Goal: Task Accomplishment & Management: Use online tool/utility

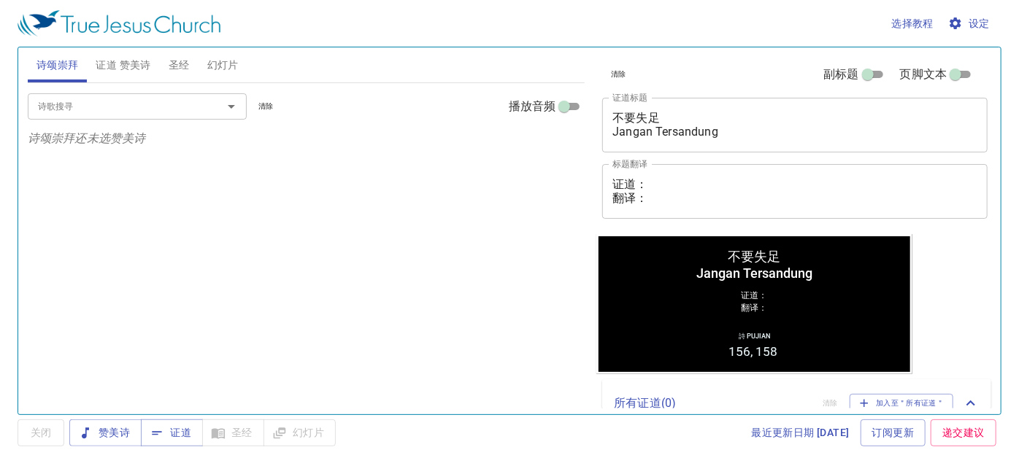
click at [220, 61] on span "幻灯片" at bounding box center [222, 65] width 31 height 18
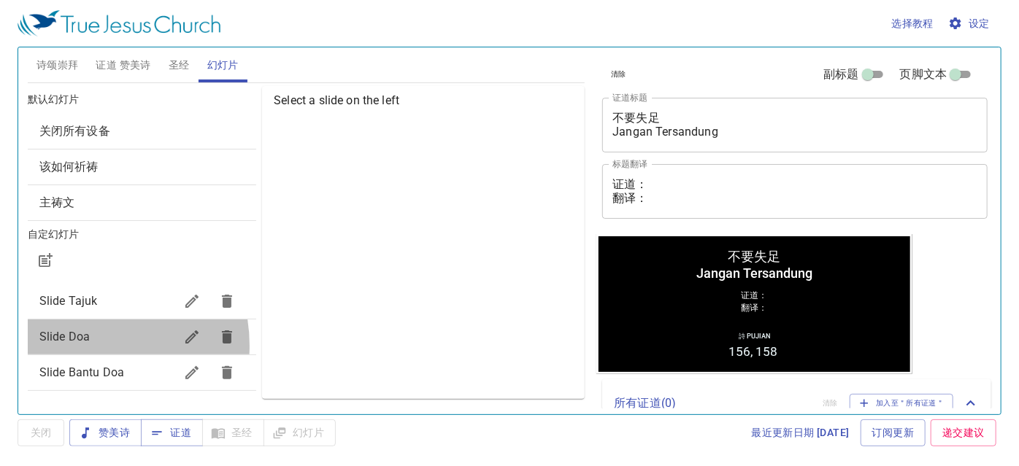
click at [80, 345] on span "Slide Doa" at bounding box center [106, 337] width 135 height 18
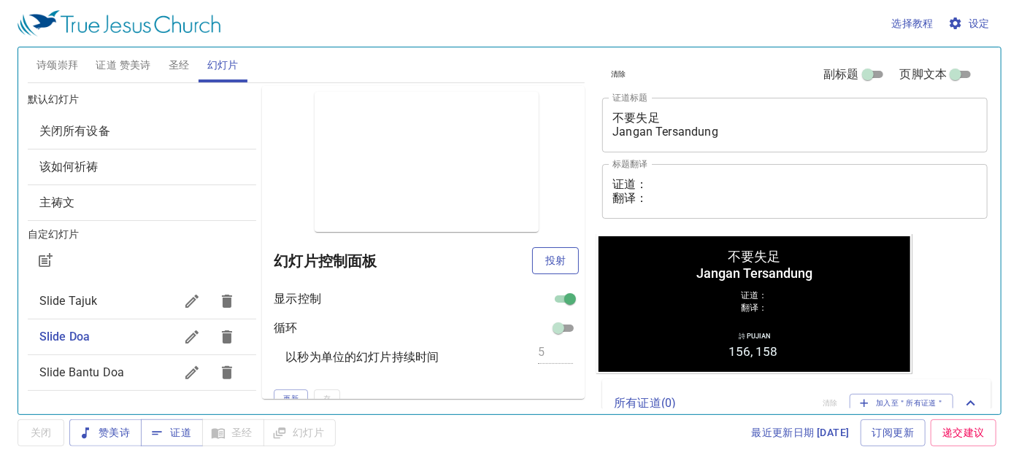
click at [545, 257] on span "投射" at bounding box center [555, 261] width 23 height 18
click at [282, 110] on div "预览 幻灯片控制面板 显示控制 循环 以秒为单位的幻灯片持续时间 5 更新 存" at bounding box center [423, 242] width 323 height 313
click at [123, 63] on span "证道 赞美诗" at bounding box center [123, 65] width 55 height 18
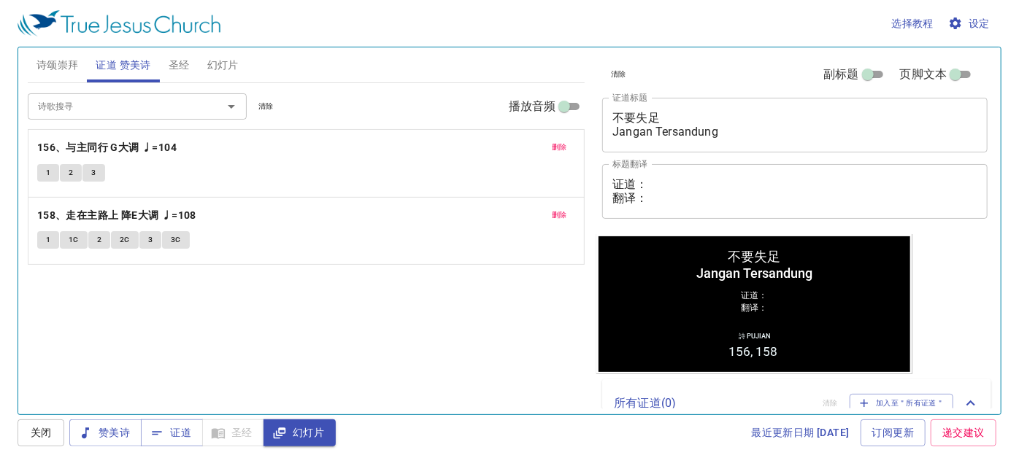
click at [679, 181] on textarea "证道： 翻译：" at bounding box center [794, 191] width 365 height 28
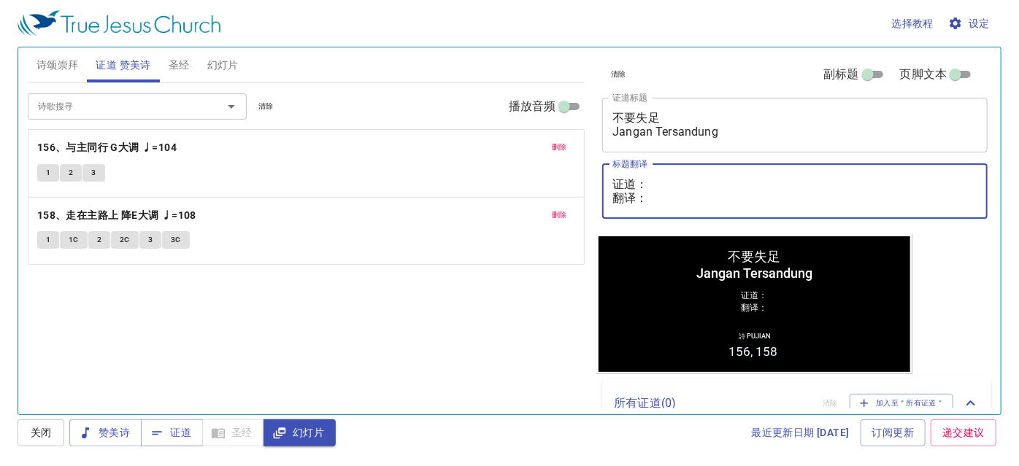
paste textarea "邓伊利莎白执事 Diakenis Elizabeth Tang"
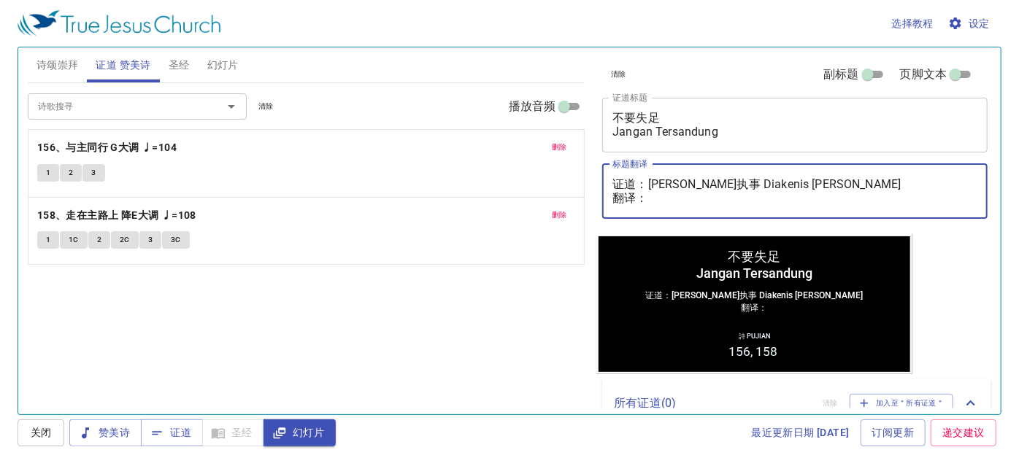
click at [651, 196] on textarea "证道：邓伊利莎白执事 Diakenis Elizabeth Tang 翻译：" at bounding box center [794, 191] width 365 height 28
paste textarea "李晶莹姊妹 Saudari Lee Jing Ying"
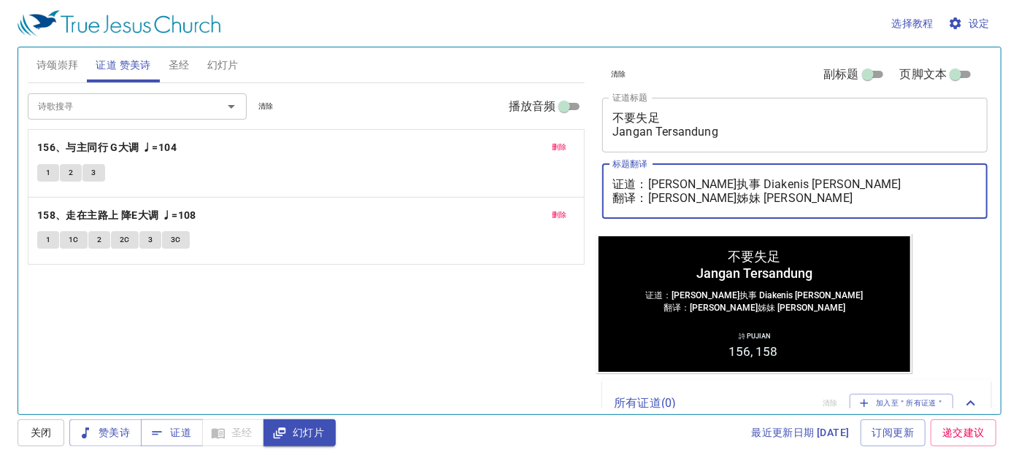
type textarea "证道：[PERSON_NAME]执事 Diakenis [PERSON_NAME] 翻译：[PERSON_NAME]姊妹 [PERSON_NAME]"
click at [66, 63] on span "诗颂崇拜" at bounding box center [57, 65] width 42 height 18
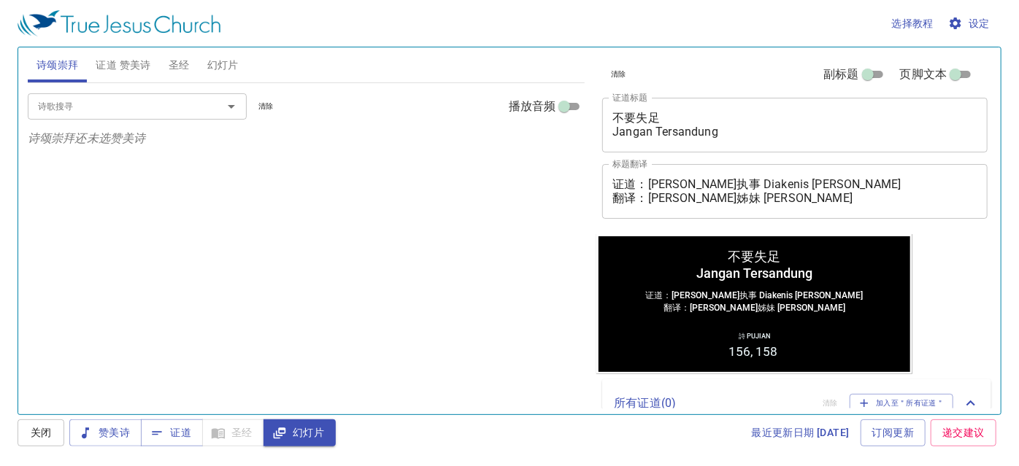
click at [78, 104] on input "诗歌搜寻" at bounding box center [115, 106] width 167 height 17
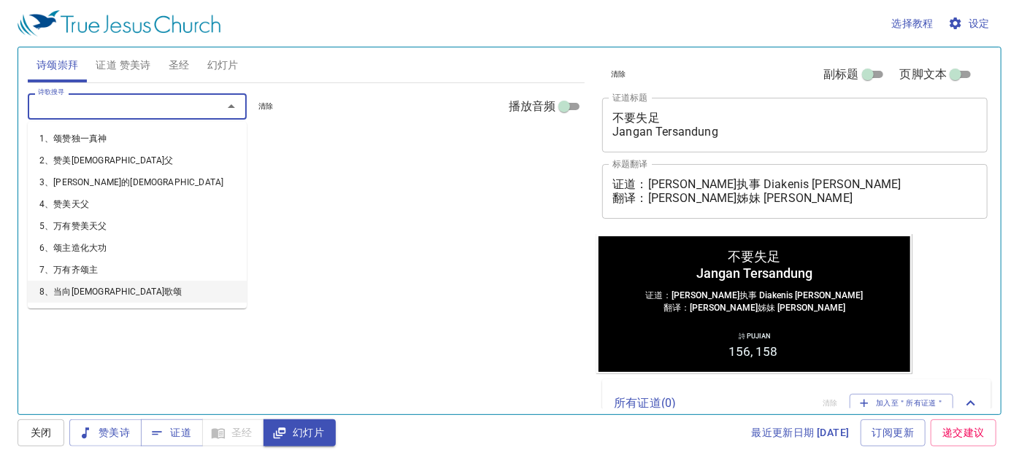
click at [105, 371] on div "诗歌搜寻 诗歌搜寻 清除 播放音频 诗颂崇拜还未选赞美诗" at bounding box center [306, 242] width 557 height 319
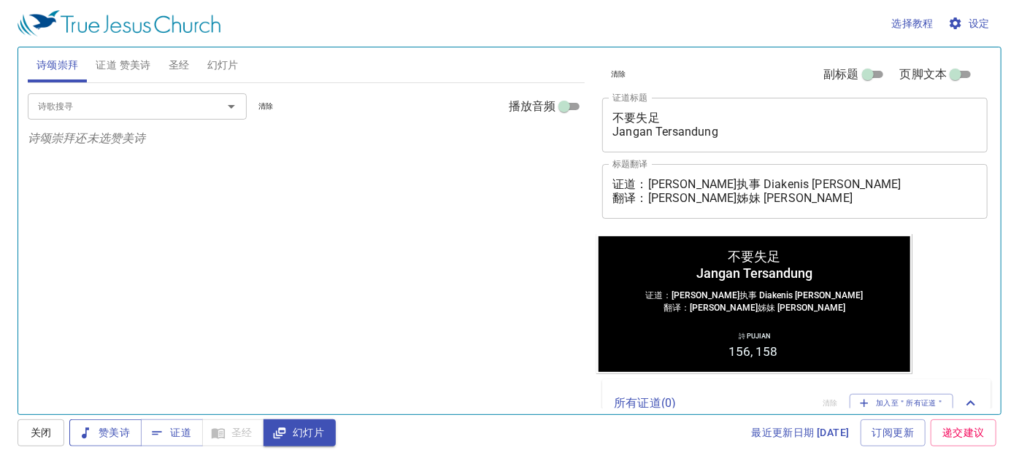
click at [102, 435] on span "赞美诗" at bounding box center [105, 433] width 49 height 18
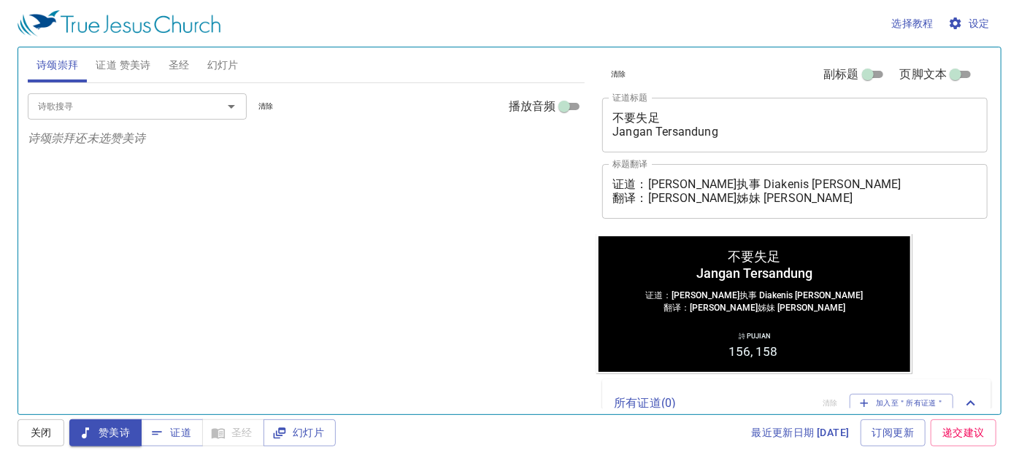
click at [123, 105] on input "诗歌搜寻" at bounding box center [115, 106] width 167 height 17
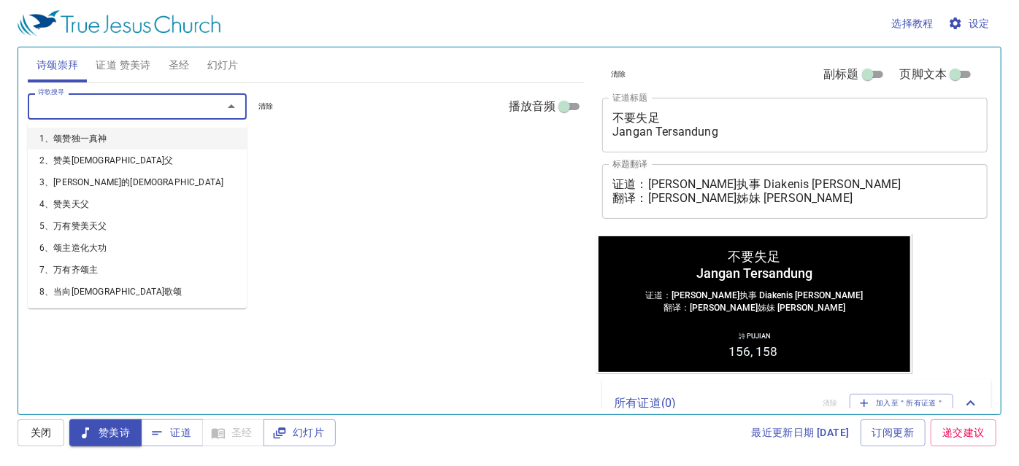
click at [131, 73] on span "证道 赞美诗" at bounding box center [123, 65] width 55 height 18
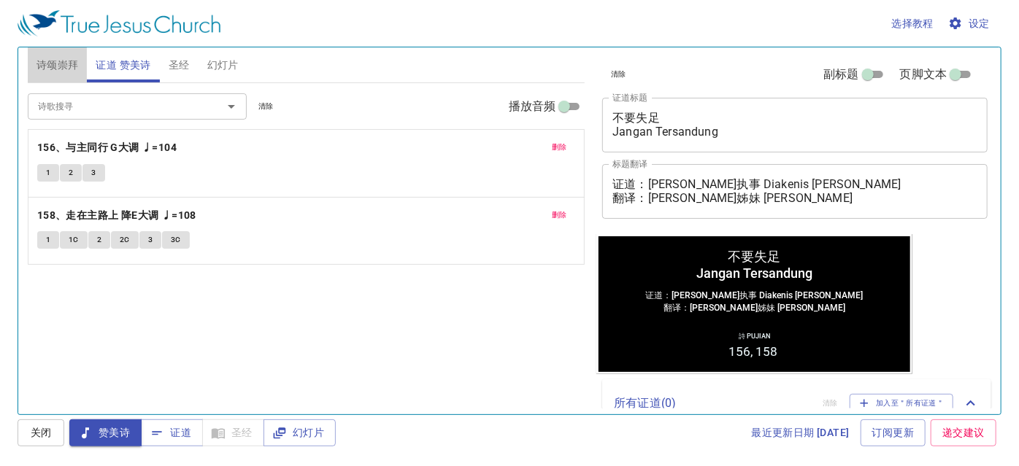
click at [53, 60] on span "诗颂崇拜" at bounding box center [57, 65] width 42 height 18
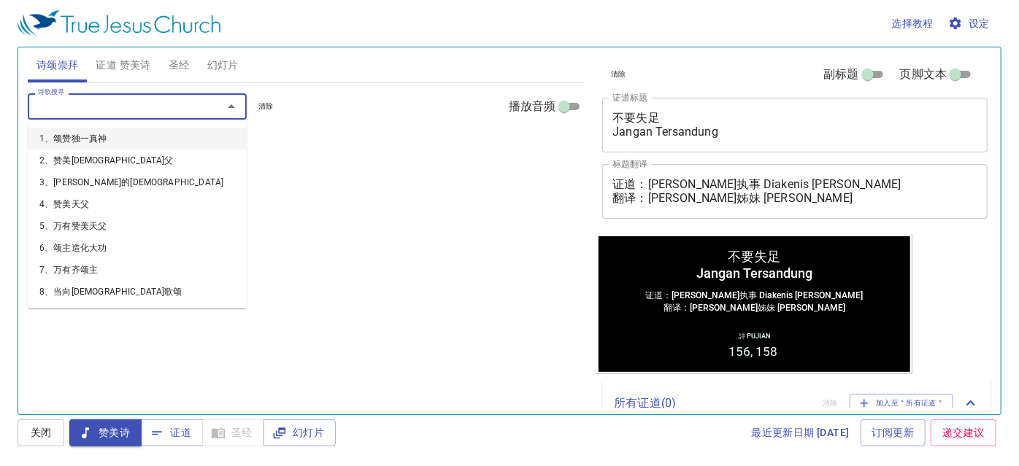
click at [76, 103] on input "诗歌搜寻" at bounding box center [115, 106] width 167 height 17
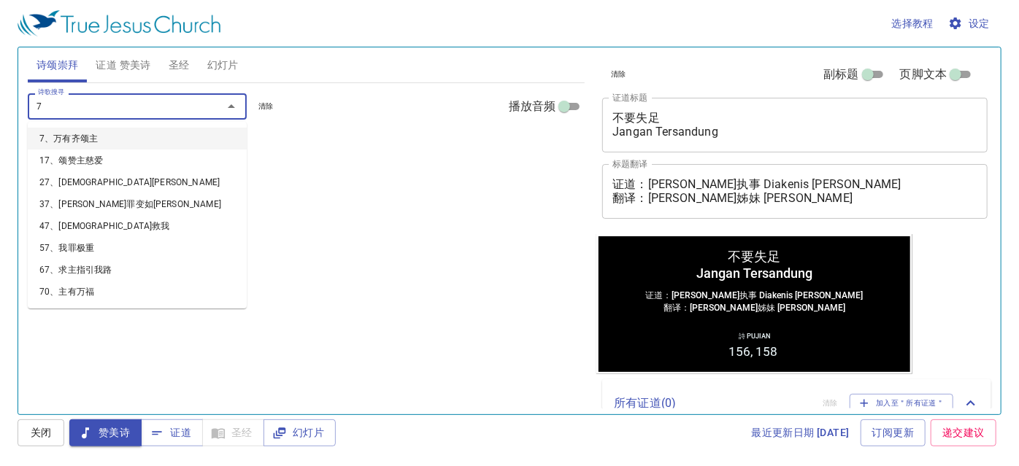
type input "70"
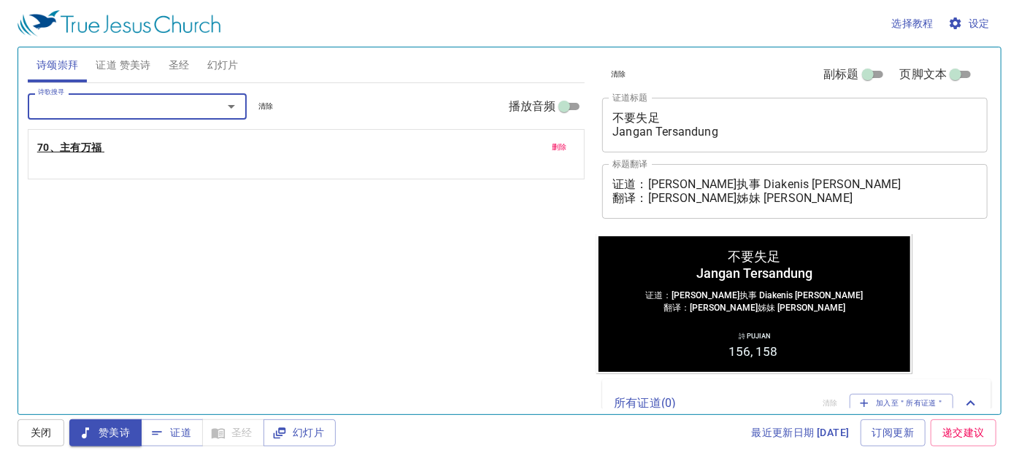
click at [89, 147] on b "70、主有万福" at bounding box center [69, 148] width 65 height 18
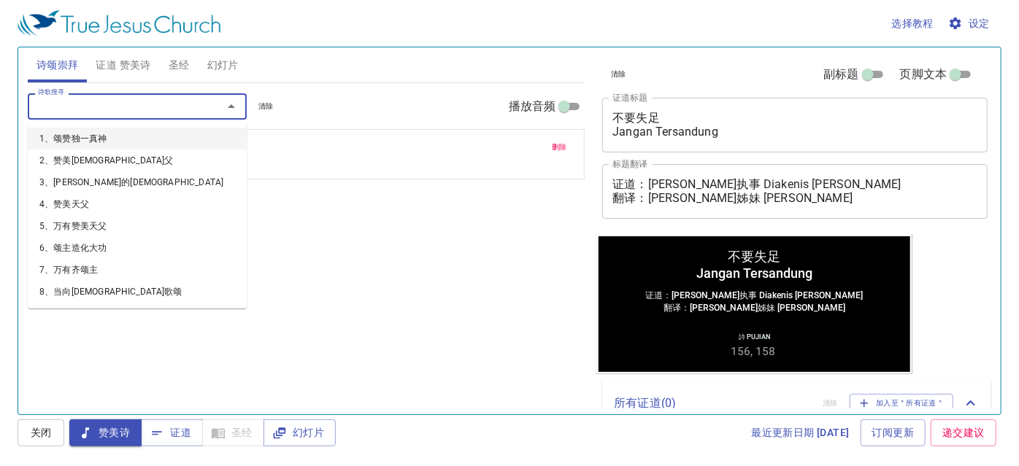
click at [85, 108] on input "诗歌搜寻" at bounding box center [115, 106] width 167 height 17
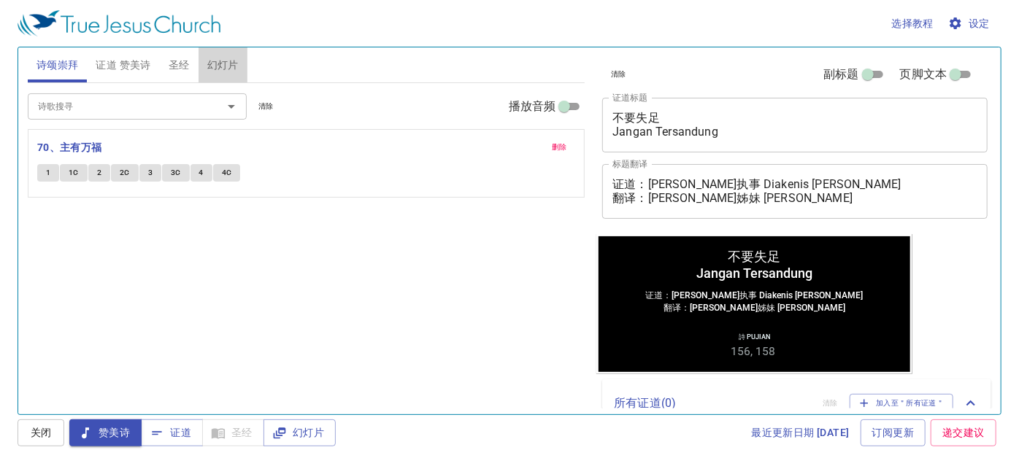
click at [222, 58] on span "幻灯片" at bounding box center [222, 65] width 31 height 18
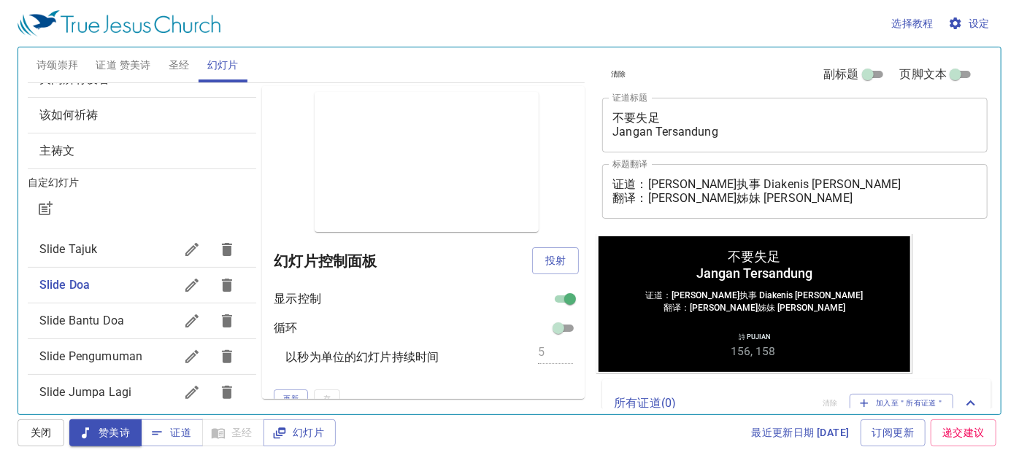
scroll to position [132, 0]
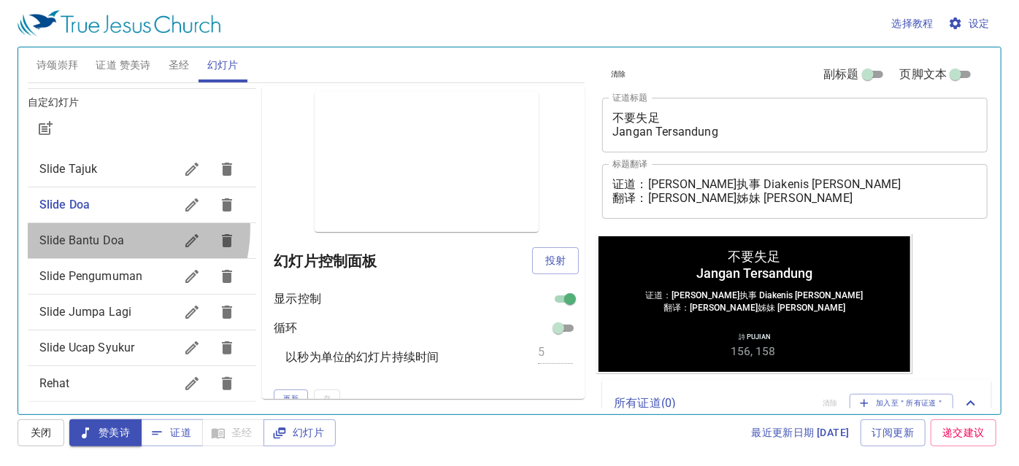
click at [84, 226] on div "Slide Bantu Doa" at bounding box center [142, 240] width 228 height 35
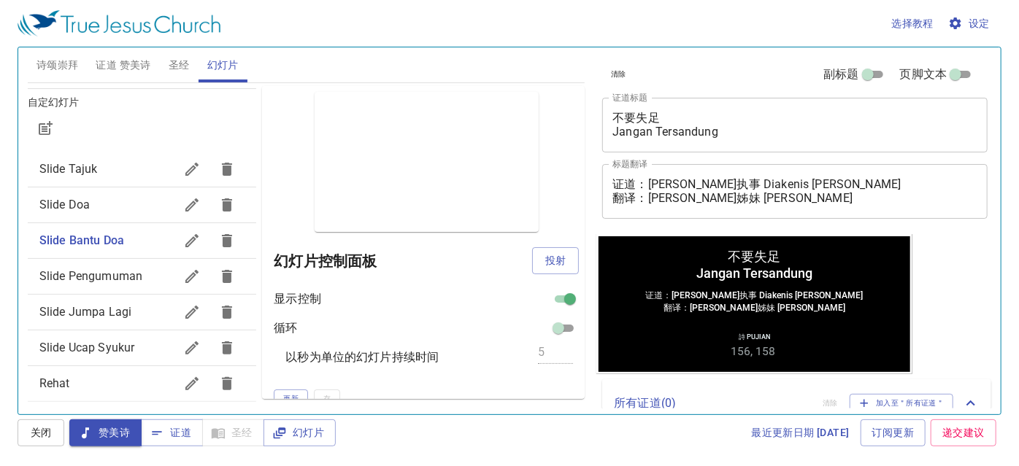
click at [53, 60] on span "诗颂崇拜" at bounding box center [57, 65] width 42 height 18
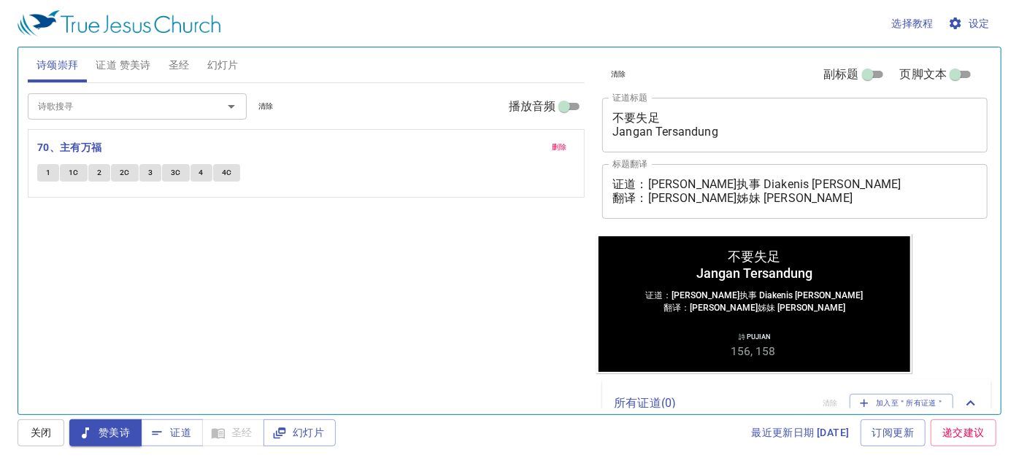
click at [99, 112] on input "诗歌搜寻" at bounding box center [115, 106] width 167 height 17
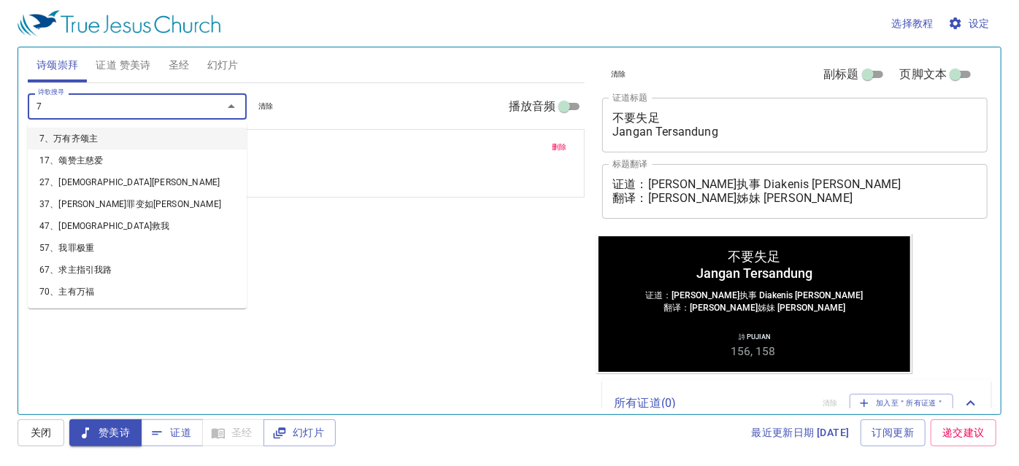
type input "72"
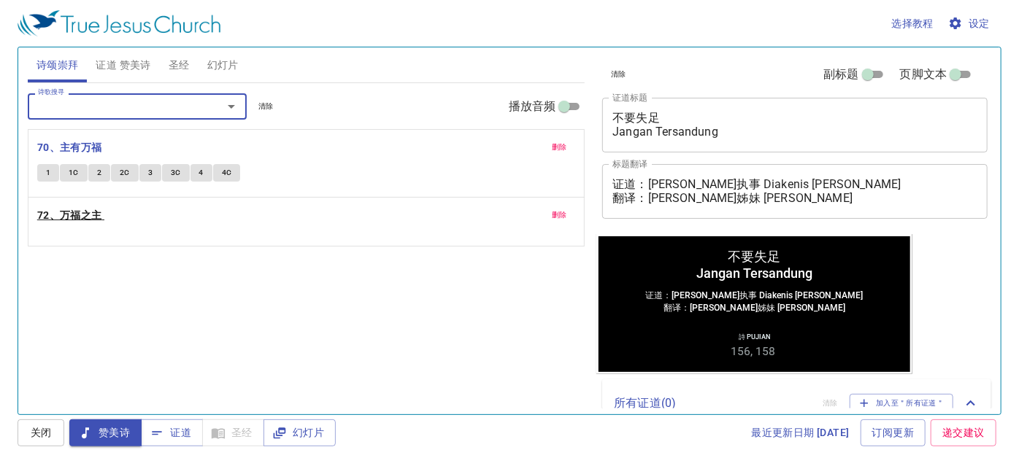
click at [61, 212] on b "72、万福之主" at bounding box center [69, 216] width 65 height 18
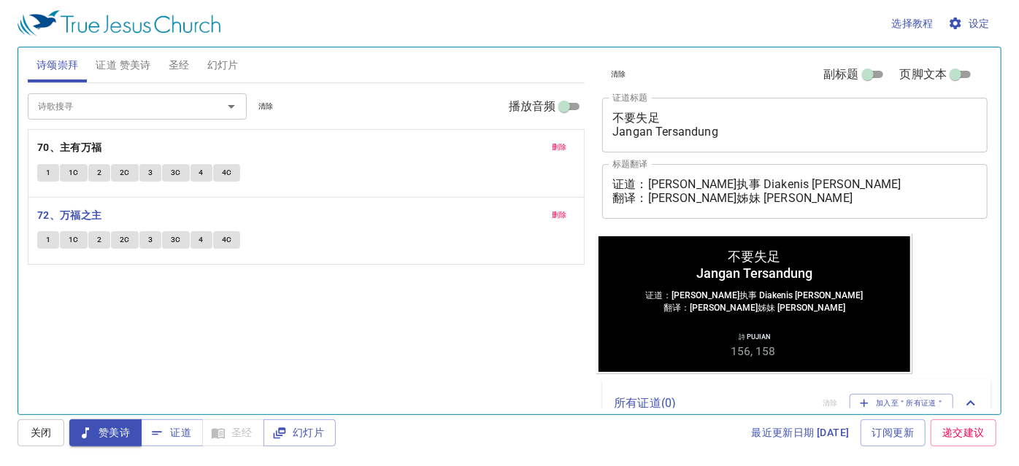
click at [301, 335] on div "诗歌搜寻 诗歌搜寻 清除 播放音频 删除 70、主有万福 1 1C 2 2C 3 3C 4 4C 删除 72、万福之主 1 1C 2 2C 3 3C 4 4C" at bounding box center [306, 242] width 557 height 319
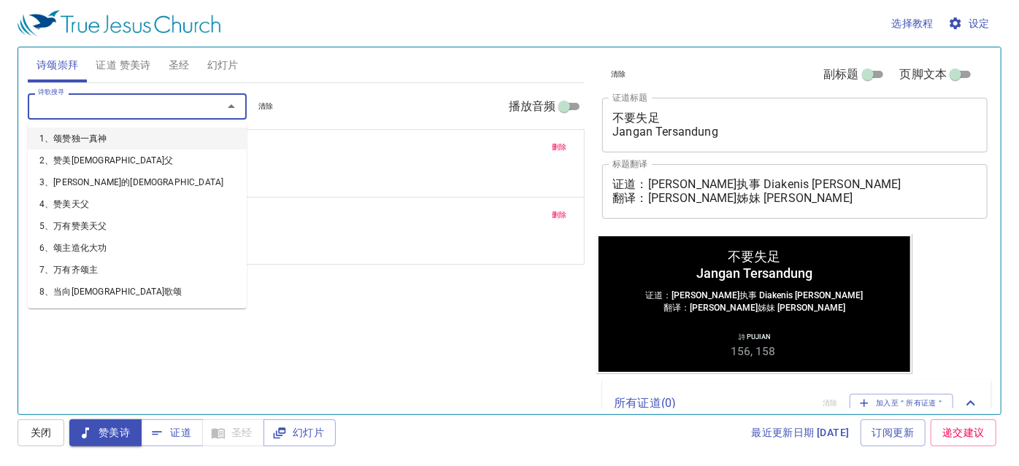
click at [110, 110] on input "诗歌搜寻" at bounding box center [115, 106] width 167 height 17
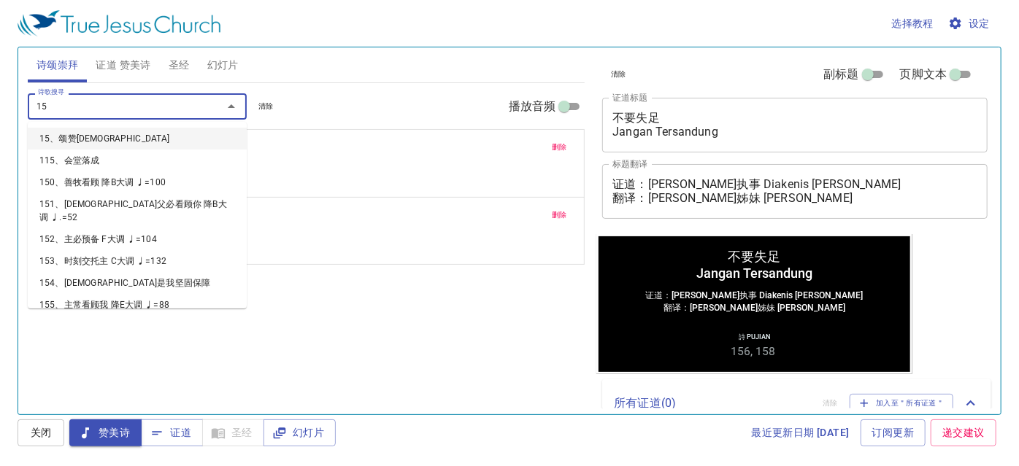
type input "158"
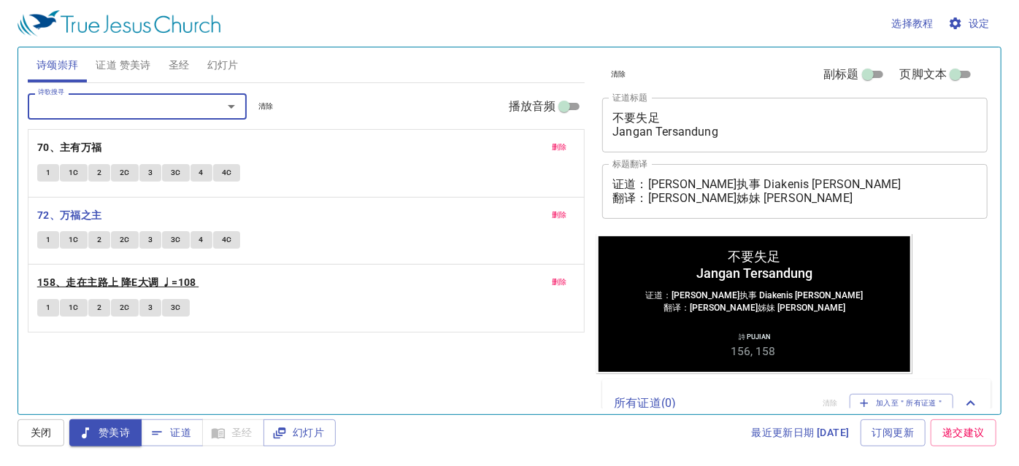
click at [110, 282] on b "158、走在主路上 降E大调 ♩=108" at bounding box center [116, 283] width 159 height 18
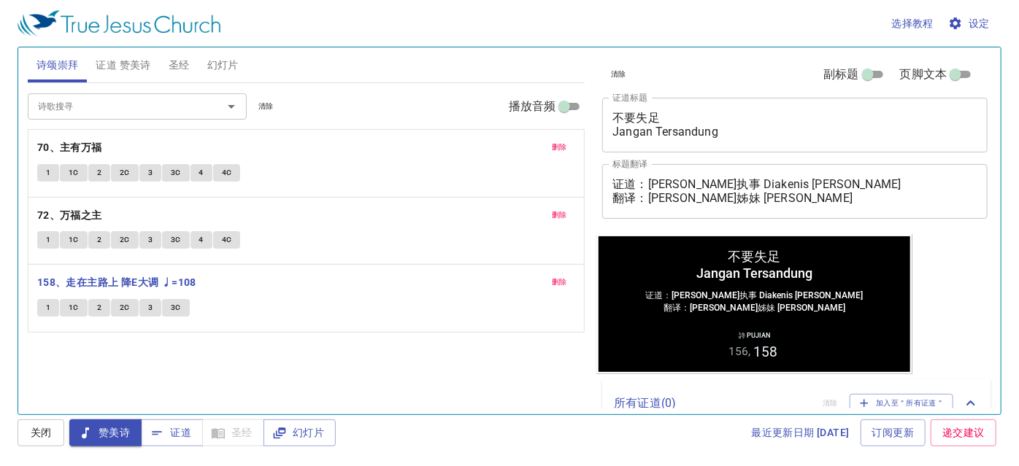
click at [109, 110] on input "诗歌搜寻" at bounding box center [115, 106] width 167 height 17
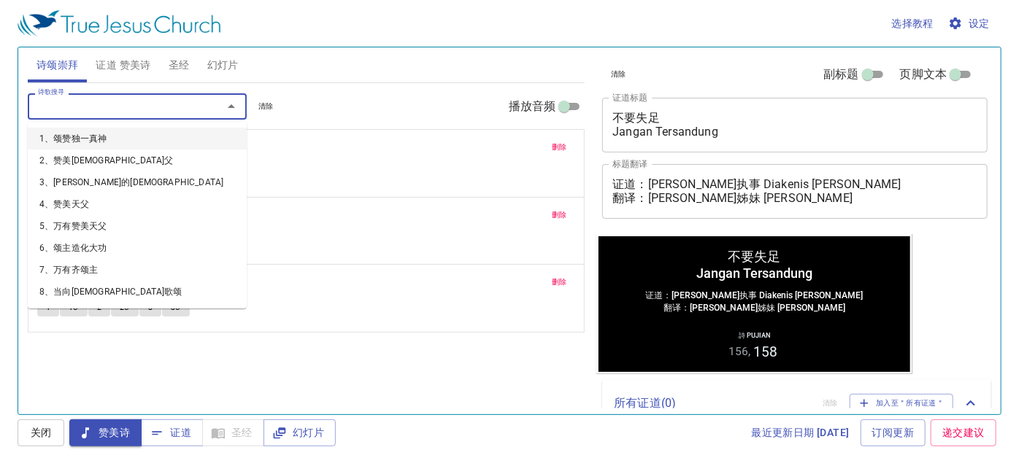
click at [105, 112] on input "诗歌搜寻" at bounding box center [115, 106] width 167 height 17
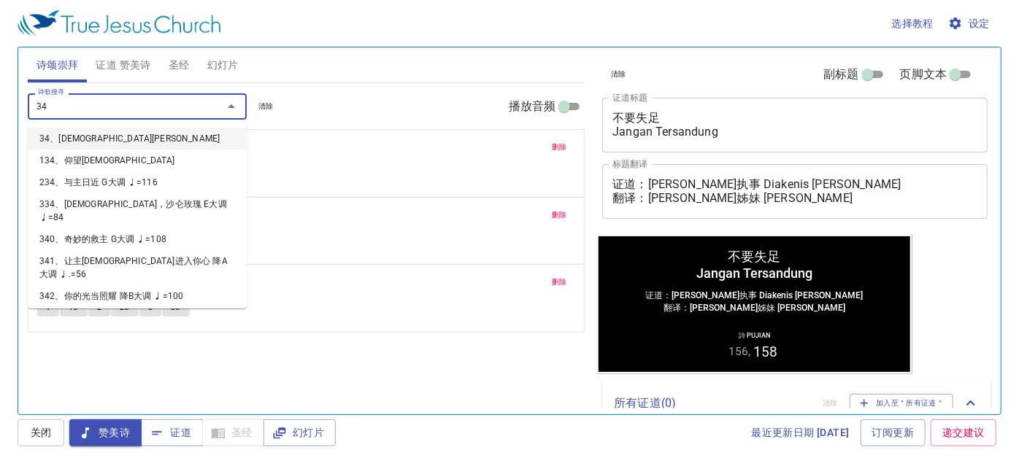
type input "344"
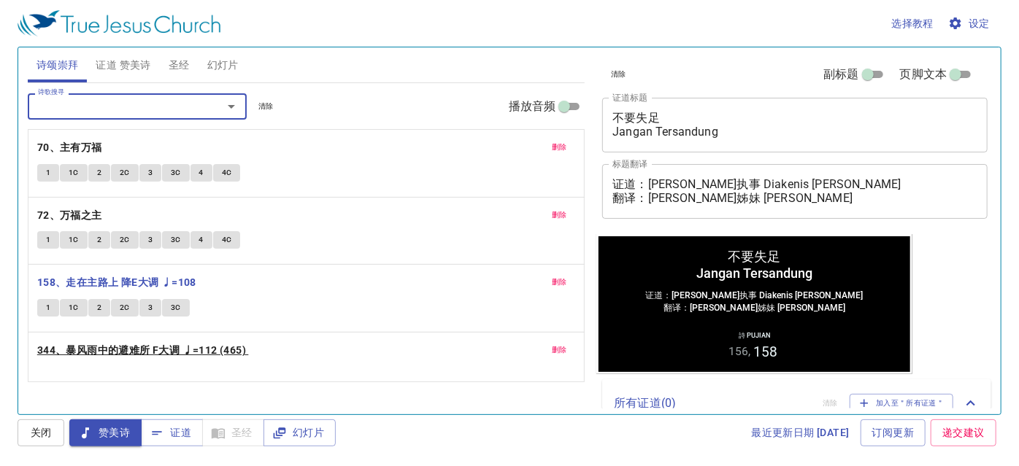
click at [126, 349] on b "344、暴风雨中的避难所 F大调 ♩=112 (465)" at bounding box center [141, 351] width 209 height 18
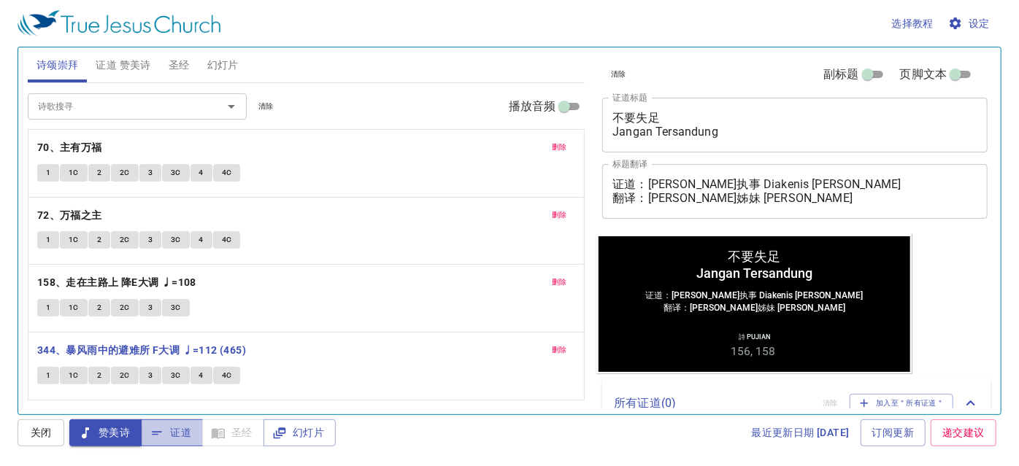
click at [169, 433] on span "证道" at bounding box center [172, 433] width 39 height 18
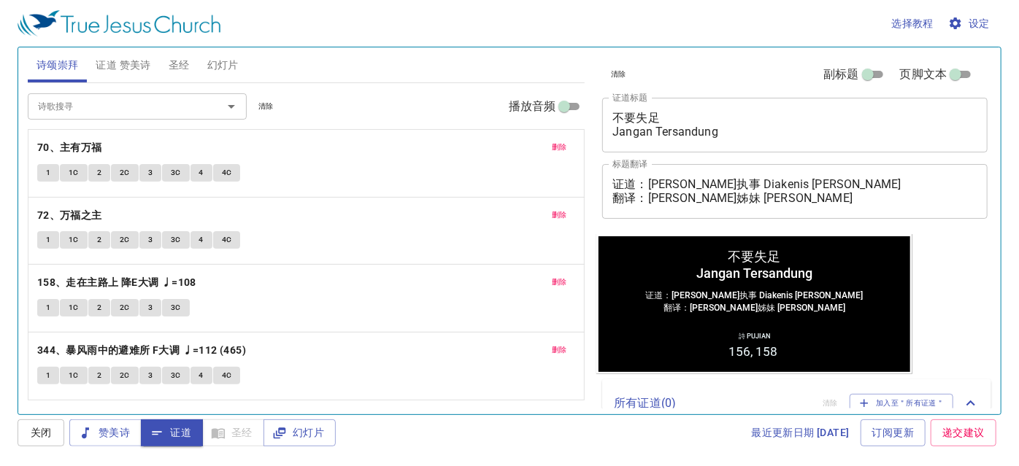
click at [126, 61] on span "证道 赞美诗" at bounding box center [123, 65] width 55 height 18
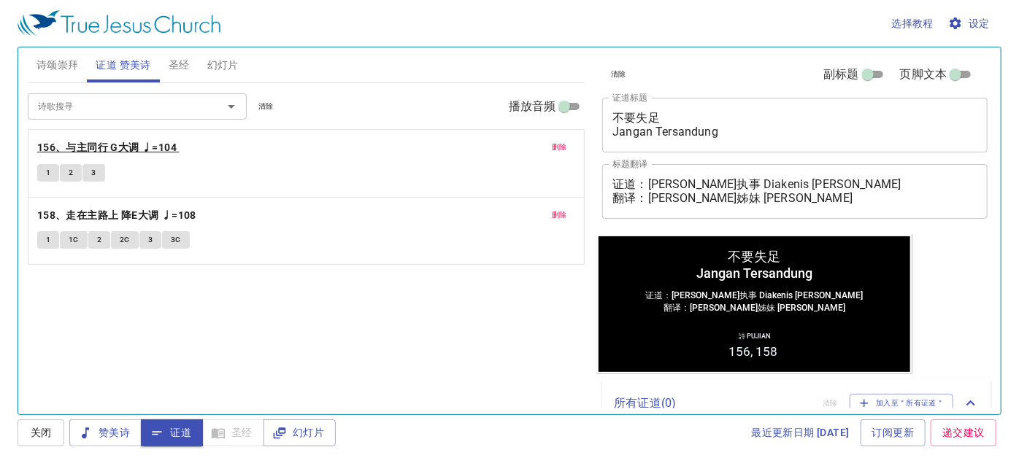
click at [82, 147] on div "删除 156、与主同行 G大调 ♩=104 1 2 3 删除 158、走在主路上 降E大调 ♩=108 1 1C 2 2C 3 3C" at bounding box center [306, 197] width 557 height 136
click at [82, 147] on b "156、与主同行 G大调 ♩=104" at bounding box center [106, 148] width 139 height 18
click at [47, 171] on span "1" at bounding box center [48, 172] width 4 height 13
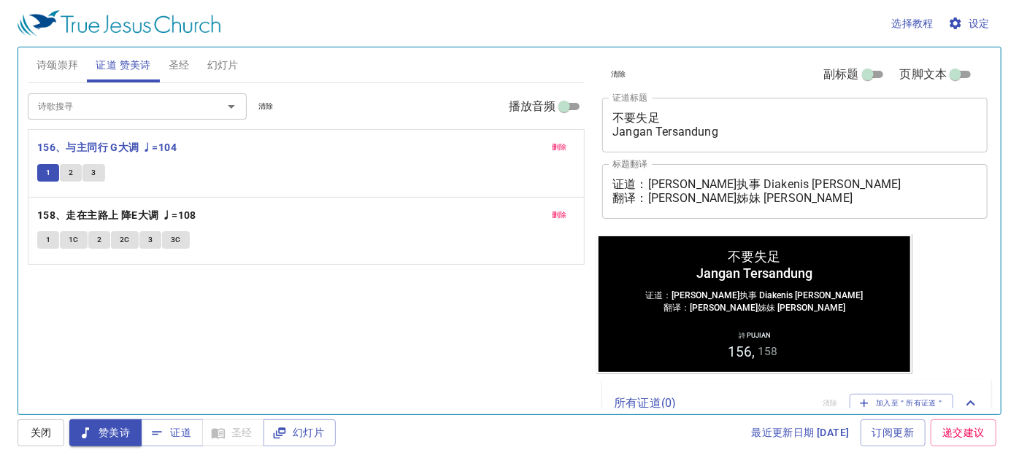
click at [71, 170] on span "2" at bounding box center [71, 172] width 4 height 13
click at [93, 169] on span "3" at bounding box center [93, 172] width 4 height 13
click at [225, 60] on span "幻灯片" at bounding box center [222, 65] width 31 height 18
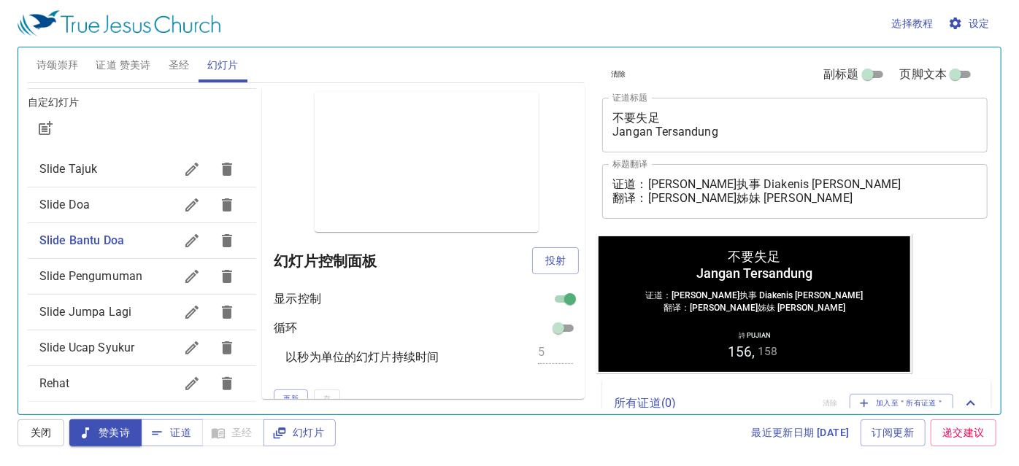
click at [115, 198] on span "Slide Doa" at bounding box center [106, 205] width 135 height 18
click at [554, 261] on span "投射" at bounding box center [555, 261] width 23 height 18
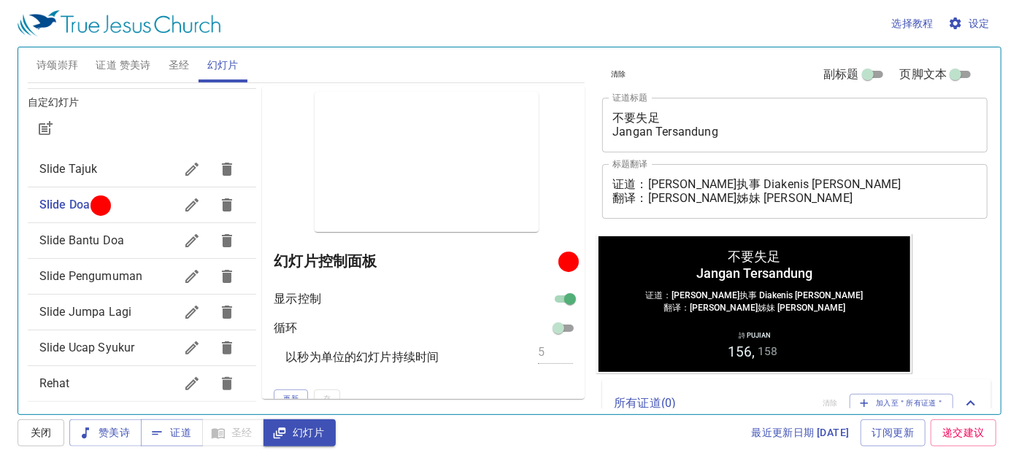
click at [128, 61] on span "证道 赞美诗" at bounding box center [123, 65] width 55 height 18
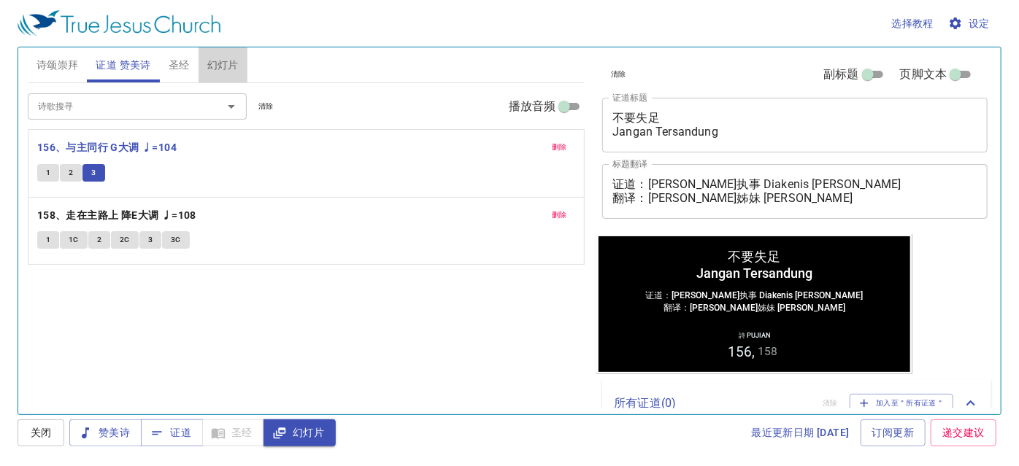
click at [220, 56] on span "幻灯片" at bounding box center [222, 65] width 31 height 18
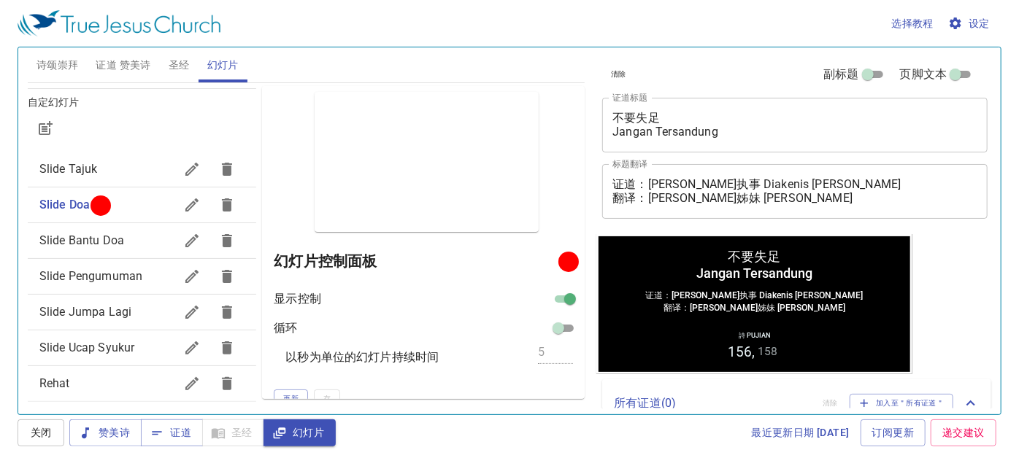
click at [113, 274] on span "Slide Pengumuman" at bounding box center [90, 276] width 103 height 14
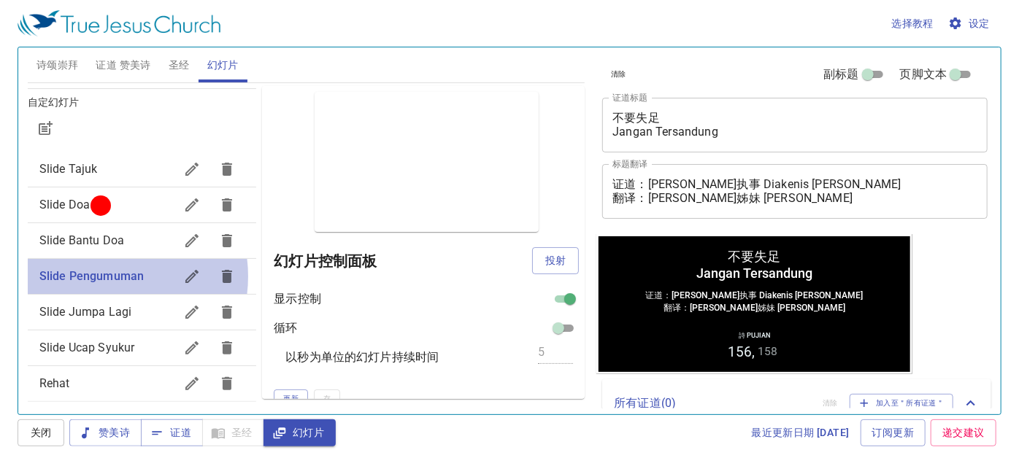
click at [106, 276] on span "Slide Pengumuman" at bounding box center [91, 276] width 104 height 14
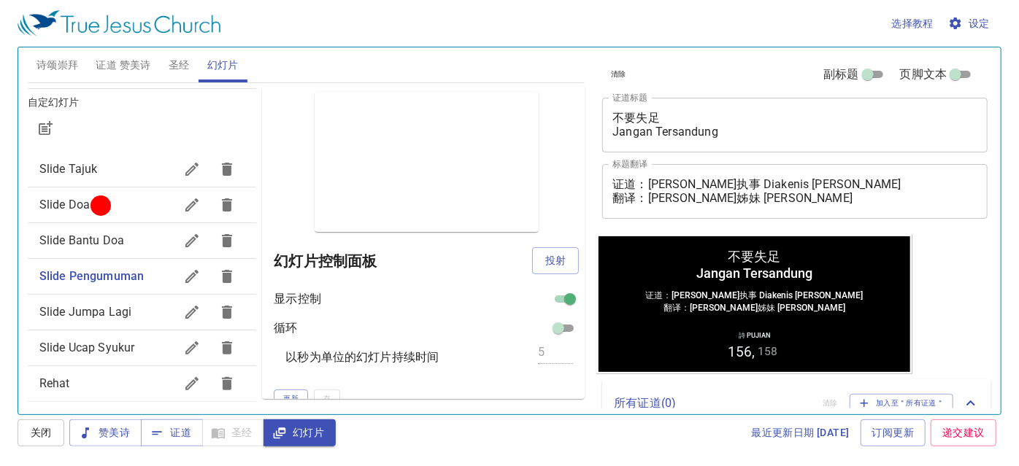
click at [103, 275] on span "Slide Pengumuman" at bounding box center [91, 276] width 104 height 14
click at [103, 238] on span "Slide Bantu Doa" at bounding box center [81, 241] width 85 height 14
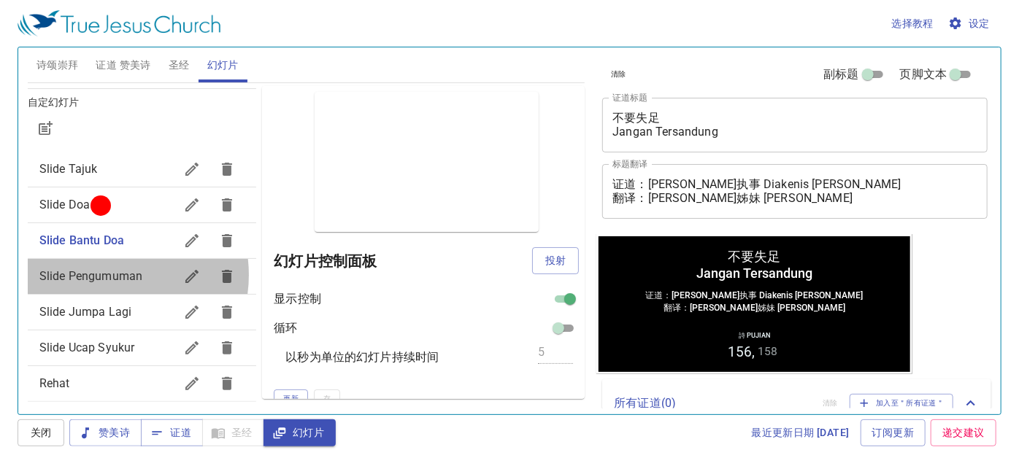
click at [107, 274] on span "Slide Pengumuman" at bounding box center [90, 276] width 103 height 14
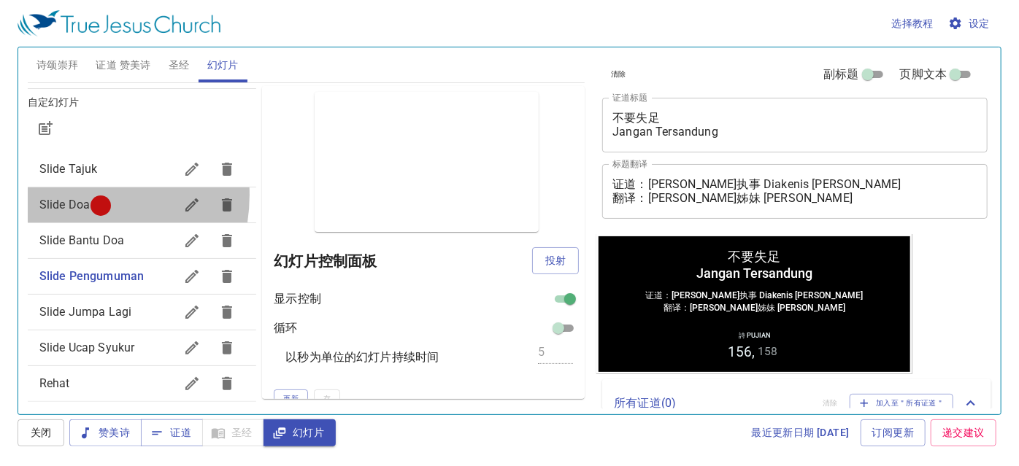
click at [67, 194] on div "Slide Doa" at bounding box center [142, 205] width 228 height 35
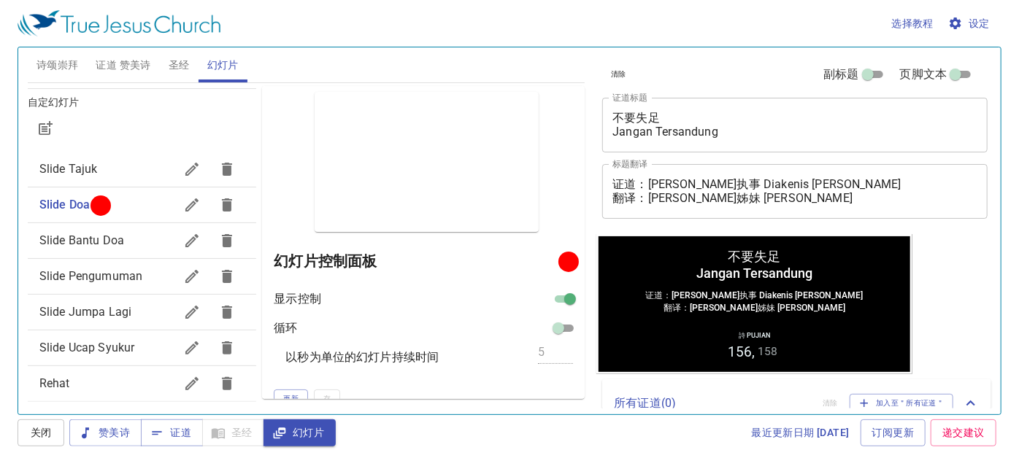
click at [109, 278] on span "Slide Pengumuman" at bounding box center [90, 276] width 103 height 14
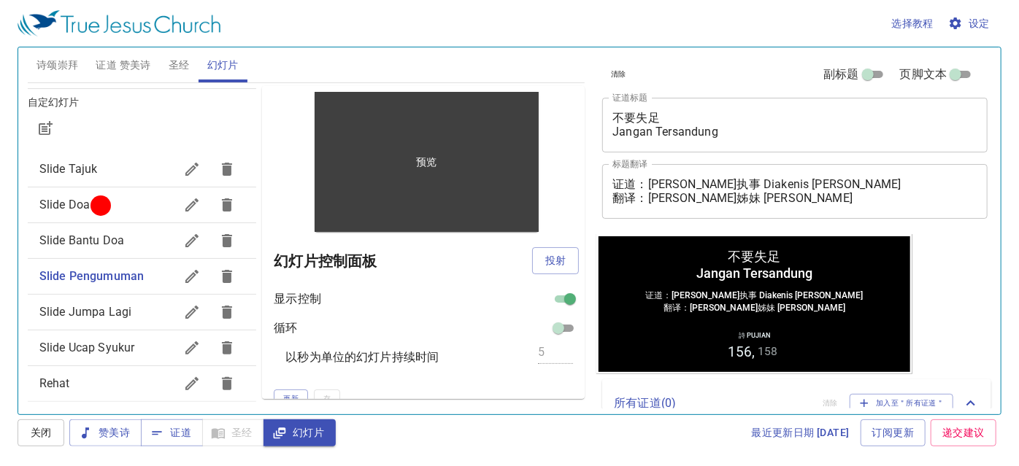
click at [409, 161] on div "预览" at bounding box center [427, 162] width 224 height 140
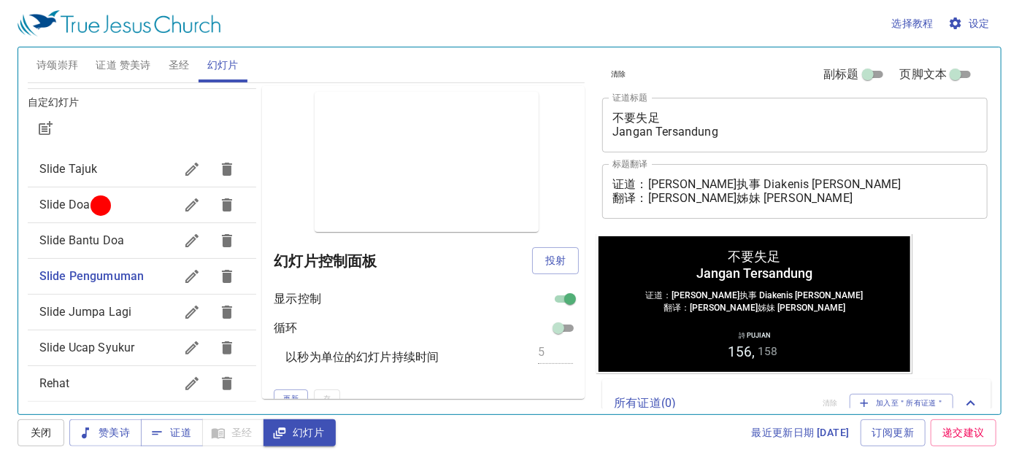
click at [109, 234] on span "Slide Bantu Doa" at bounding box center [81, 241] width 85 height 14
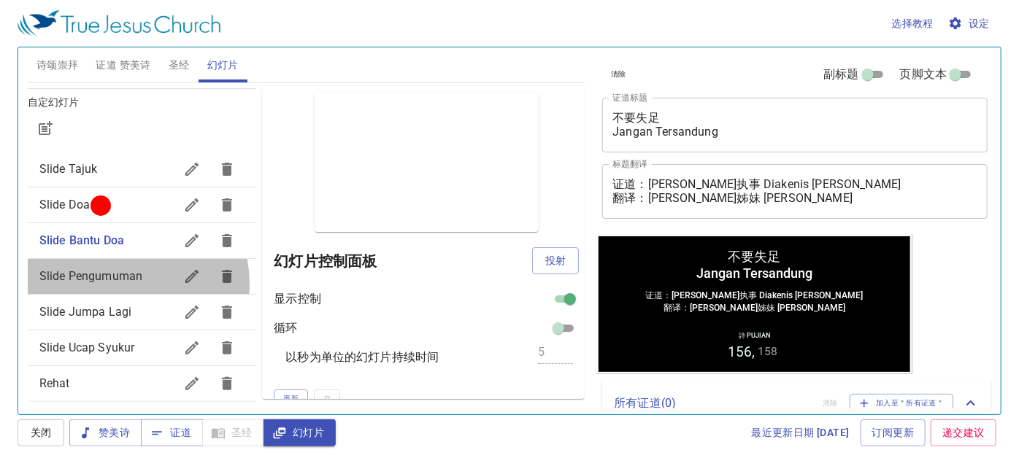
click at [117, 283] on span "Slide Pengumuman" at bounding box center [106, 277] width 135 height 18
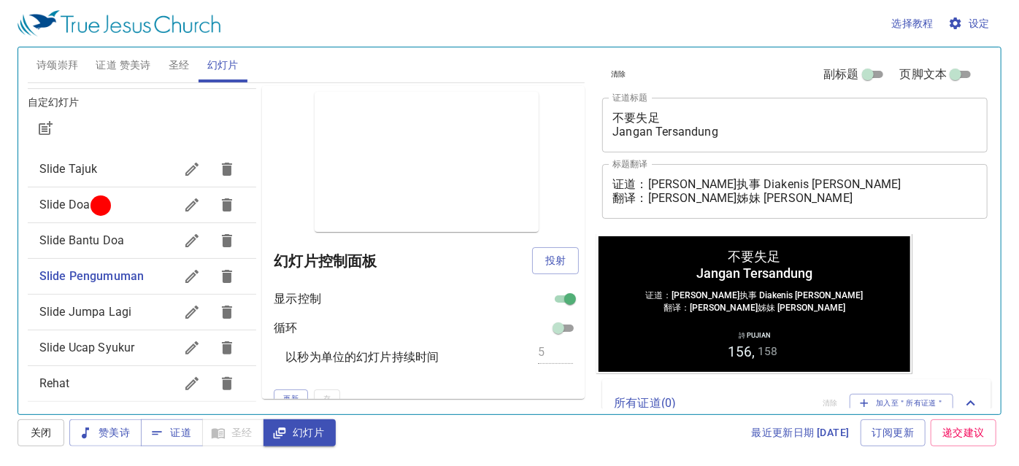
click at [96, 205] on div at bounding box center [100, 205] width 11 height 11
drag, startPoint x: 547, startPoint y: 406, endPoint x: 439, endPoint y: 363, distance: 115.3
click at [547, 404] on div "诗颂崇拜 证道 赞美诗 圣经 幻灯片 诗歌搜寻 诗歌搜寻 清除 播放音频 删除 70、主有万福 1 1C 2 2C 3 3C 4 4C 删除 72、万福之主 …" at bounding box center [306, 225] width 569 height 367
click at [175, 433] on span "证道" at bounding box center [172, 433] width 39 height 18
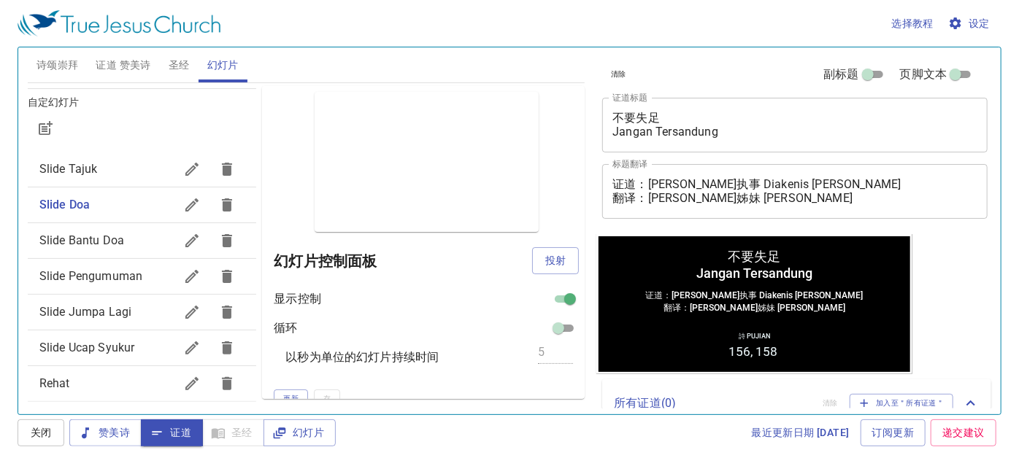
click at [626, 228] on div "清除 副标题 页脚文本 证道标题 不要失足 Jangan Tersandung x 证道标题 标题翻译 证道：邓伊利莎白执事 Diakenis Elizabe…" at bounding box center [793, 140] width 395 height 187
click at [97, 274] on span "Slide Pengumuman" at bounding box center [90, 276] width 103 height 14
click at [125, 58] on span "证道 赞美诗" at bounding box center [123, 65] width 55 height 18
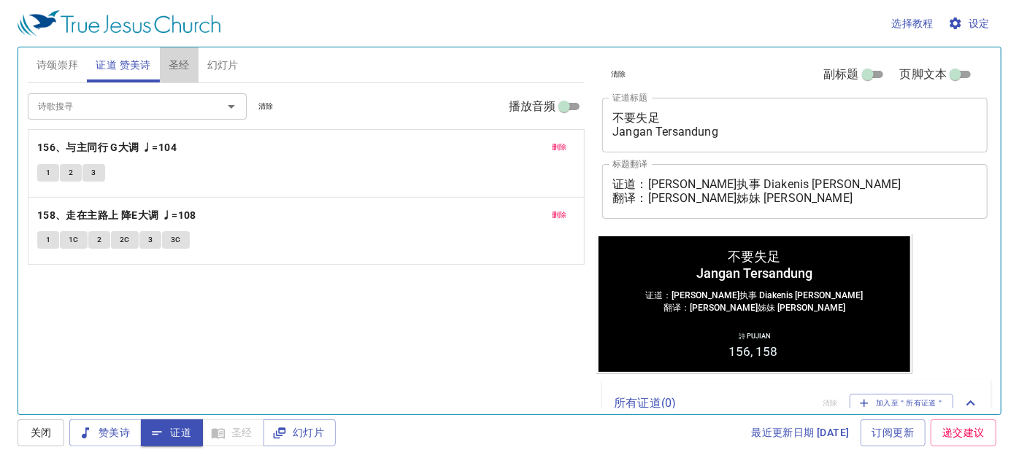
click at [181, 63] on span "圣经" at bounding box center [179, 65] width 21 height 18
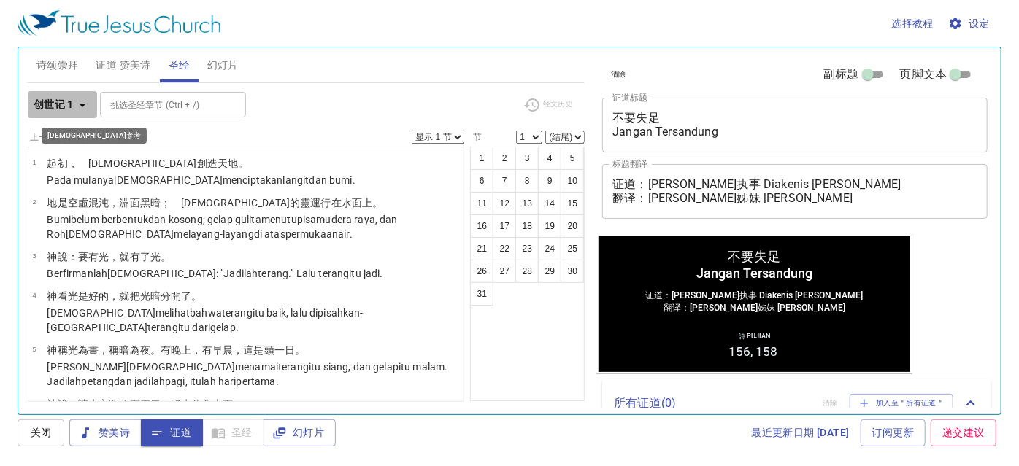
click at [66, 107] on b "创世记 1" at bounding box center [54, 105] width 40 height 18
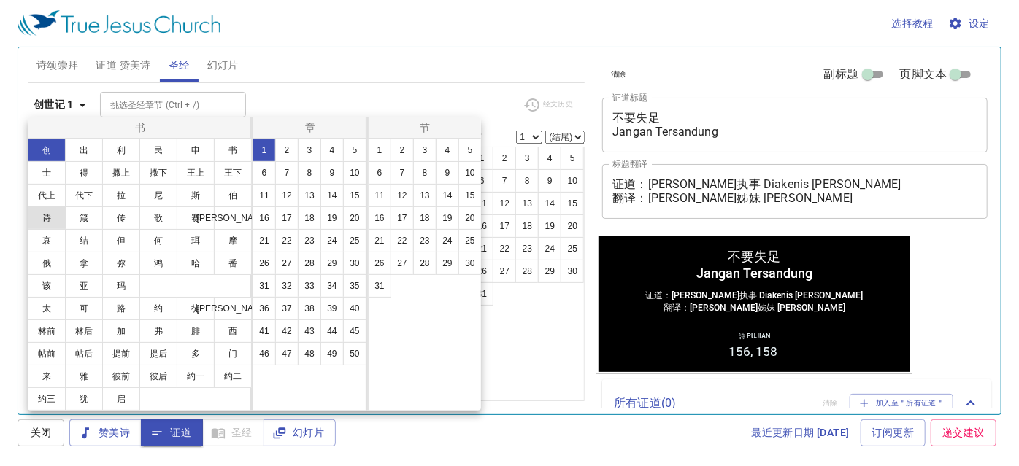
click at [50, 220] on button "诗" at bounding box center [47, 218] width 38 height 23
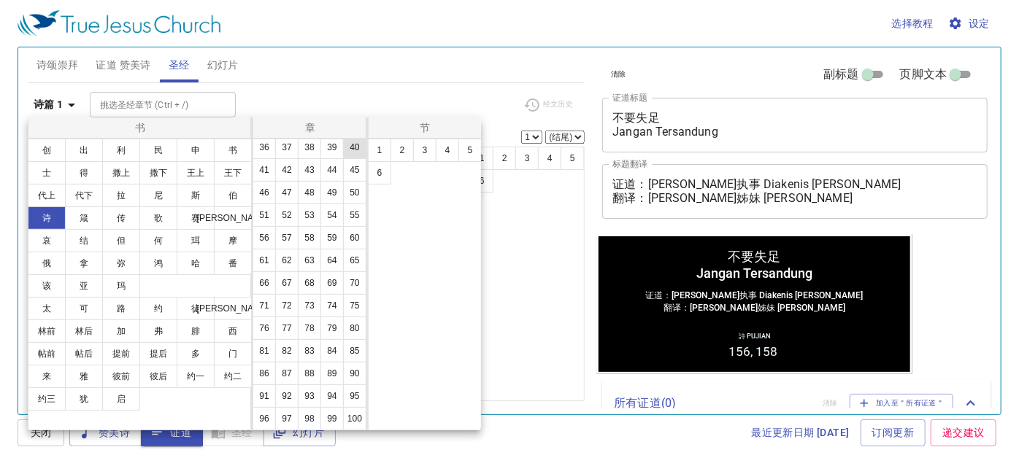
scroll to position [198, 0]
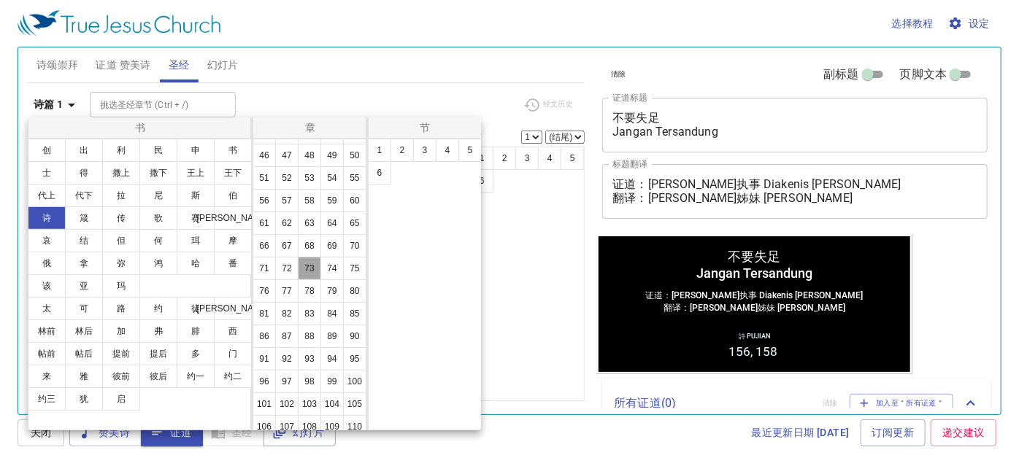
click at [298, 280] on button "73" at bounding box center [309, 268] width 23 height 23
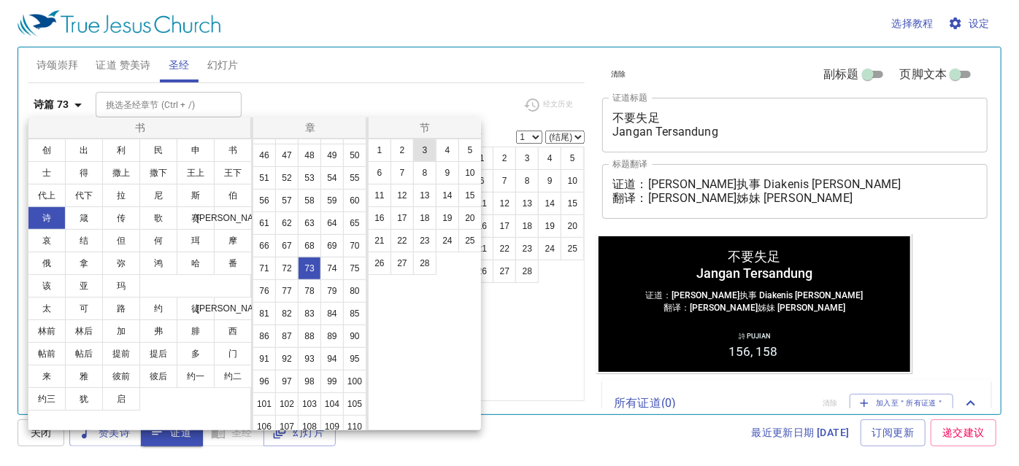
click at [404, 153] on button "2" at bounding box center [401, 150] width 23 height 23
select select "2"
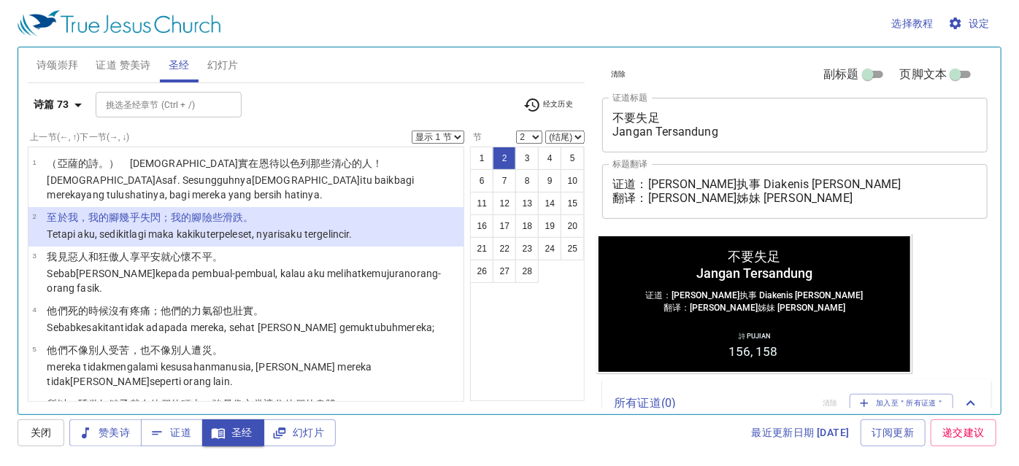
click at [554, 134] on select "(结尾) 3 4 5 6 7 8 9 10 11 12 13 14 15 16 17 18 19 20 21 22 23 24 25 26 27 28" at bounding box center [564, 137] width 39 height 13
select select "3"
click at [546, 131] on select "(结尾) 3 4 5 6 7 8 9 10 11 12 13 14 15 16 17 18 19 20 21 22 23 24 25 26 27 28" at bounding box center [564, 137] width 39 height 13
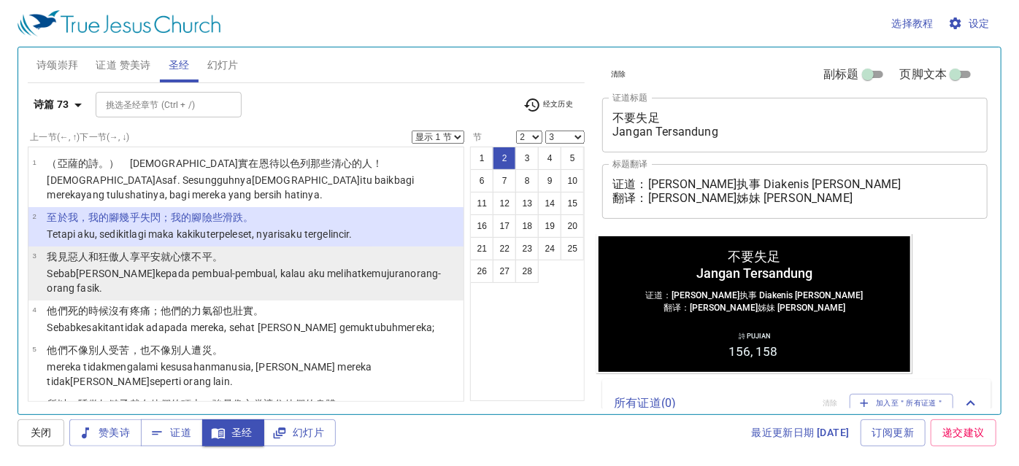
click at [92, 271] on wh3588 "aku cemburu kepada pembual-pembual , kalau aku melihat kemujuran orang-orang fa…" at bounding box center [244, 281] width 394 height 26
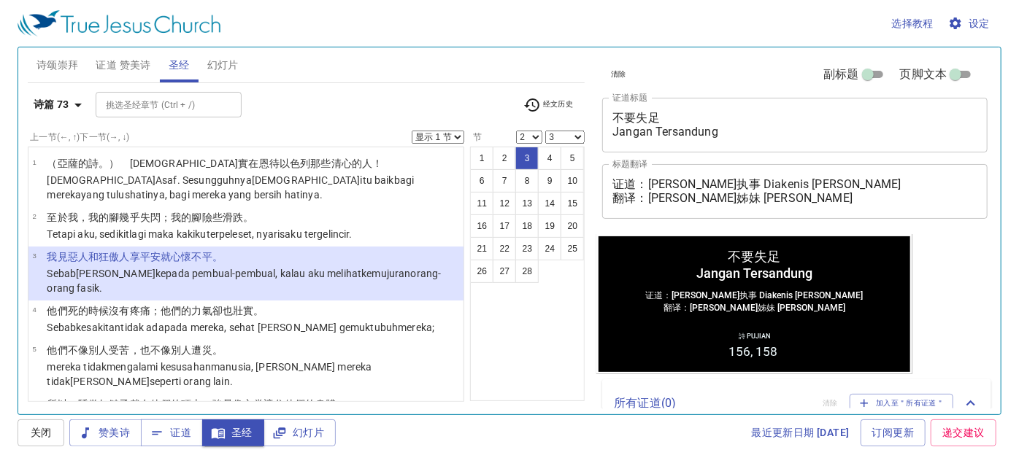
click at [64, 99] on b "诗篇 73" at bounding box center [52, 105] width 36 height 18
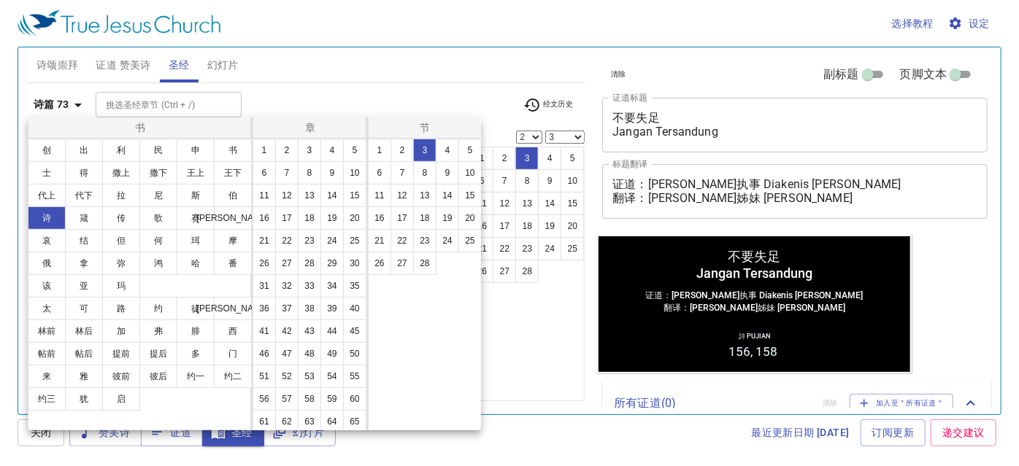
click at [316, 95] on div at bounding box center [509, 233] width 1019 height 466
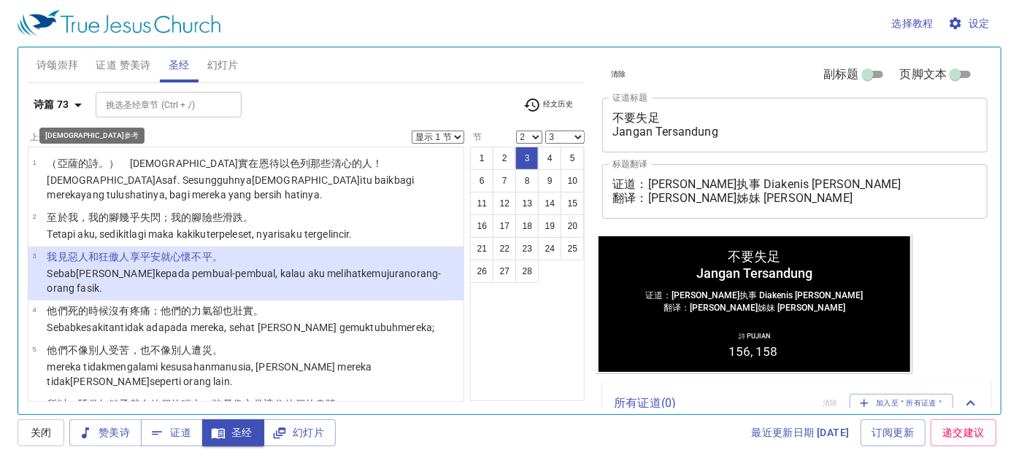
click at [66, 100] on b "诗篇 73" at bounding box center [52, 105] width 36 height 18
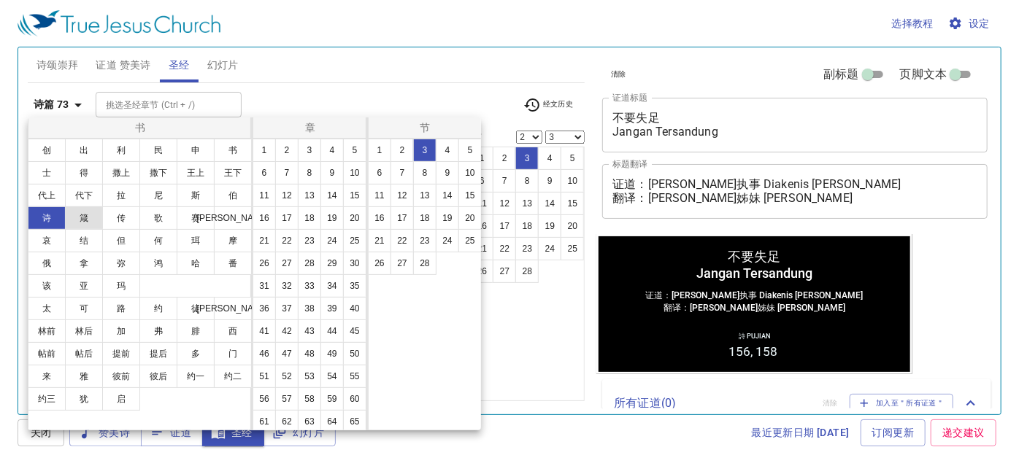
click at [83, 221] on button "箴" at bounding box center [84, 218] width 38 height 23
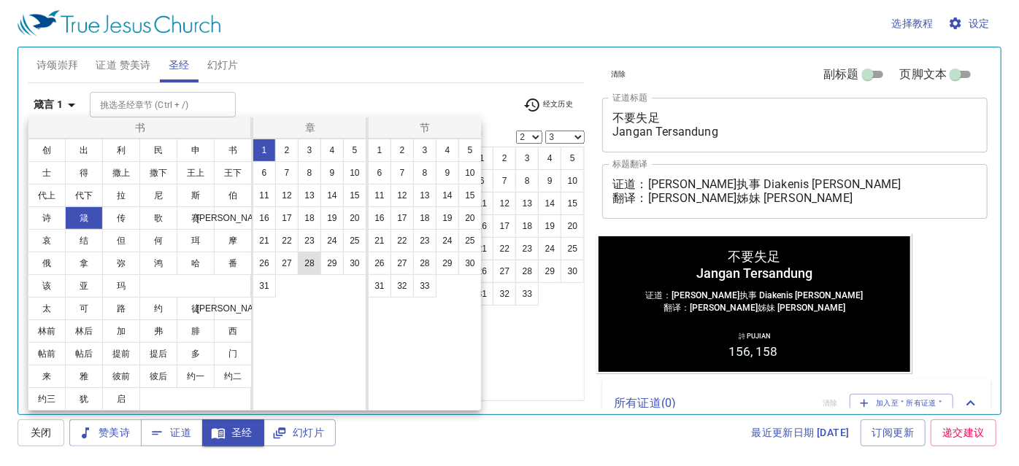
click at [306, 260] on button "28" at bounding box center [309, 263] width 23 height 23
click at [425, 223] on button "18" at bounding box center [424, 218] width 23 height 23
select select "18"
select select
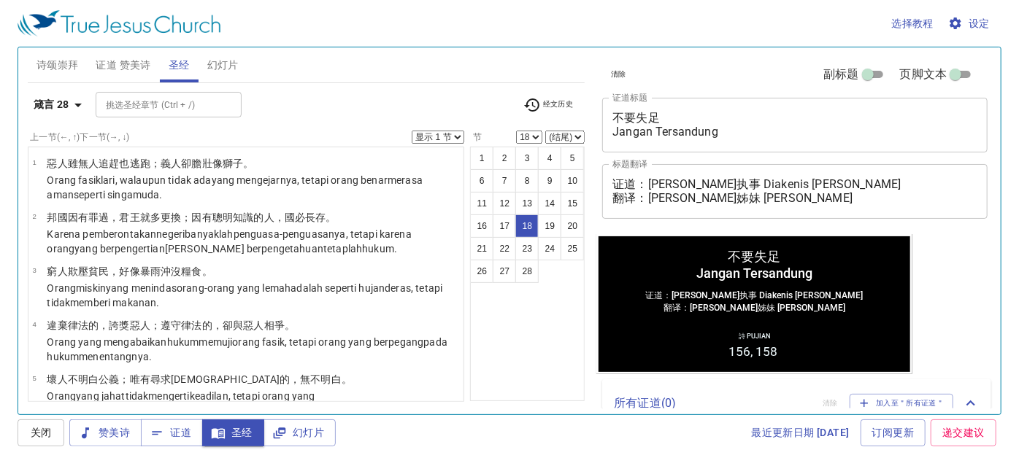
scroll to position [823, 0]
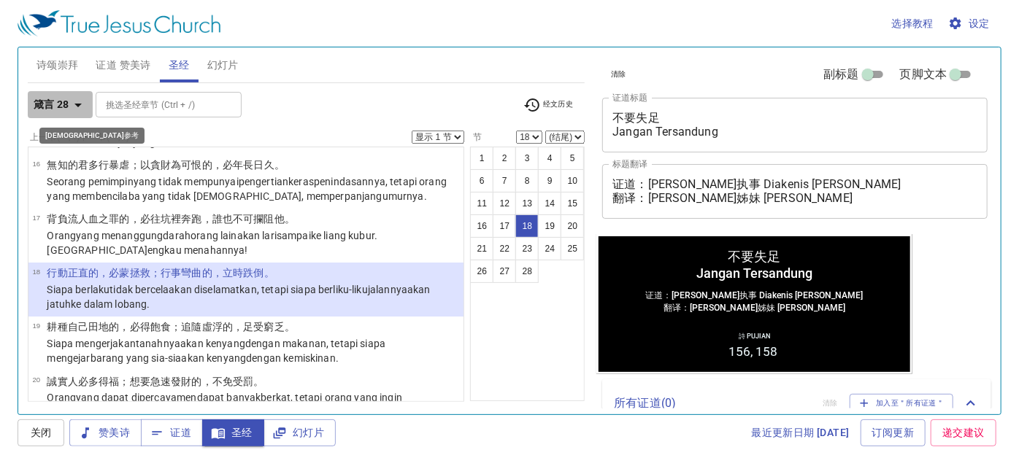
click at [66, 107] on b "箴言 28" at bounding box center [52, 105] width 36 height 18
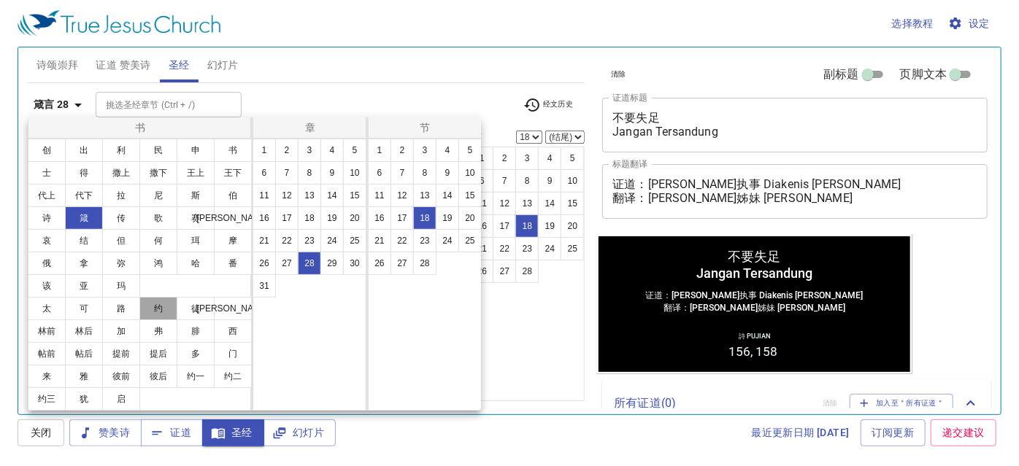
click at [165, 305] on button "约" at bounding box center [158, 308] width 38 height 23
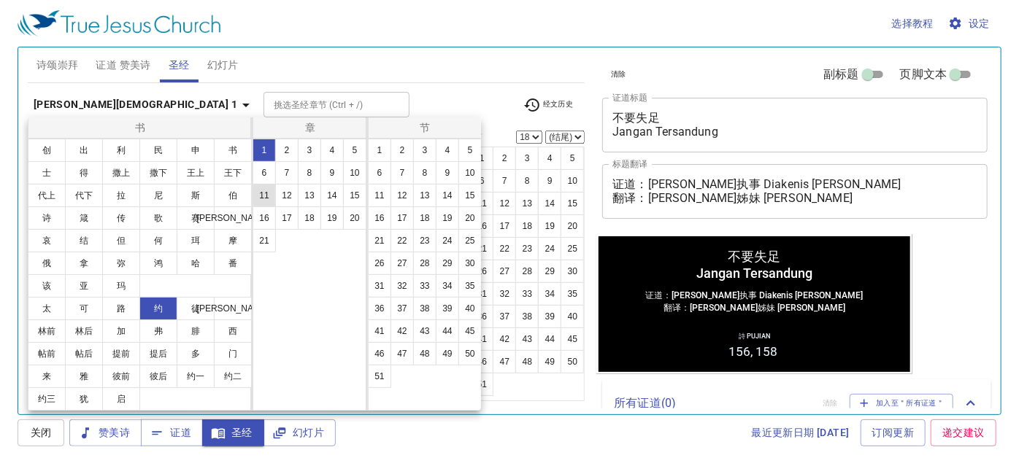
click at [269, 196] on button "11" at bounding box center [263, 195] width 23 height 23
click at [472, 170] on button "10" at bounding box center [469, 172] width 23 height 23
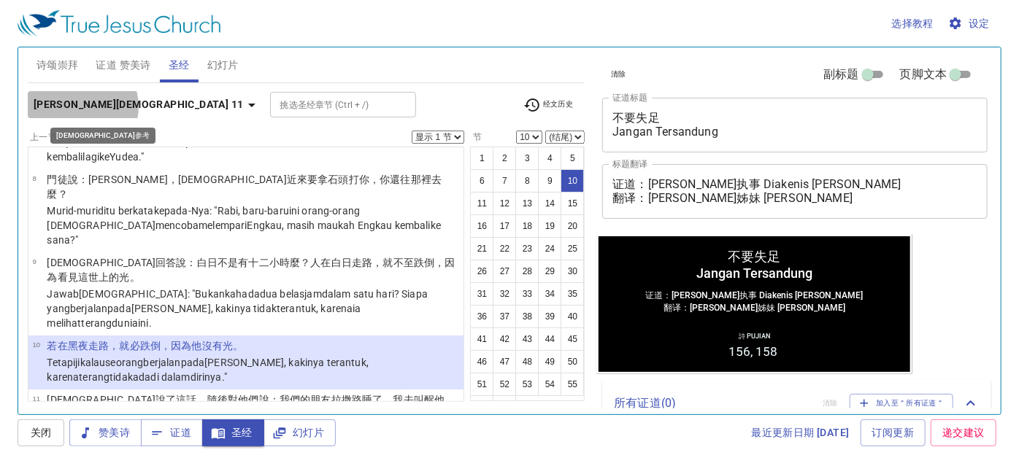
click at [82, 107] on b "约翰福音 11" at bounding box center [139, 105] width 210 height 18
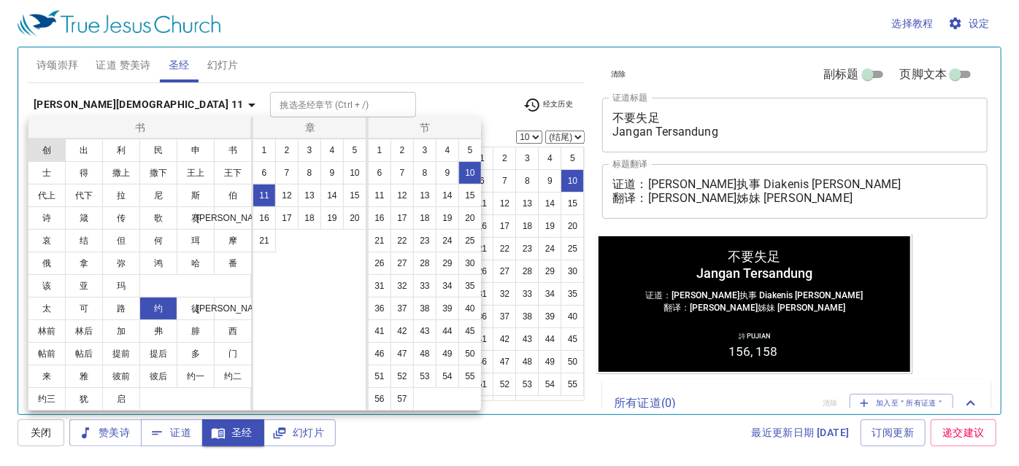
click at [50, 155] on button "创" at bounding box center [47, 150] width 38 height 23
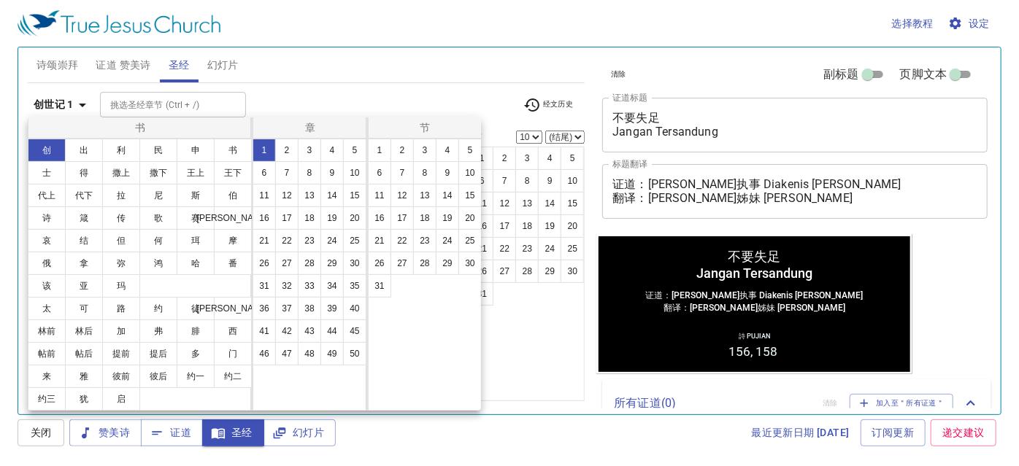
scroll to position [0, 0]
click at [286, 153] on button "2" at bounding box center [286, 150] width 23 height 23
click at [385, 210] on button "16" at bounding box center [379, 218] width 23 height 23
select select "16"
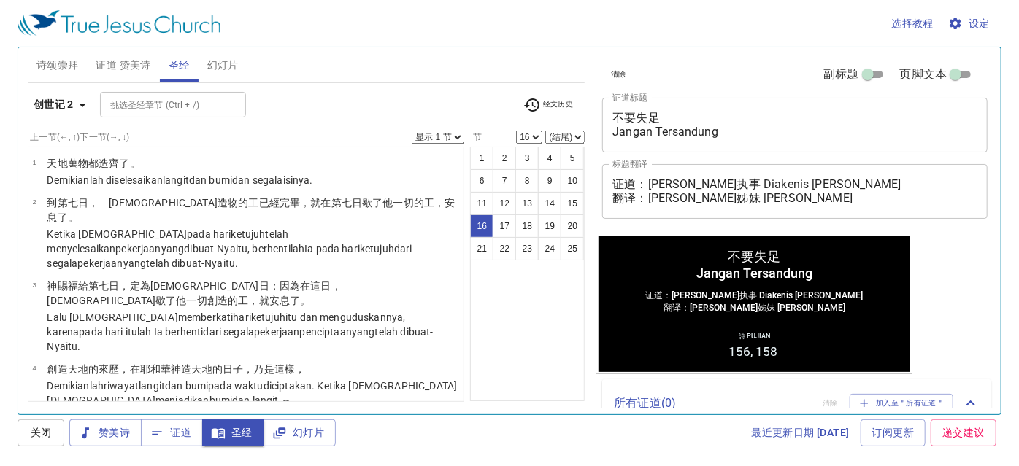
scroll to position [744, 0]
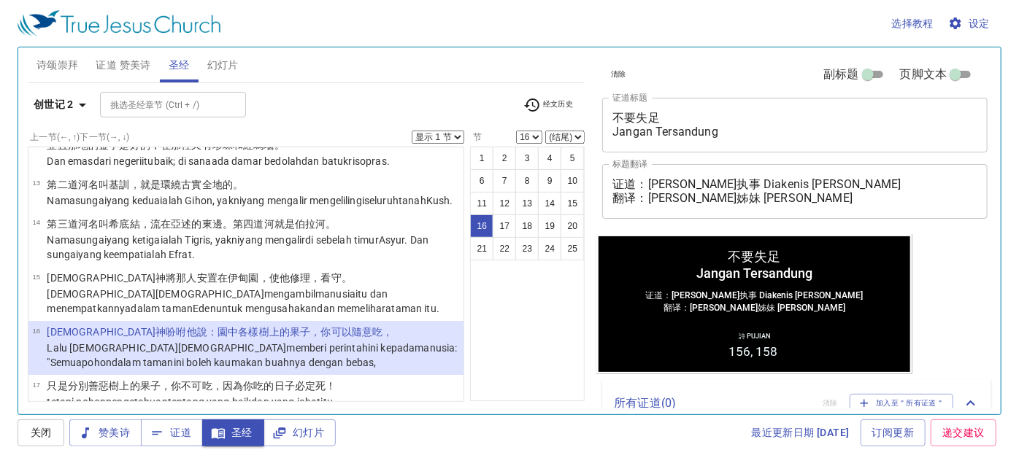
click at [550, 132] on select "(结尾) 17 18 19 20 21 22 23 24 25" at bounding box center [564, 137] width 39 height 13
select select "17"
click at [546, 131] on select "(结尾) 17 18 19 20 21 22 23 24 25" at bounding box center [564, 137] width 39 height 13
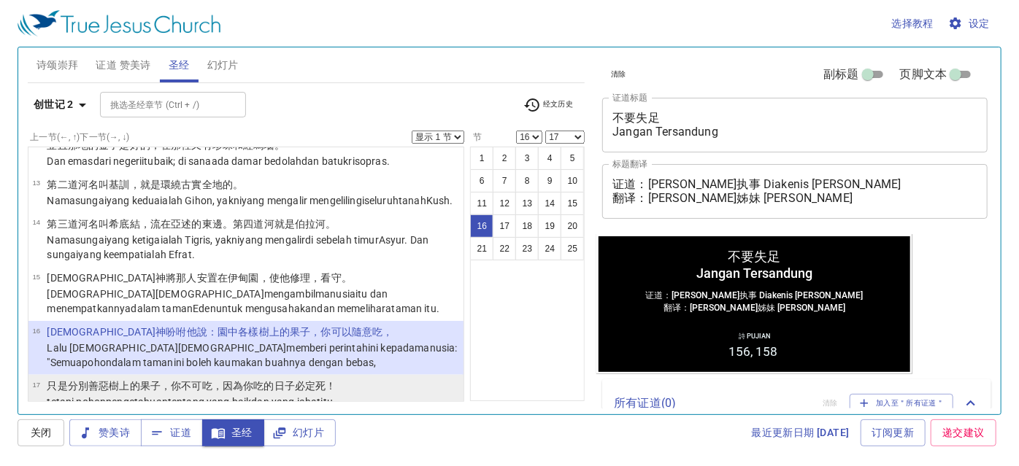
click at [239, 379] on p "只是分別 善 惡 樹 上的果子，你不可吃 ，因為你吃 的日子 必定 死 ！" at bounding box center [253, 386] width 412 height 15
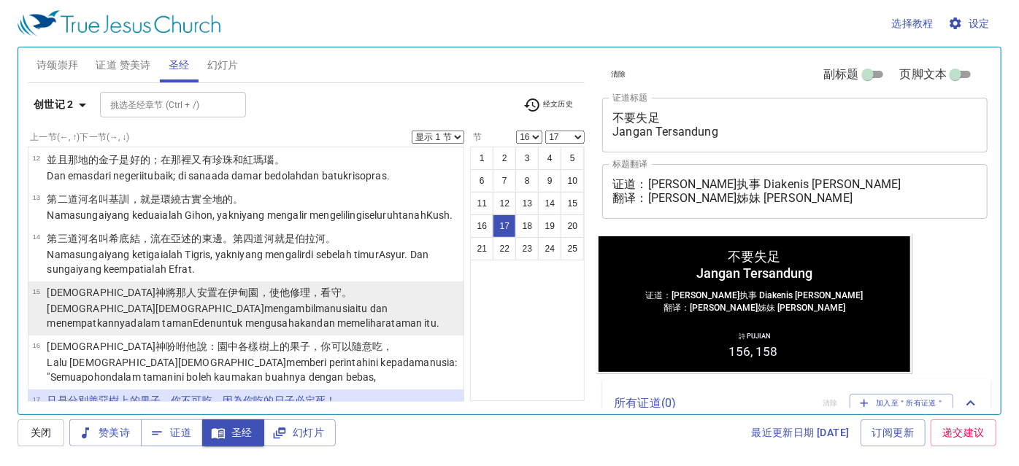
scroll to position [796, 0]
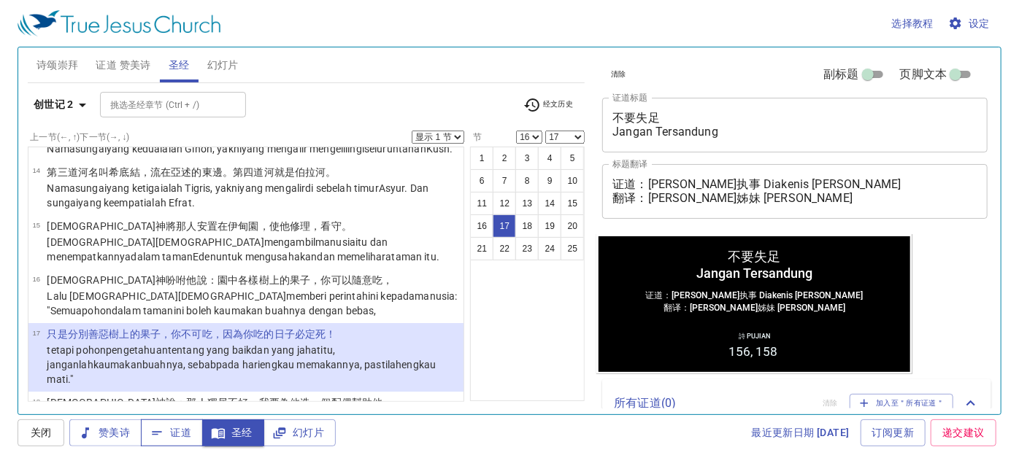
click at [173, 428] on span "证道" at bounding box center [172, 433] width 39 height 18
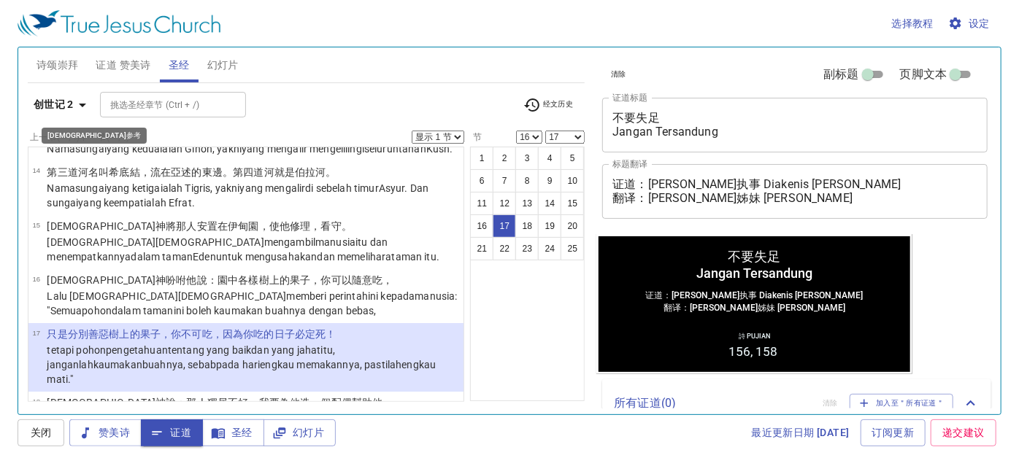
click at [60, 99] on b "创世记 2" at bounding box center [54, 105] width 40 height 18
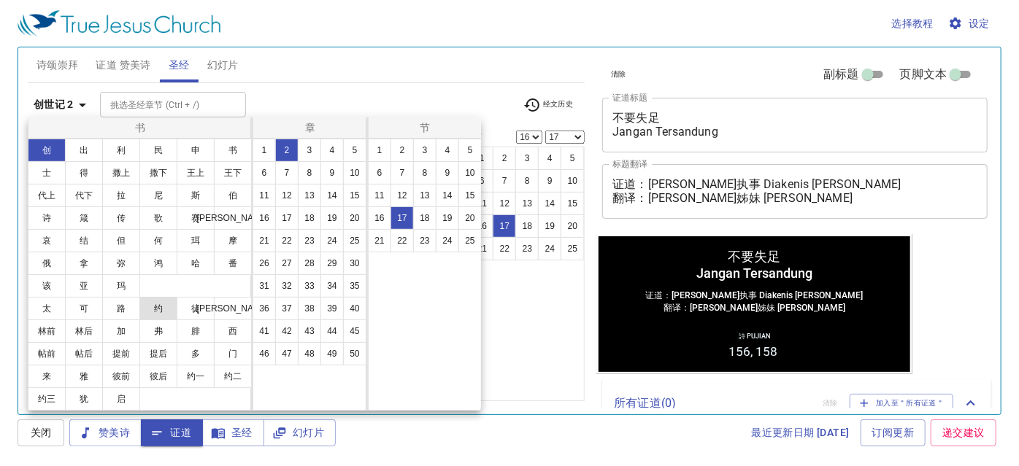
click at [153, 307] on button "约" at bounding box center [158, 308] width 38 height 23
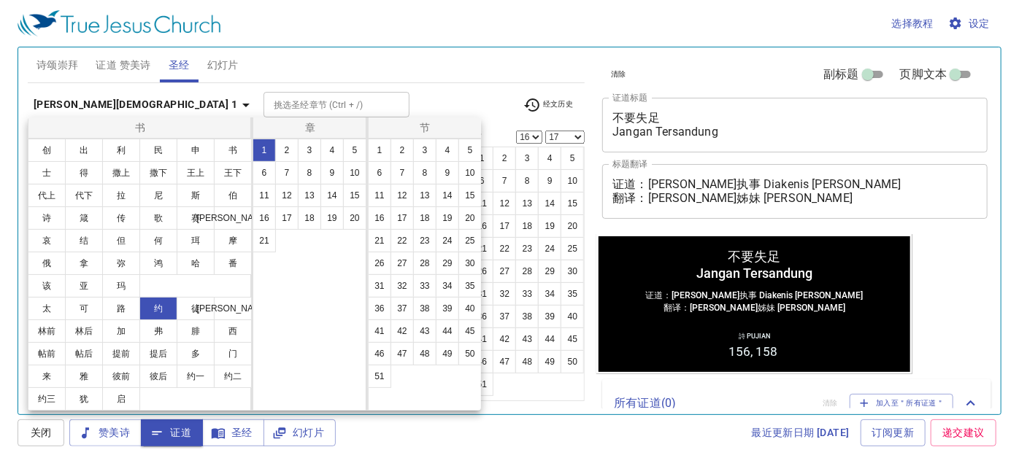
scroll to position [0, 0]
click at [288, 196] on button "12" at bounding box center [286, 195] width 23 height 23
click at [387, 168] on button "6" at bounding box center [379, 172] width 23 height 23
select select "6"
select select
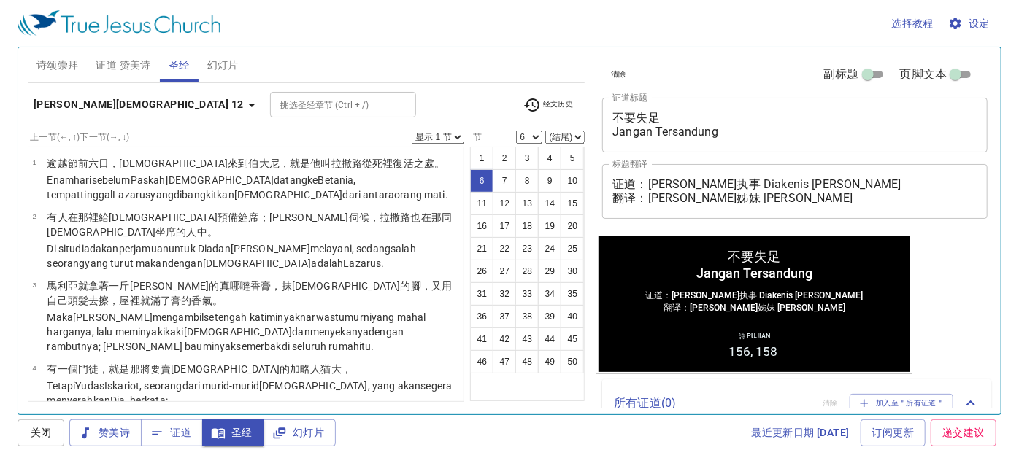
scroll to position [212, 0]
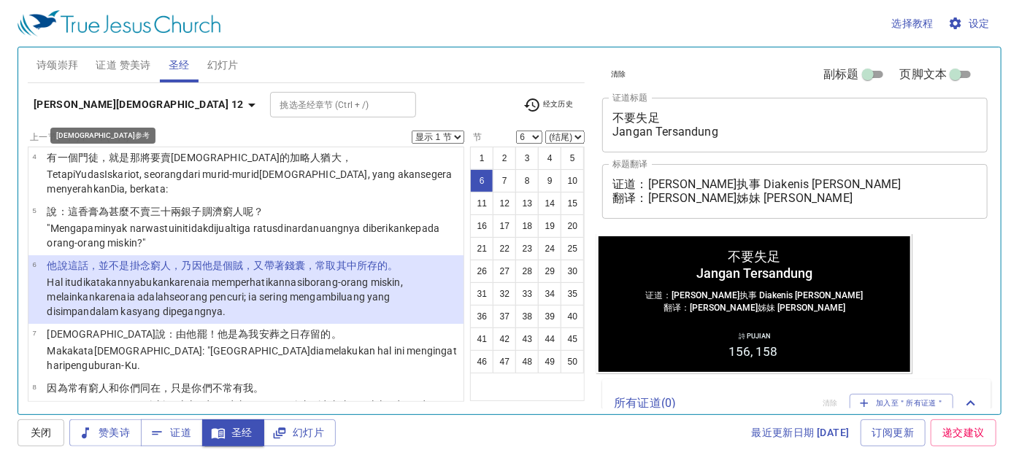
drag, startPoint x: 96, startPoint y: 101, endPoint x: 91, endPoint y: 120, distance: 18.8
click at [91, 119] on div "约翰福音 12 挑选圣经章节 (Ctrl + /) 挑选圣经章节 (Ctrl + /) 经文历史" at bounding box center [306, 110] width 557 height 40
click at [243, 101] on icon "button" at bounding box center [252, 105] width 18 height 18
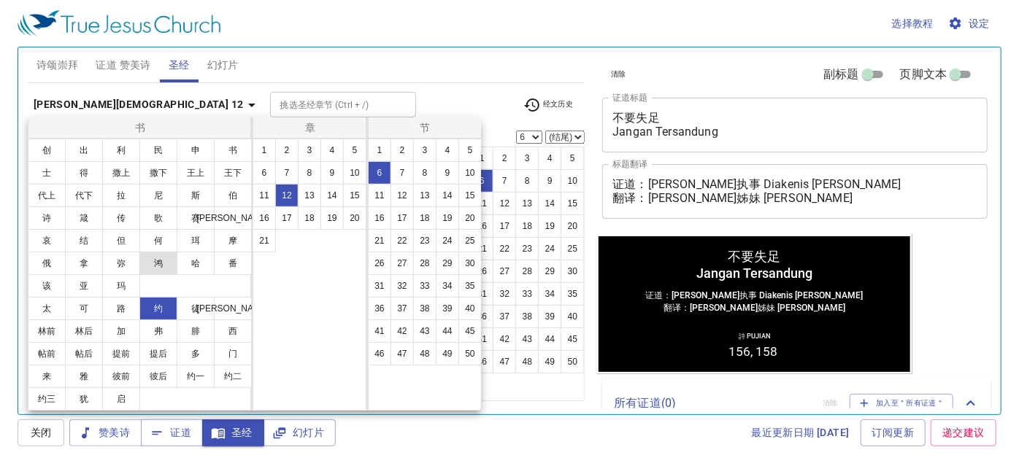
click at [120, 311] on button "路" at bounding box center [121, 308] width 38 height 23
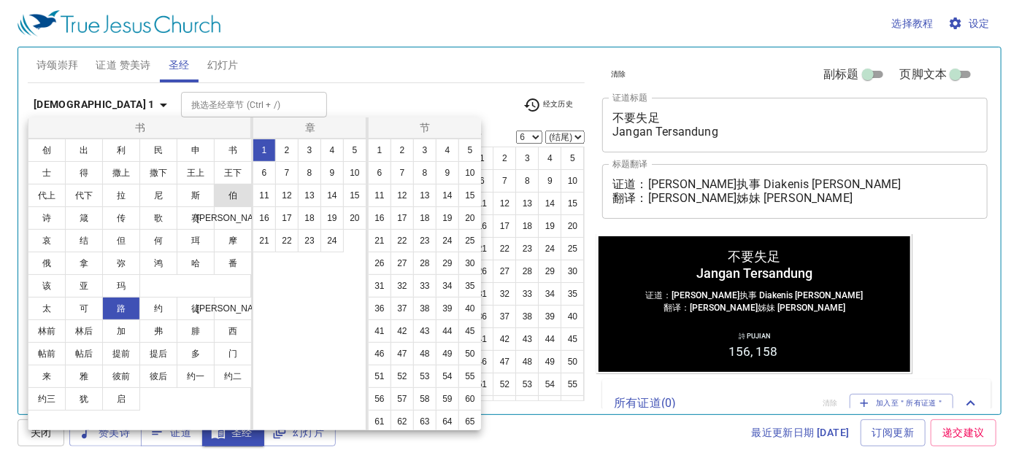
scroll to position [0, 0]
click at [282, 241] on button "22" at bounding box center [286, 240] width 23 height 23
click at [423, 147] on button "3" at bounding box center [424, 150] width 23 height 23
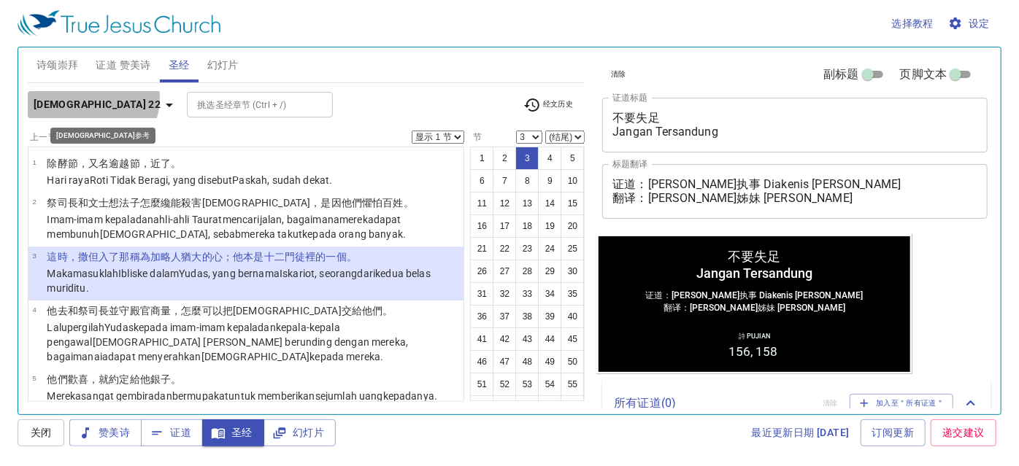
click at [161, 98] on icon "button" at bounding box center [170, 105] width 18 height 18
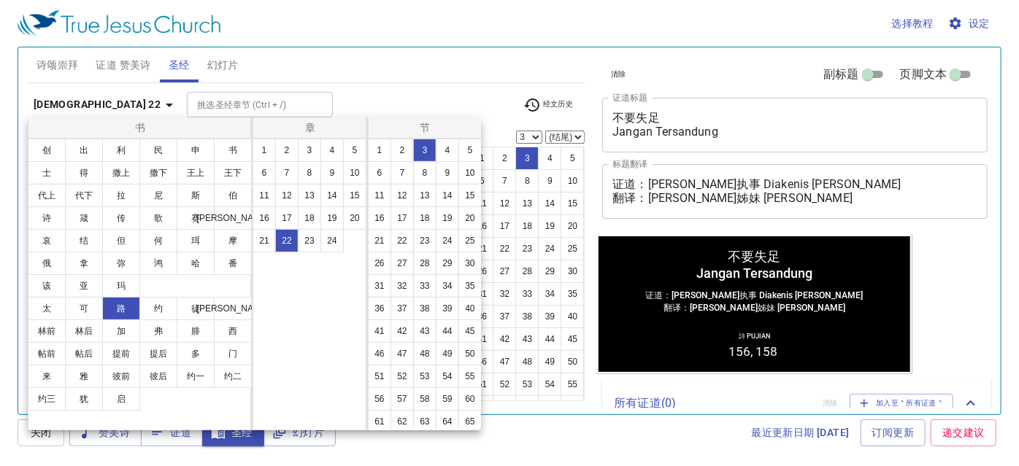
click at [202, 283] on ul "创 出 利 民 申 书 士 得 撒上 撒下 王上 王下 代上 代下 拉 尼 斯 伯 诗 箴 传 歌 赛 耶 哀 结 但 何 珥 摩 俄 拿 弥 鸿 哈 番 该…" at bounding box center [139, 218] width 223 height 158
click at [107, 85] on div at bounding box center [509, 233] width 1019 height 466
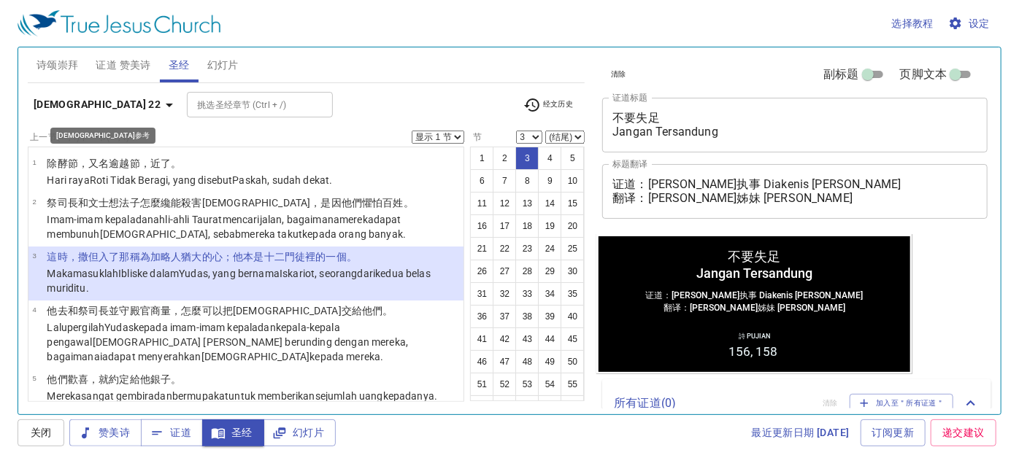
click at [88, 107] on b "路加福音 22" at bounding box center [97, 105] width 127 height 18
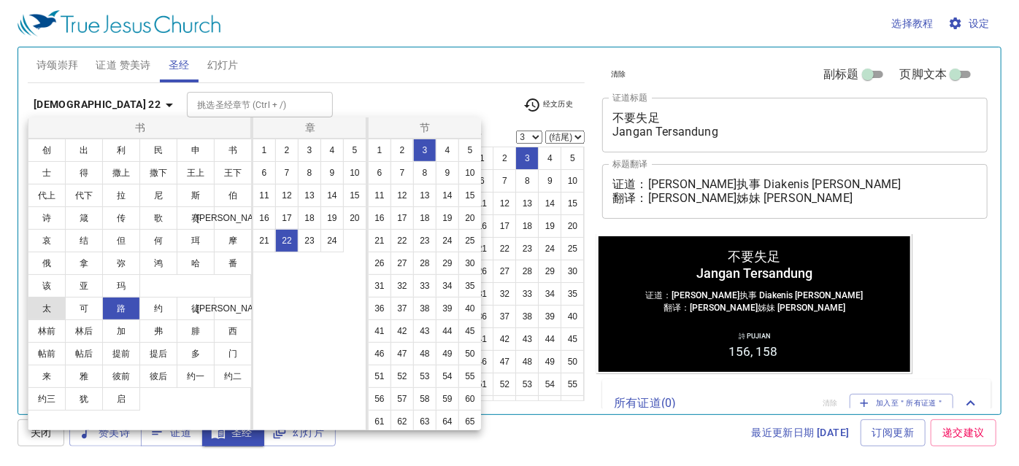
click at [40, 305] on button "太" at bounding box center [47, 308] width 38 height 23
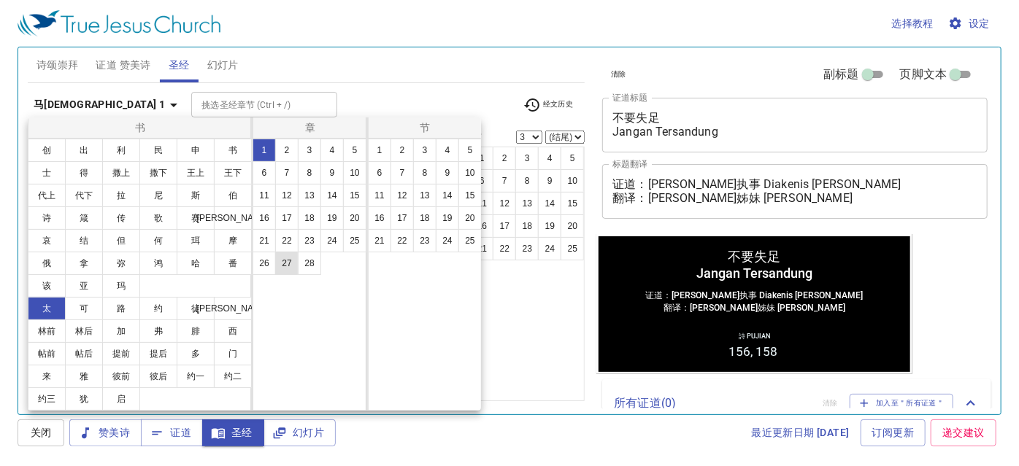
click at [287, 262] on button "27" at bounding box center [286, 263] width 23 height 23
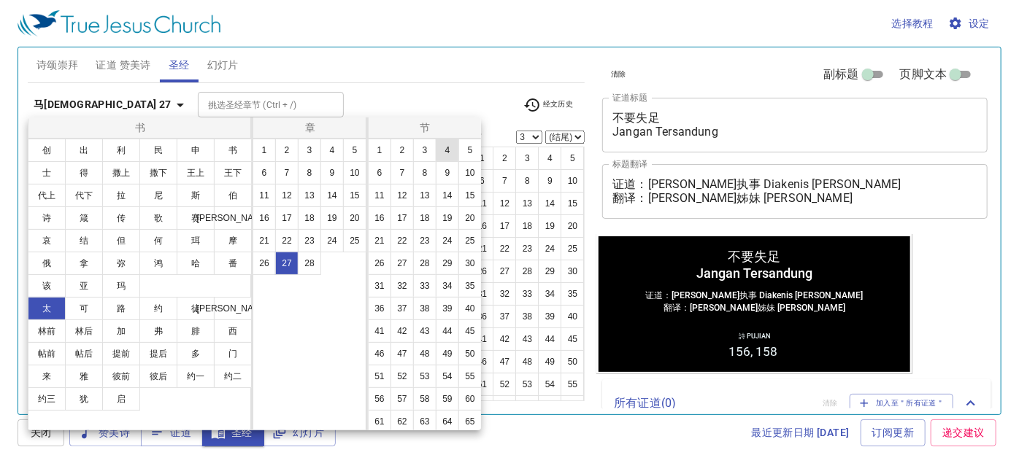
click at [443, 155] on button "4" at bounding box center [447, 150] width 23 height 23
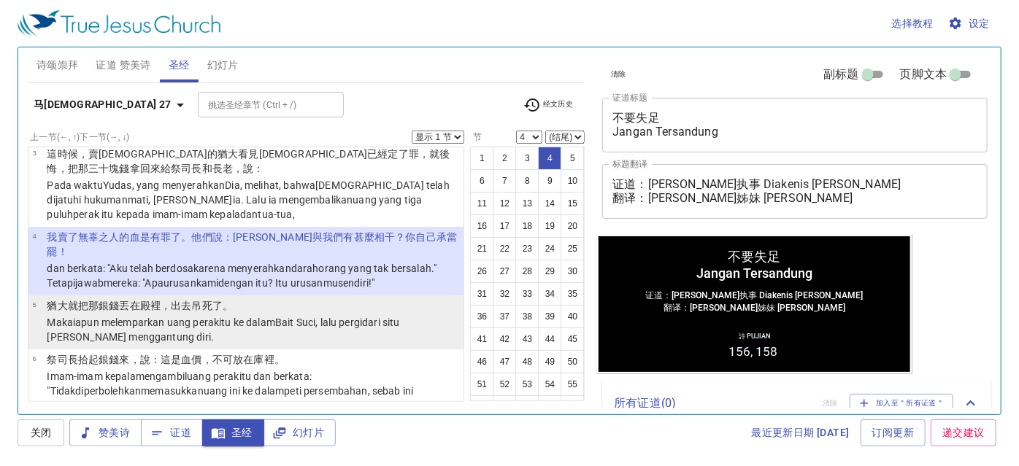
scroll to position [198, 0]
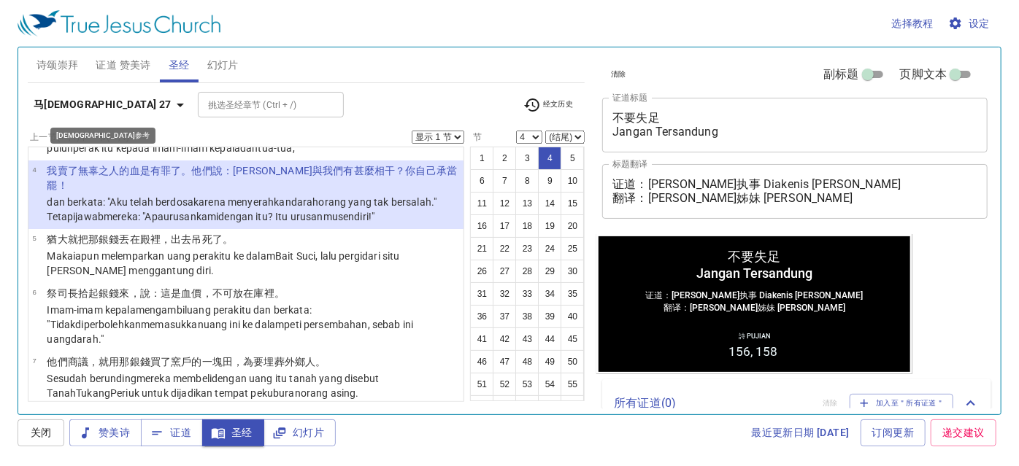
click at [171, 99] on icon "button" at bounding box center [180, 105] width 18 height 18
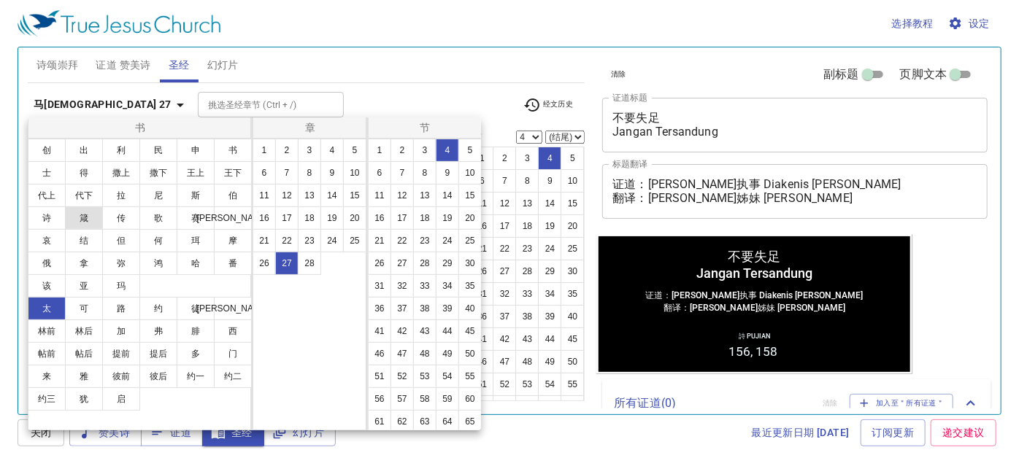
click at [85, 224] on button "箴" at bounding box center [84, 218] width 38 height 23
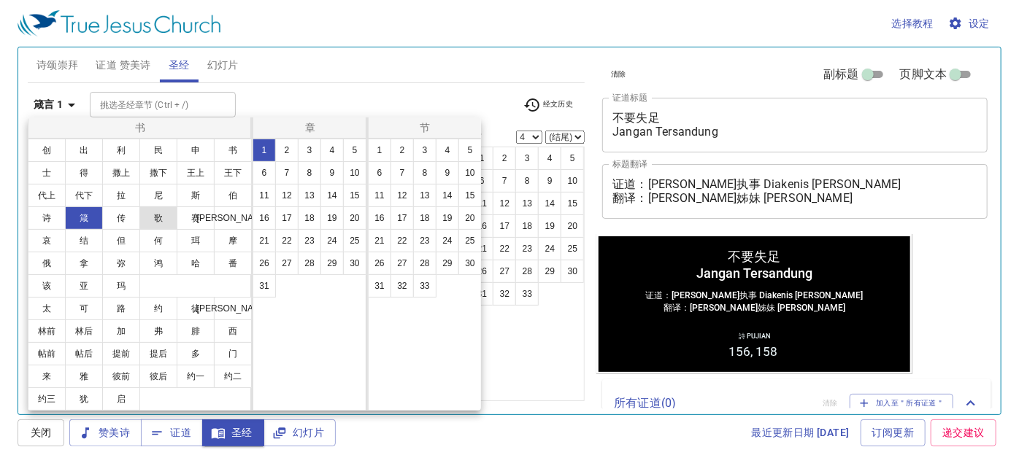
scroll to position [0, 0]
click at [324, 196] on button "14" at bounding box center [331, 195] width 23 height 23
click at [498, 194] on div at bounding box center [509, 233] width 1019 height 466
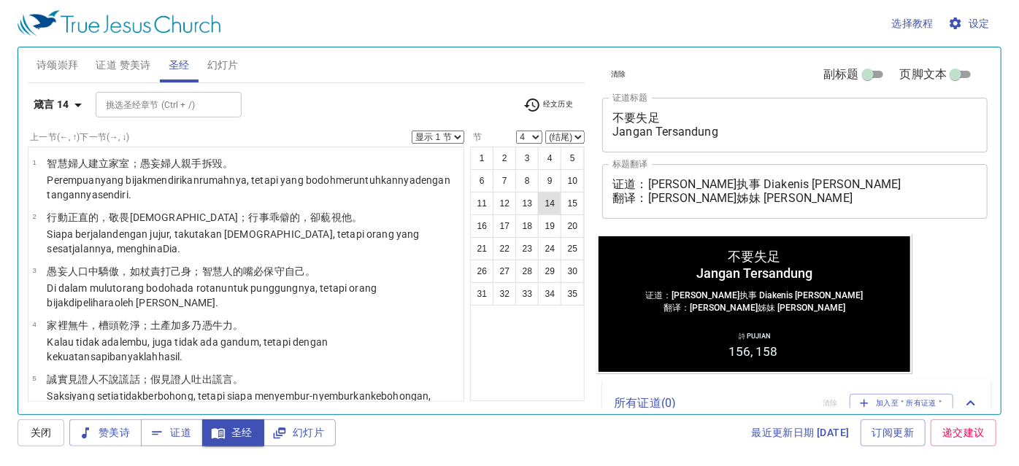
drag, startPoint x: 566, startPoint y: 192, endPoint x: 546, endPoint y: 196, distance: 20.8
click at [564, 194] on button "15" at bounding box center [571, 203] width 23 height 23
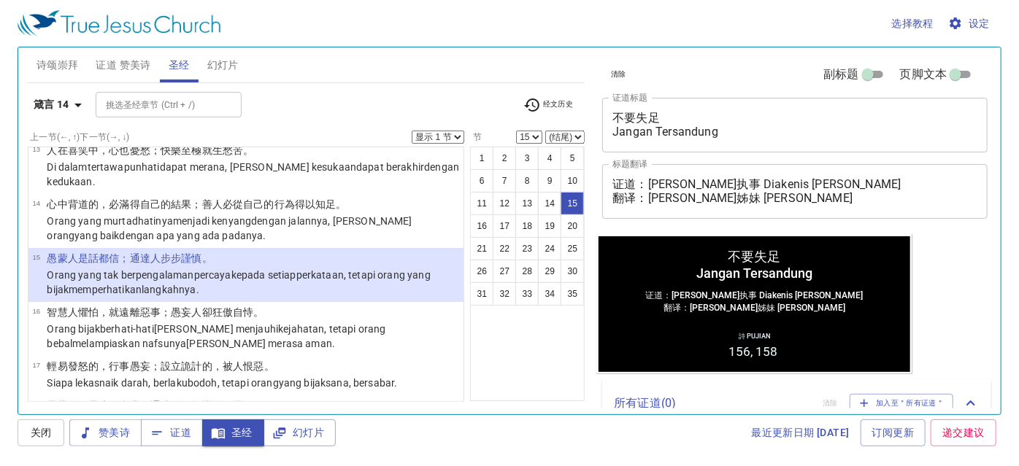
click at [560, 136] on select "(结尾) 16 17 18 19 20 21 22 23 24 25 26 27 28 29 30 31 32 33 34 35" at bounding box center [564, 137] width 39 height 13
click at [358, 100] on div "挑选圣经章节 (Ctrl + /) 挑选圣经章节 (Ctrl + /)" at bounding box center [303, 105] width 415 height 26
click at [66, 109] on b "箴言 14" at bounding box center [52, 105] width 36 height 18
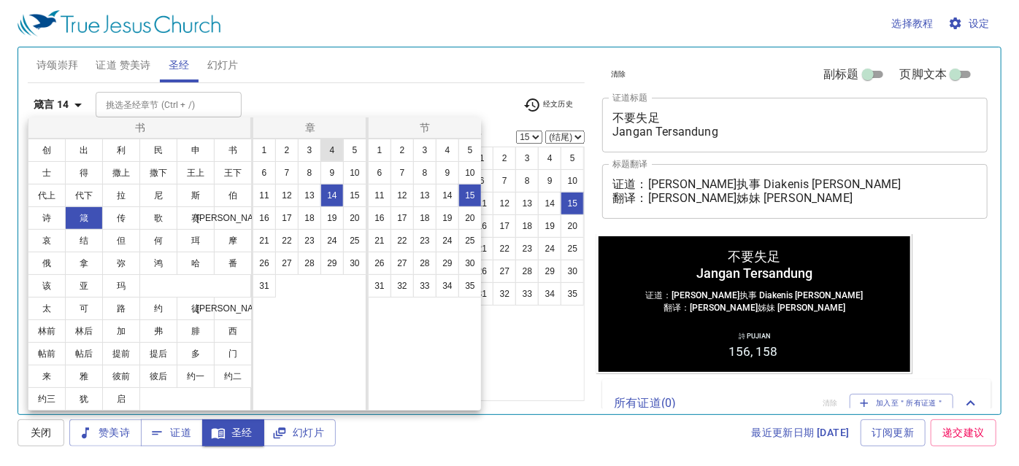
click at [331, 149] on button "4" at bounding box center [331, 150] width 23 height 23
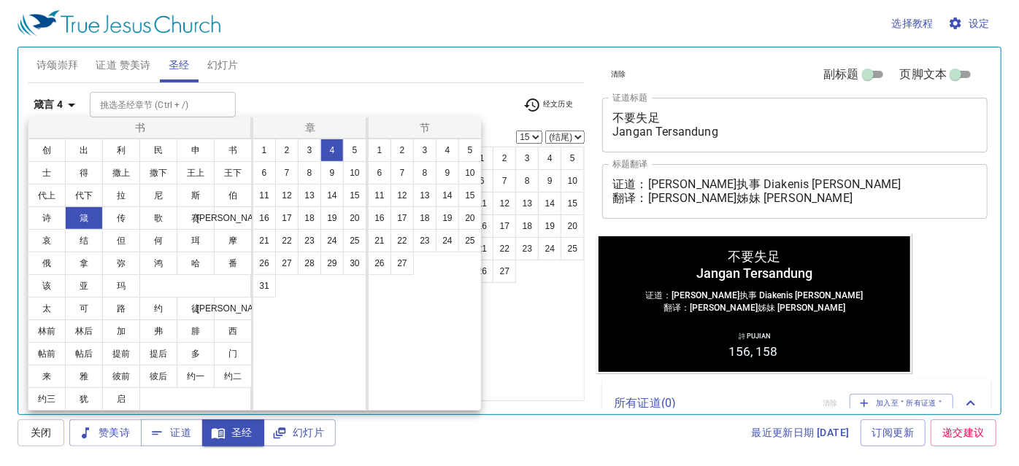
scroll to position [0, 0]
click at [422, 242] on button "23" at bounding box center [424, 240] width 23 height 23
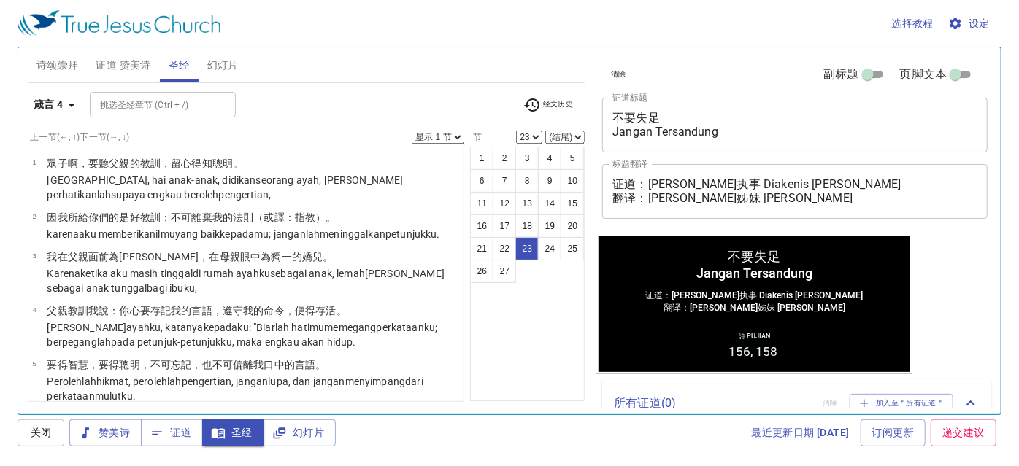
scroll to position [1035, 0]
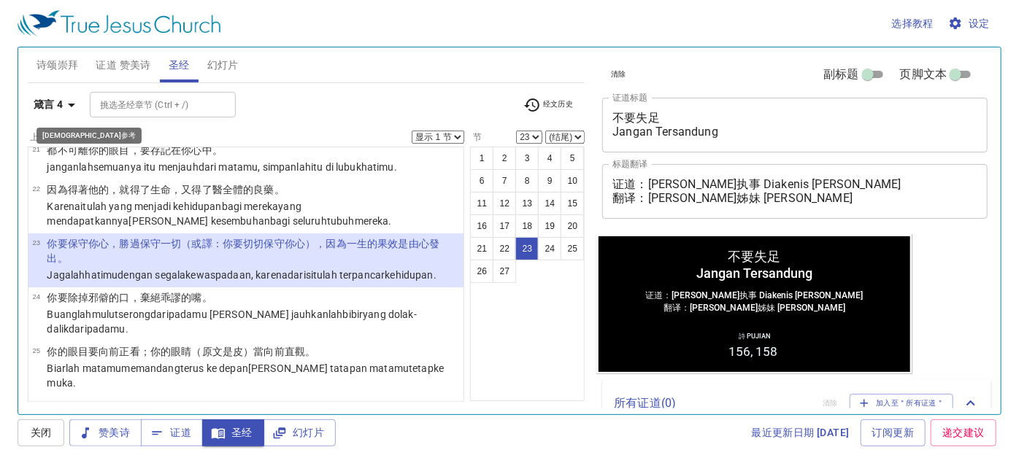
click at [47, 114] on button "箴言 4" at bounding box center [57, 104] width 59 height 27
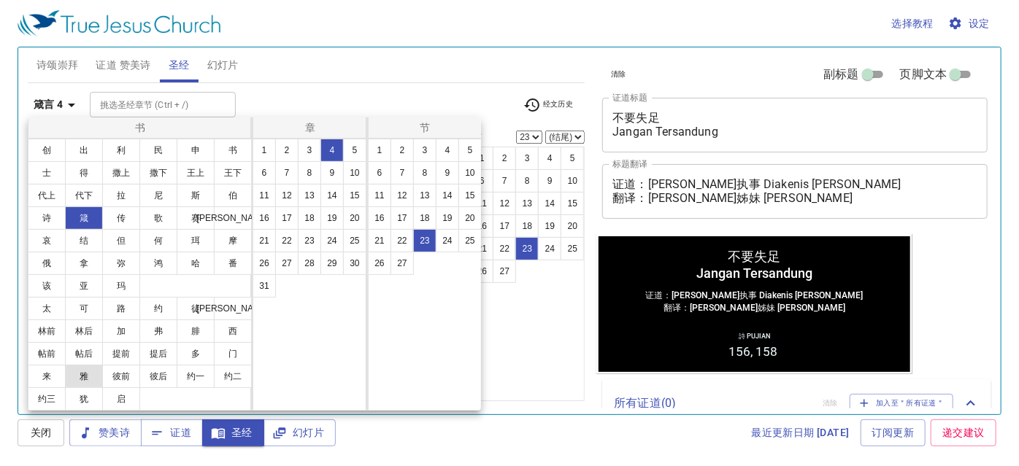
click at [93, 371] on button "雅" at bounding box center [84, 376] width 38 height 23
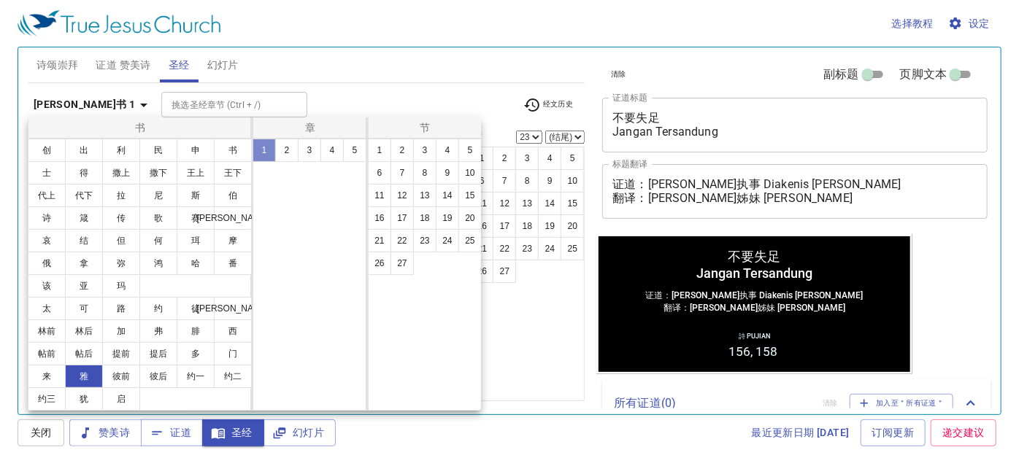
click at [264, 144] on button "1" at bounding box center [263, 150] width 23 height 23
click at [459, 188] on button "15" at bounding box center [469, 195] width 23 height 23
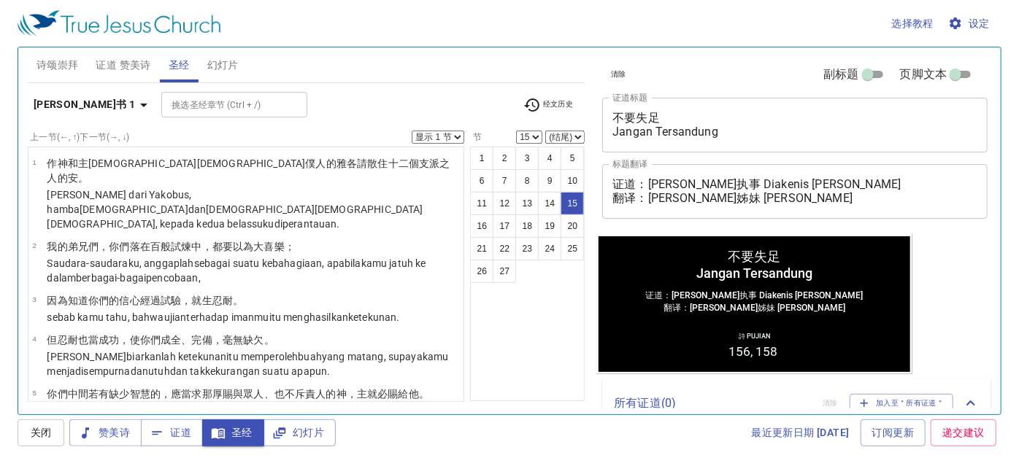
scroll to position [719, 0]
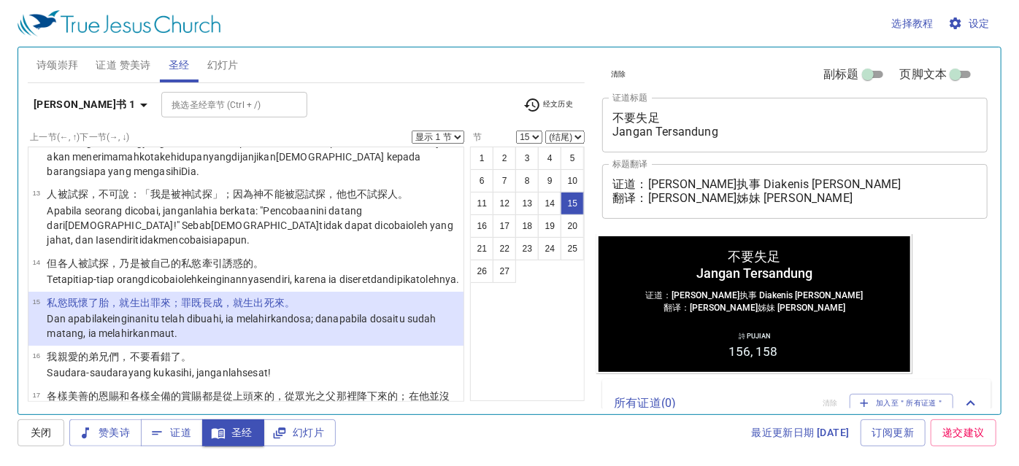
click at [70, 99] on b "雅各书 1" at bounding box center [84, 105] width 101 height 18
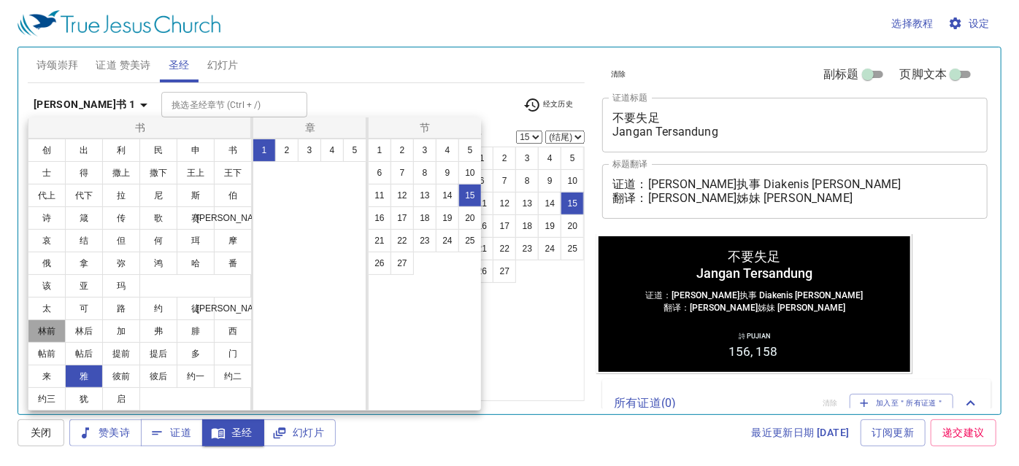
click at [45, 326] on button "林前" at bounding box center [47, 331] width 38 height 23
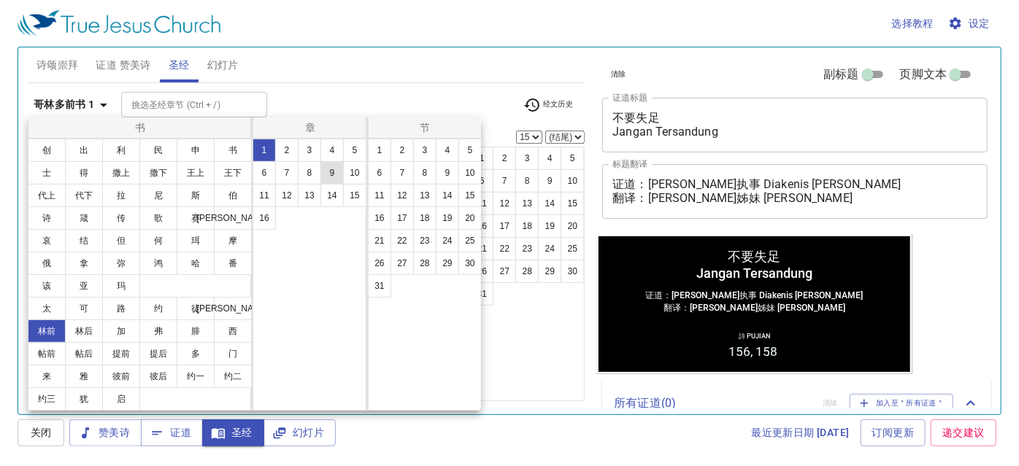
click at [333, 165] on button "9" at bounding box center [331, 172] width 23 height 23
click at [401, 266] on button "27" at bounding box center [401, 263] width 23 height 23
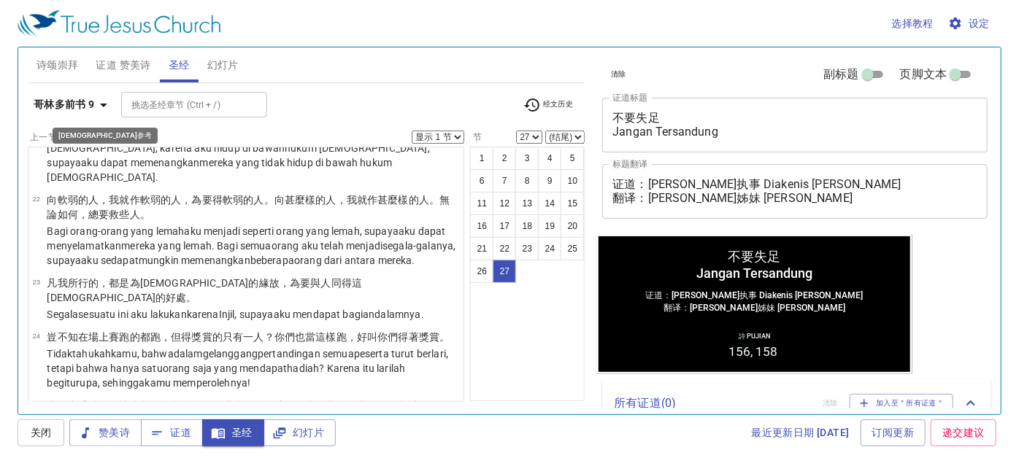
click at [96, 106] on icon "button" at bounding box center [104, 105] width 18 height 18
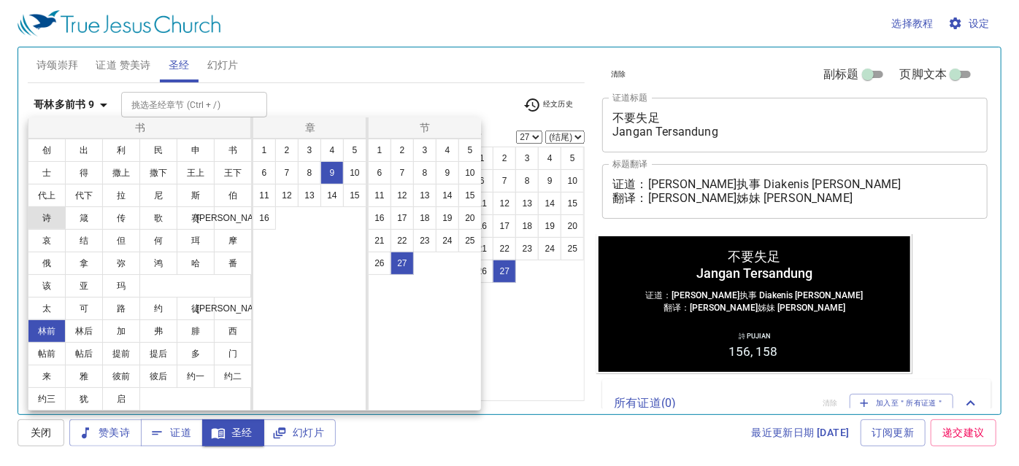
click at [51, 218] on button "诗" at bounding box center [47, 218] width 38 height 23
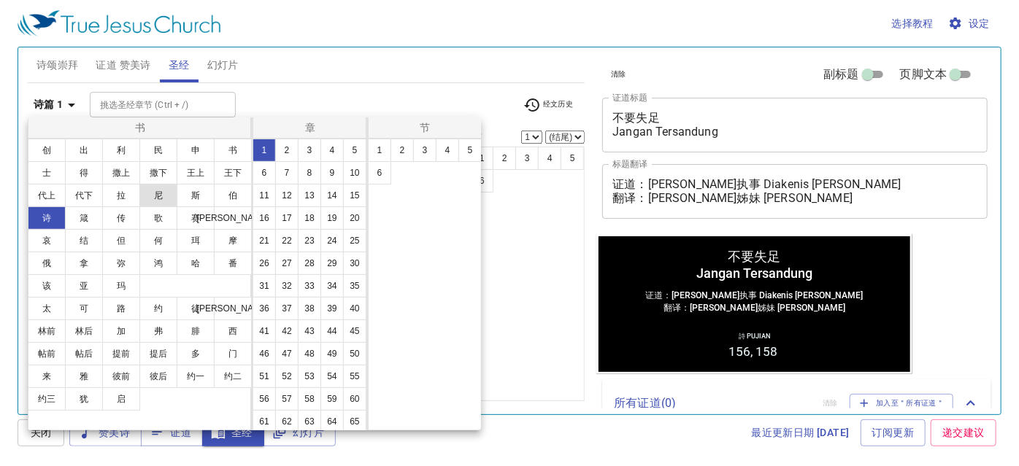
scroll to position [0, 0]
drag, startPoint x: 269, startPoint y: 350, endPoint x: 279, endPoint y: 330, distance: 22.2
click at [275, 320] on button "37" at bounding box center [286, 308] width 23 height 23
select select "27"
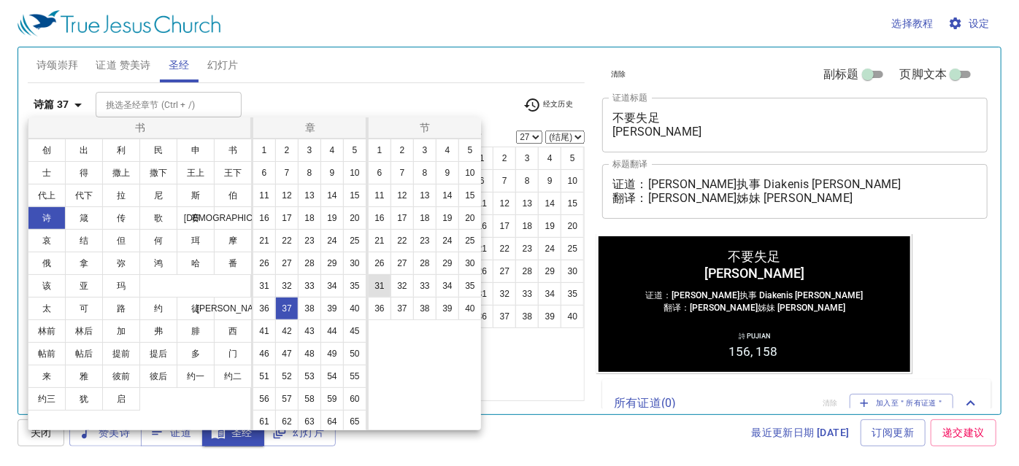
click at [0, 0] on button "31" at bounding box center [0, 0] width 0 height 0
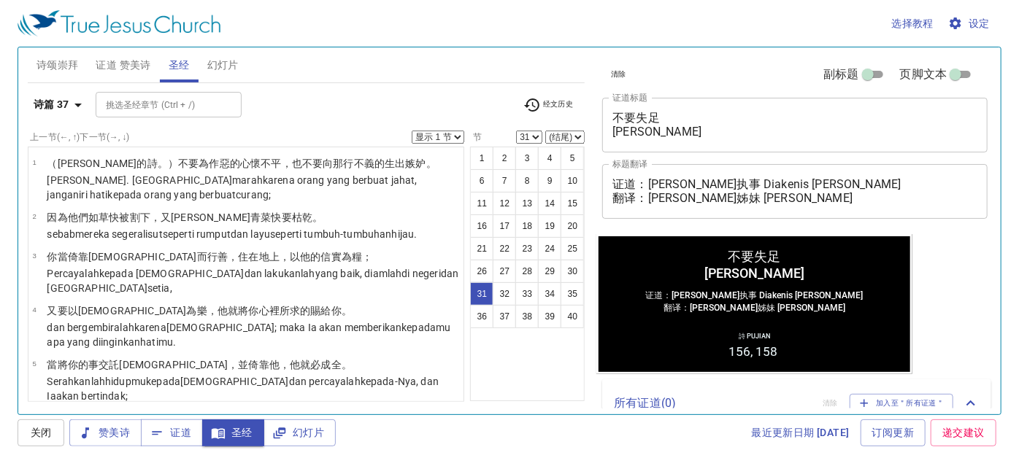
scroll to position [1459, 0]
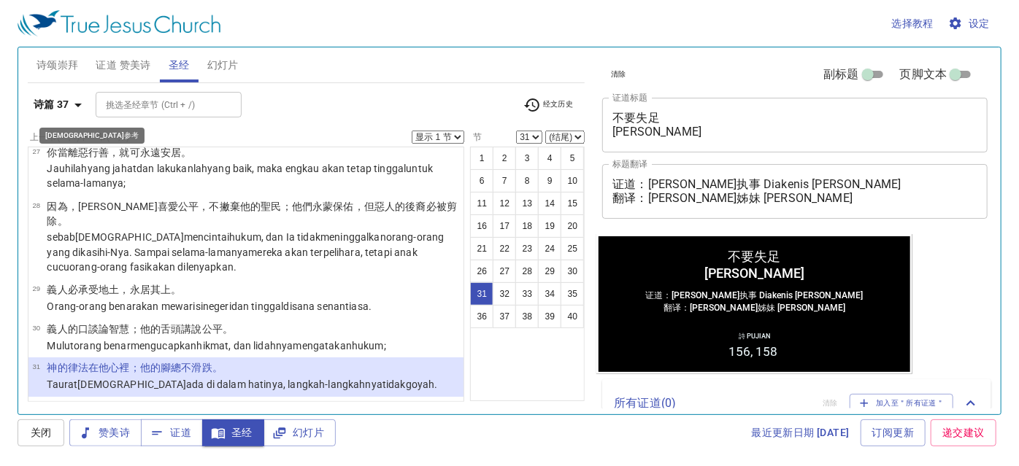
click at [53, 103] on b "诗篇 37" at bounding box center [52, 105] width 36 height 18
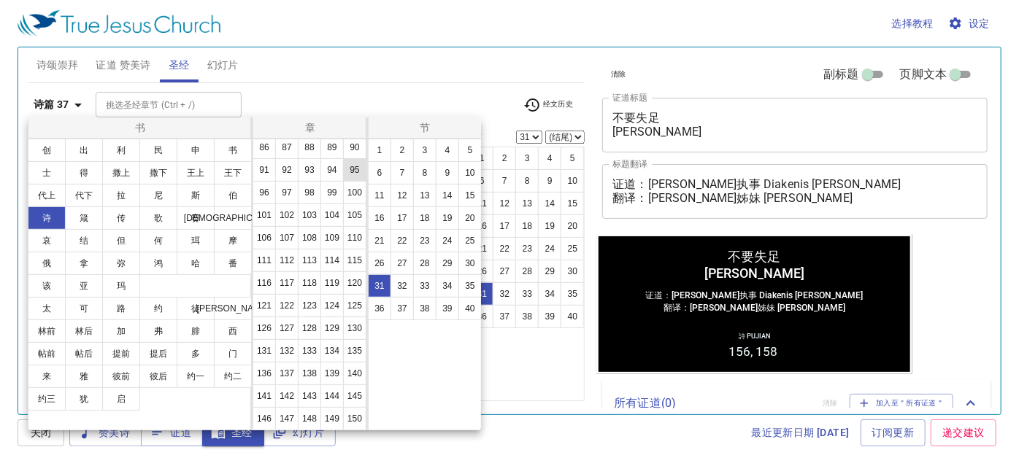
scroll to position [530, 0]
click at [320, 274] on button "119" at bounding box center [331, 282] width 23 height 23
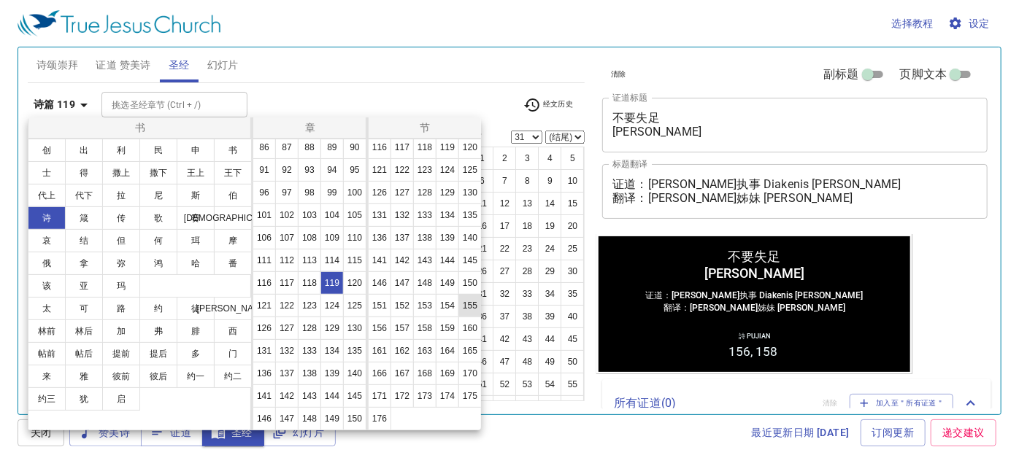
scroll to position [571, 0]
click at [458, 91] on button "105" at bounding box center [469, 79] width 23 height 23
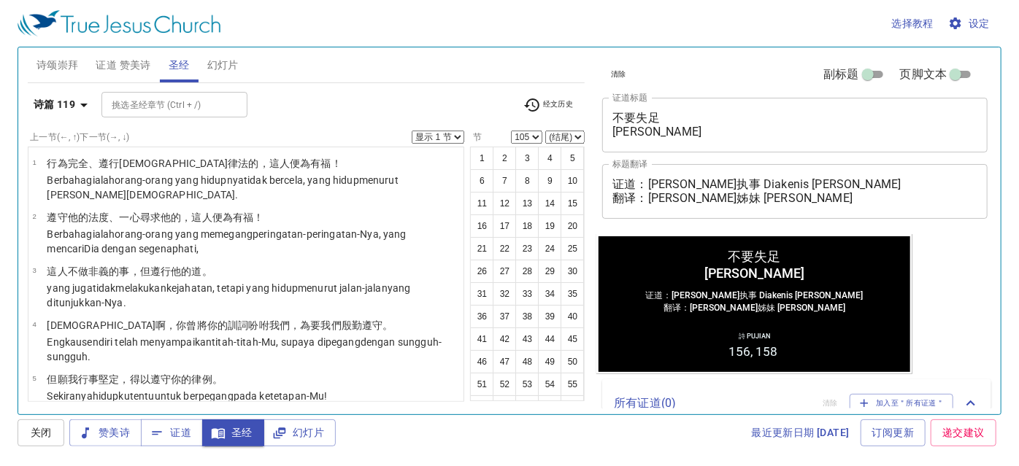
scroll to position [4960, 0]
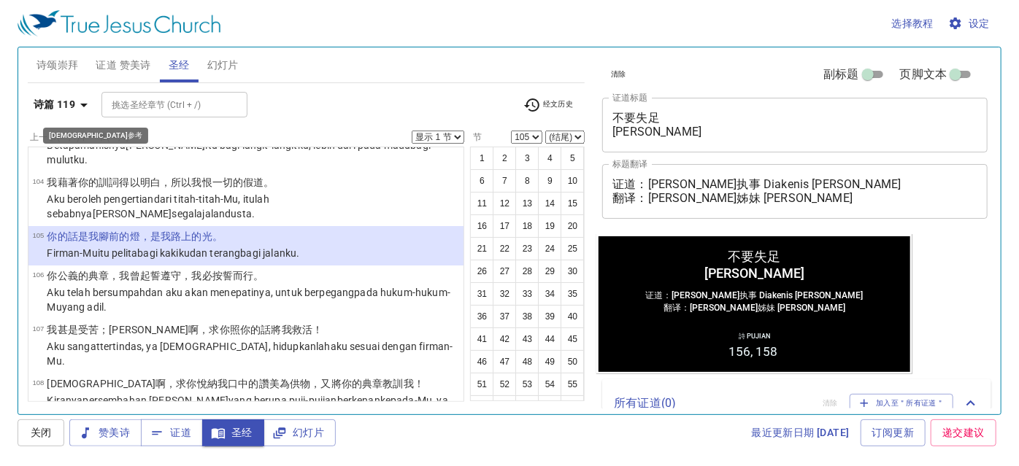
click at [74, 100] on b "诗篇 119" at bounding box center [55, 105] width 42 height 18
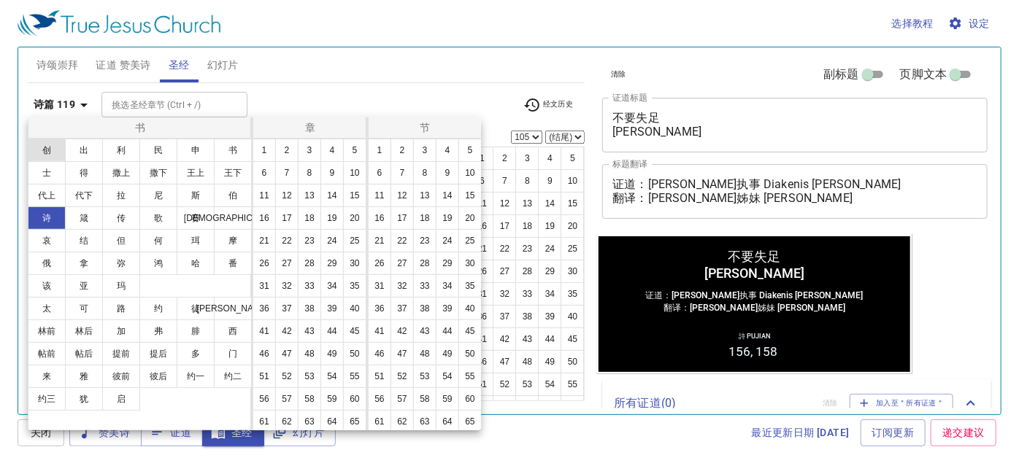
click at [50, 147] on button "创" at bounding box center [47, 150] width 38 height 23
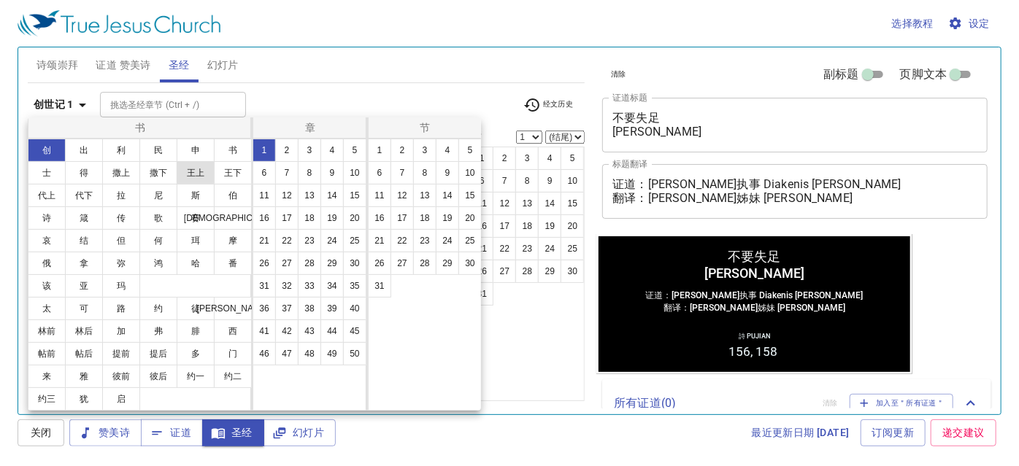
scroll to position [0, 0]
click at [320, 320] on button "39" at bounding box center [331, 308] width 23 height 23
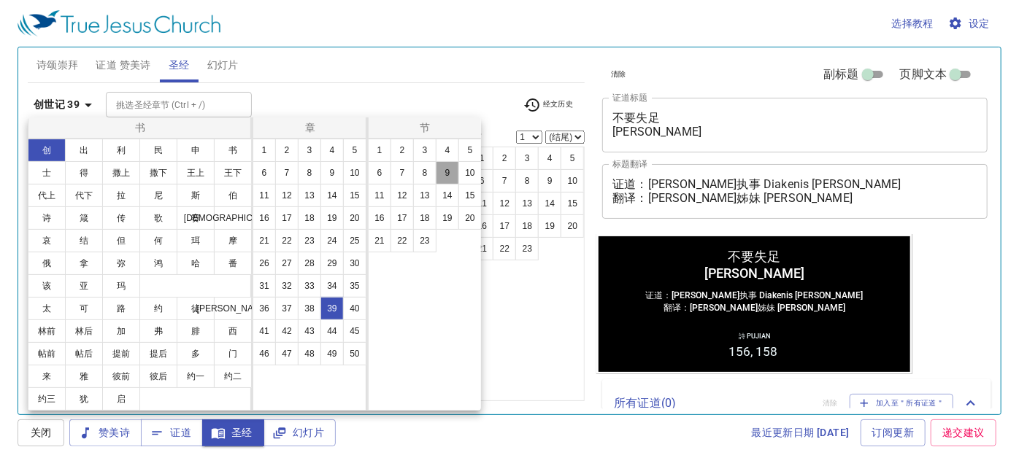
click at [439, 174] on button "9" at bounding box center [447, 172] width 23 height 23
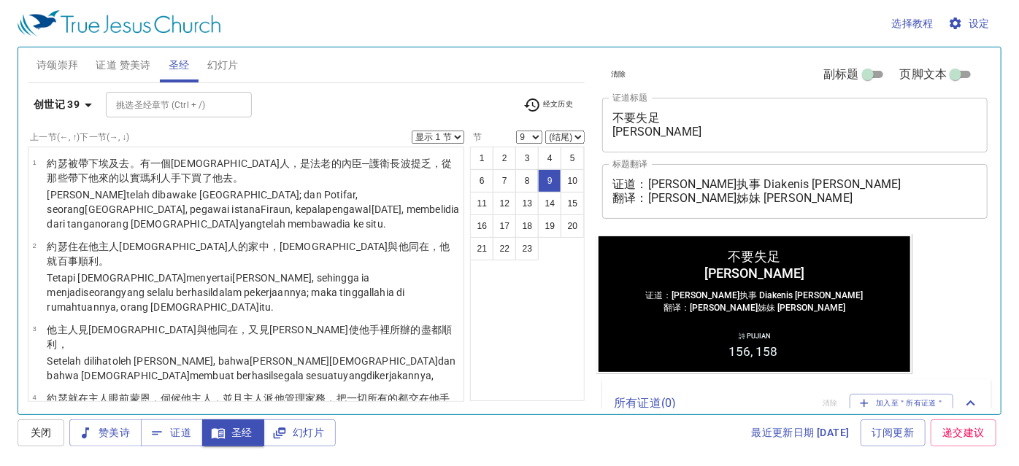
scroll to position [505, 0]
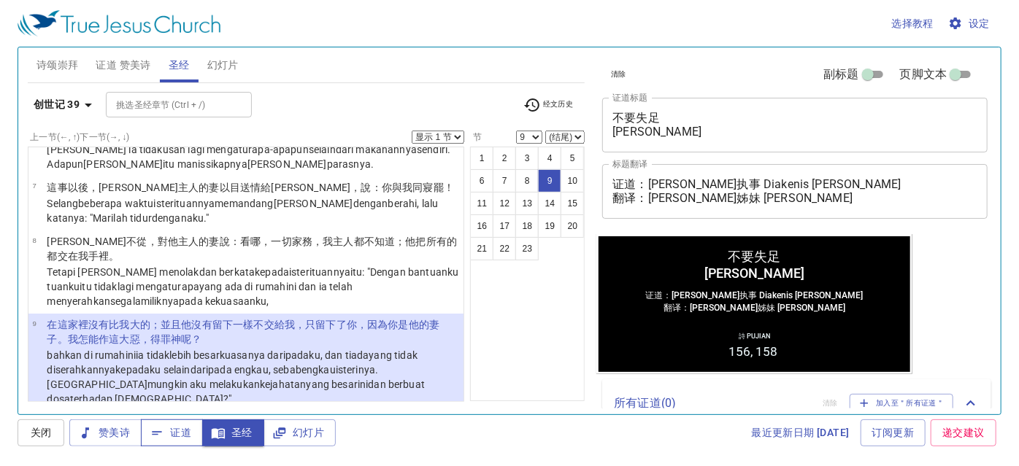
click at [0, 0] on span "证道" at bounding box center [0, 0] width 0 height 0
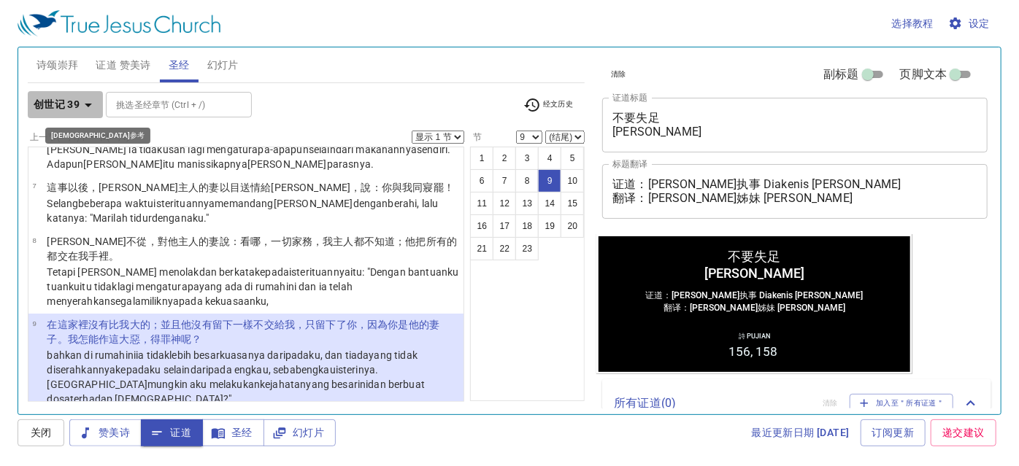
click at [73, 109] on b "创世记 39" at bounding box center [57, 105] width 46 height 18
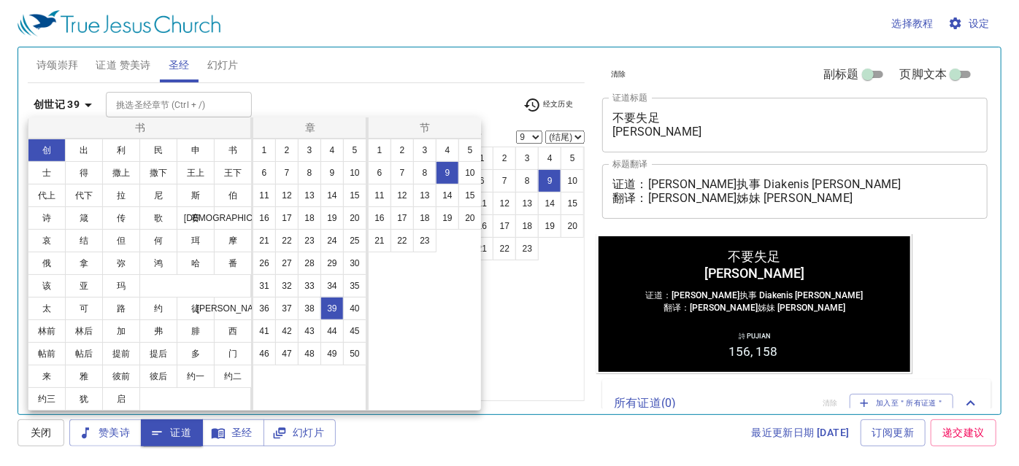
click at [284, 93] on div at bounding box center [509, 233] width 1019 height 466
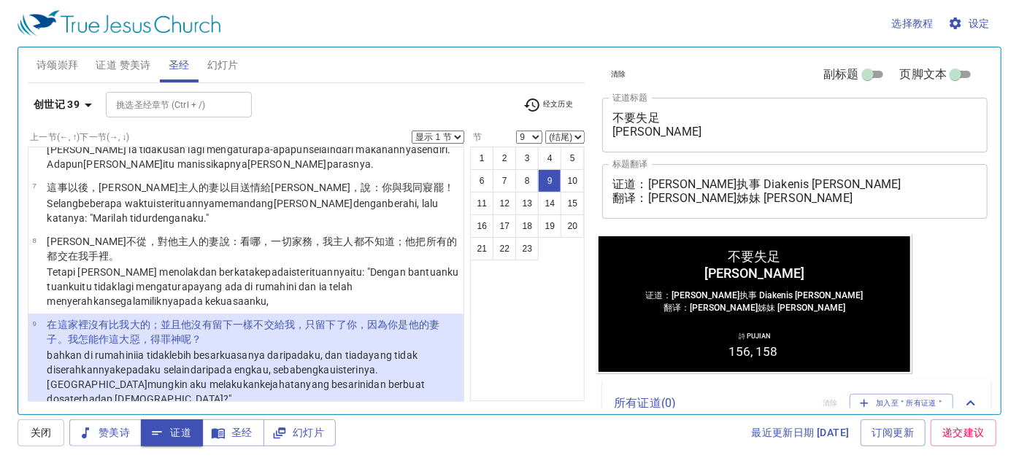
click at [218, 63] on span "幻灯片" at bounding box center [222, 65] width 31 height 18
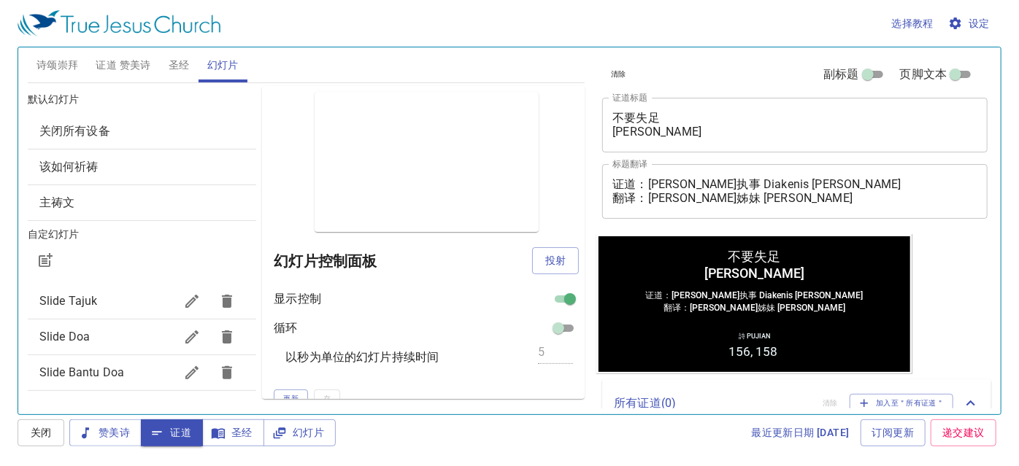
click at [100, 366] on span "Slide Bantu Doa" at bounding box center [81, 373] width 85 height 14
click at [178, 63] on span "圣经" at bounding box center [179, 65] width 21 height 18
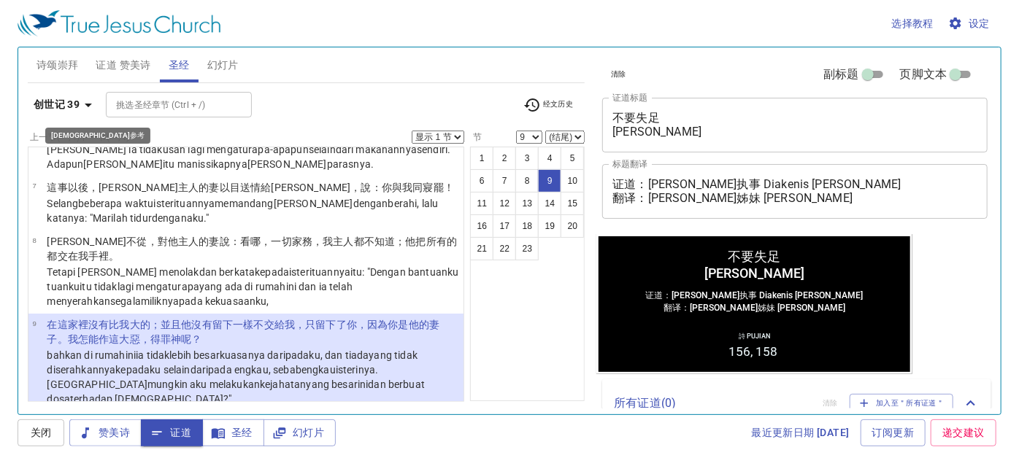
click at [69, 103] on b "创世记 39" at bounding box center [57, 105] width 46 height 18
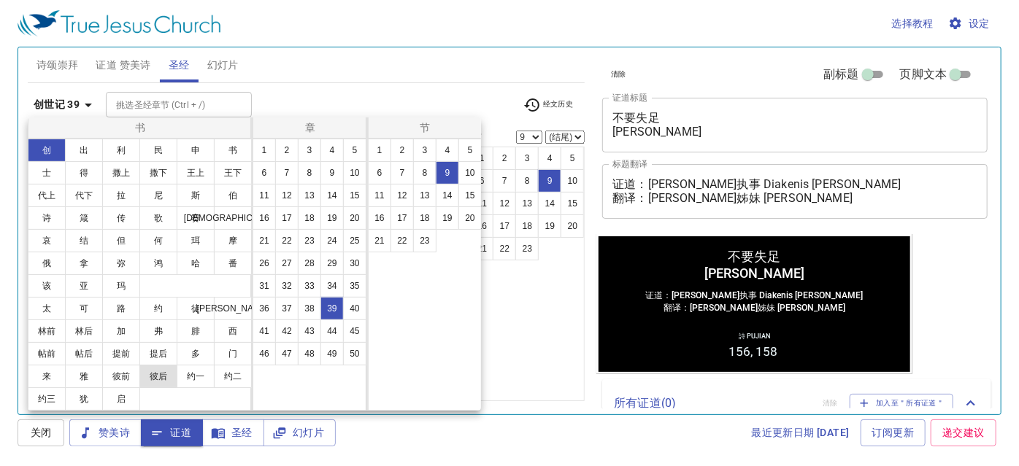
click at [159, 369] on button "彼后" at bounding box center [158, 376] width 38 height 23
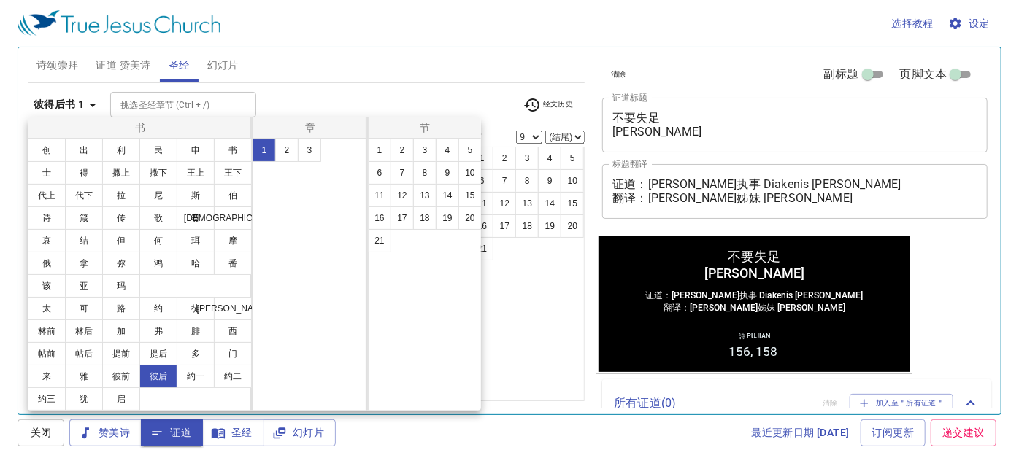
scroll to position [0, 0]
click at [466, 150] on button "5" at bounding box center [469, 150] width 23 height 23
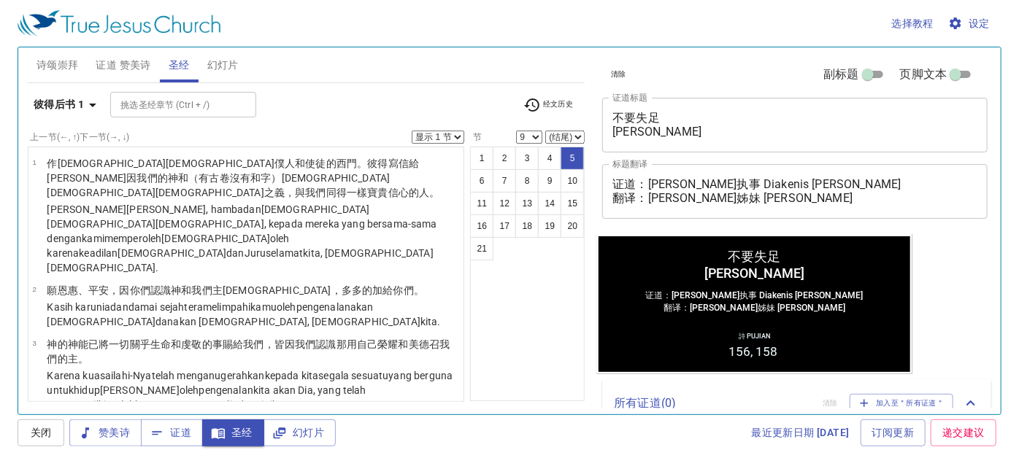
select select "5"
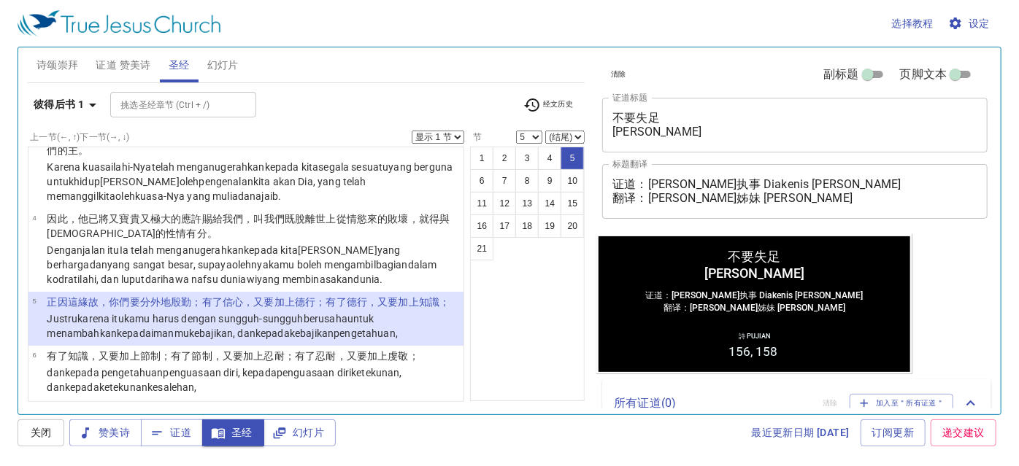
click at [562, 128] on div "彼得后书 1 挑选圣经章节 (Ctrl + /) 挑选圣经章节 (Ctrl + /) 经文历史" at bounding box center [306, 110] width 557 height 40
click at [563, 134] on select "(结尾) 6 7 8 9 10 11 12 13 14 15 16 17 18 19 20 21" at bounding box center [564, 137] width 39 height 13
select select "7"
click at [546, 131] on select "(结尾) 6 7 8 9 10 11 12 13 14 15 16 17 18 19 20 21" at bounding box center [564, 137] width 39 height 13
click at [488, 181] on button "6" at bounding box center [481, 180] width 23 height 23
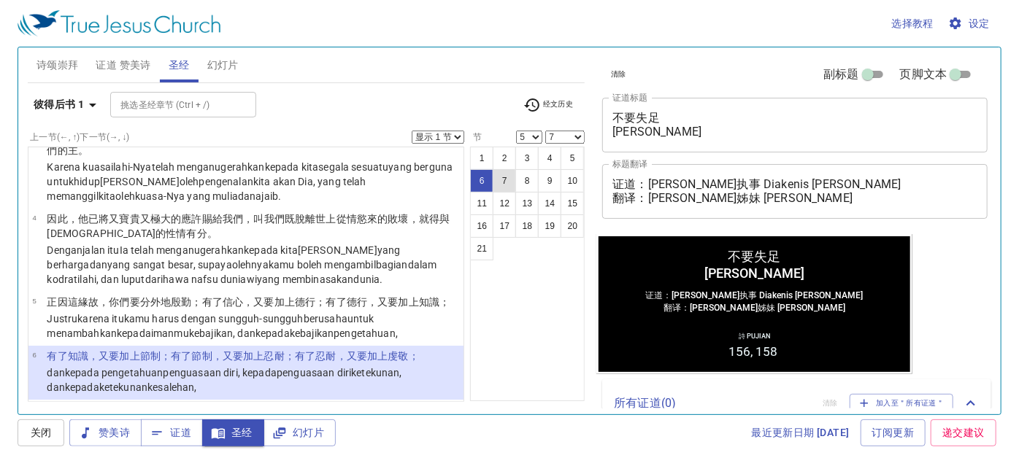
click at [509, 180] on button "7" at bounding box center [504, 180] width 23 height 23
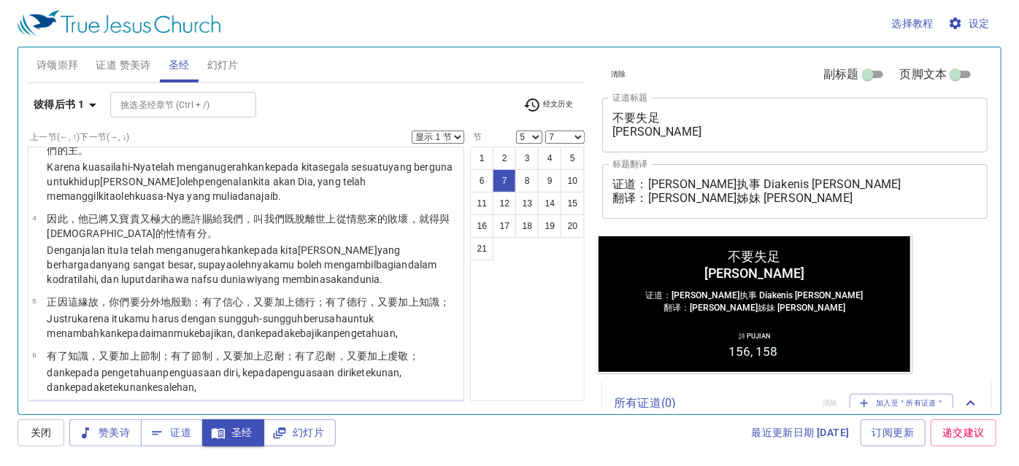
scroll to position [317, 0]
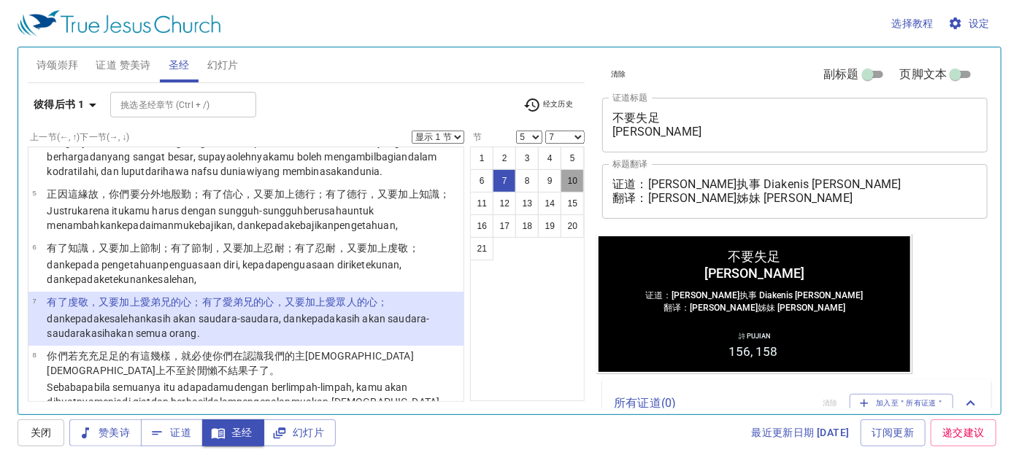
click at [571, 177] on button "10" at bounding box center [571, 180] width 23 height 23
select select "10"
select select
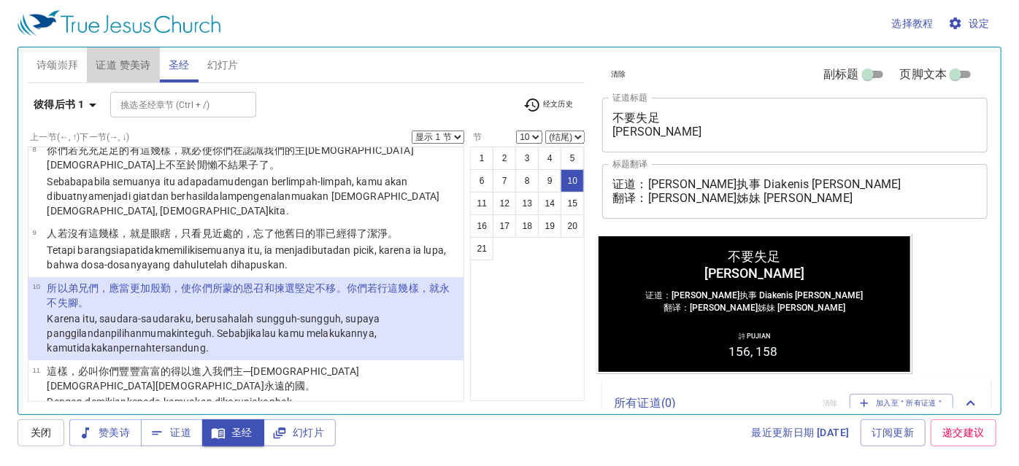
click at [138, 70] on span "证道 赞美诗" at bounding box center [123, 65] width 55 height 18
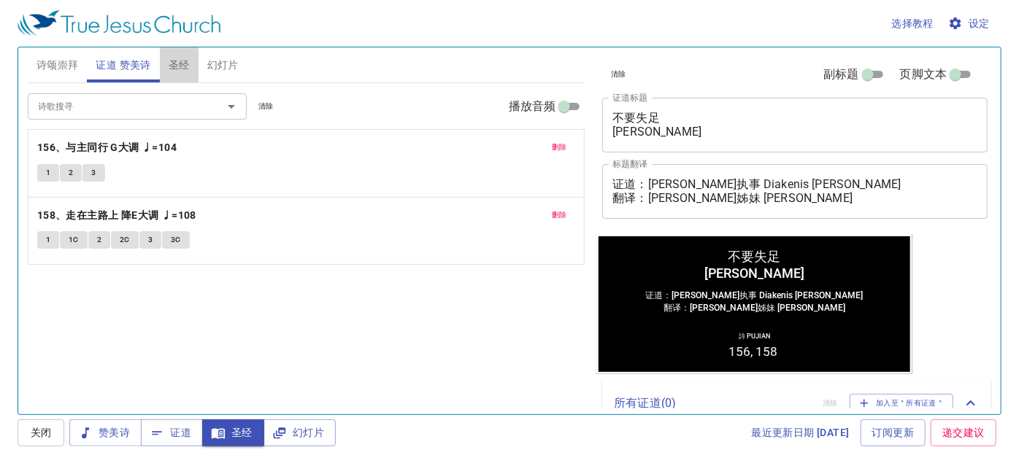
click at [188, 66] on span "圣经" at bounding box center [179, 65] width 21 height 18
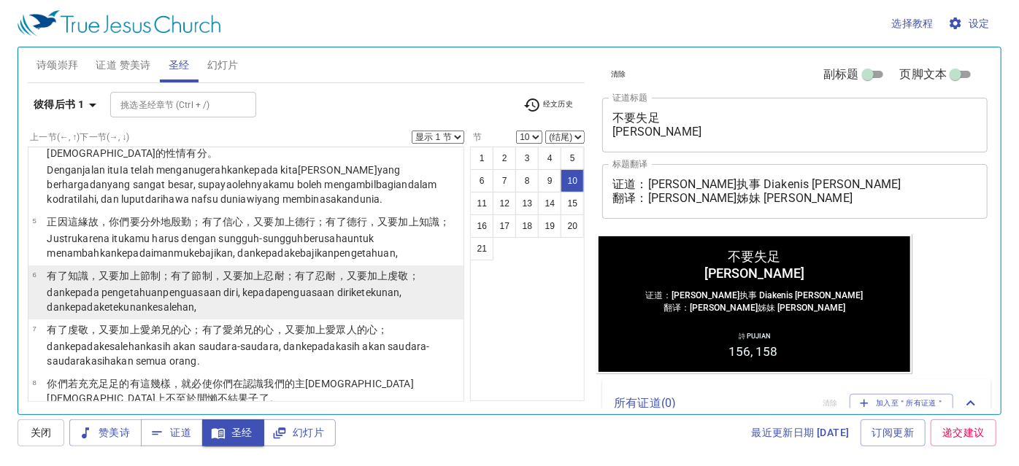
scroll to position [257, 0]
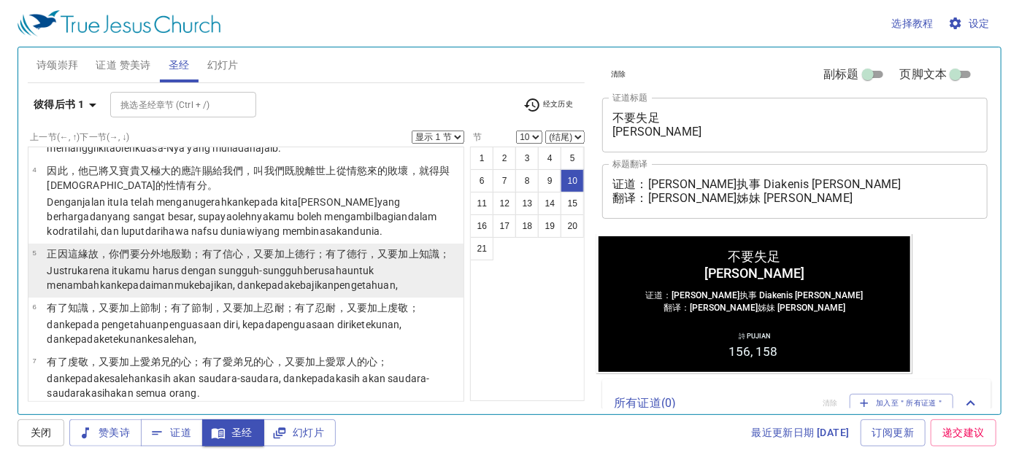
click at [189, 265] on wg5124 "kamu harus dengan sungguh-sungguh berusaha untuk menambahkan kepada imanmu keba…" at bounding box center [222, 278] width 351 height 26
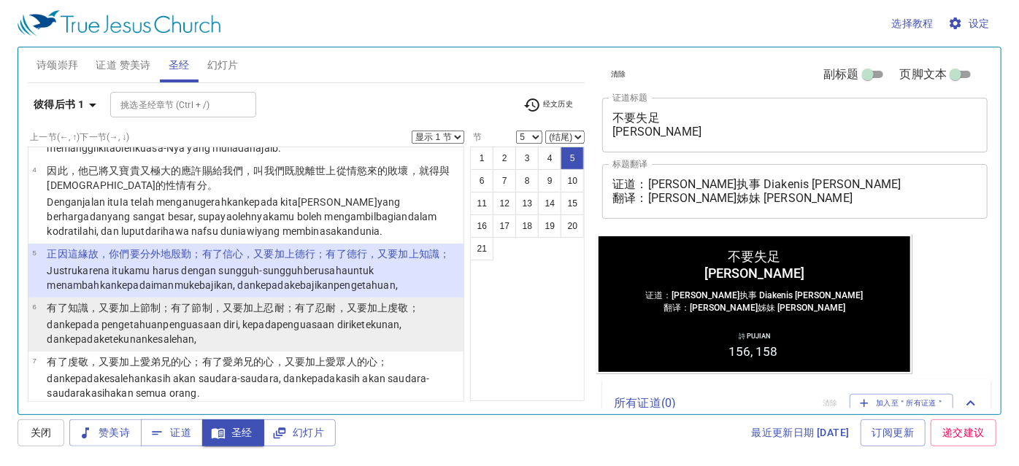
click at [258, 319] on wg1466 ", kepada penguasaan diri ketekunan , dan kepada ketekunan kesalehan ," at bounding box center [224, 332] width 355 height 26
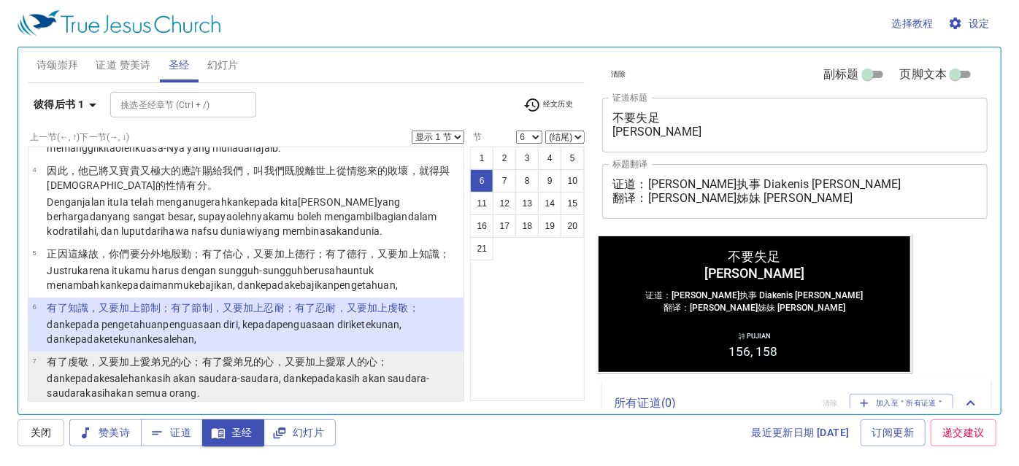
click at [262, 373] on wg2150 "kasih akan saudara-saudara , dan kepada kasih akan saudara-saudara kasih akan s…" at bounding box center [238, 386] width 382 height 26
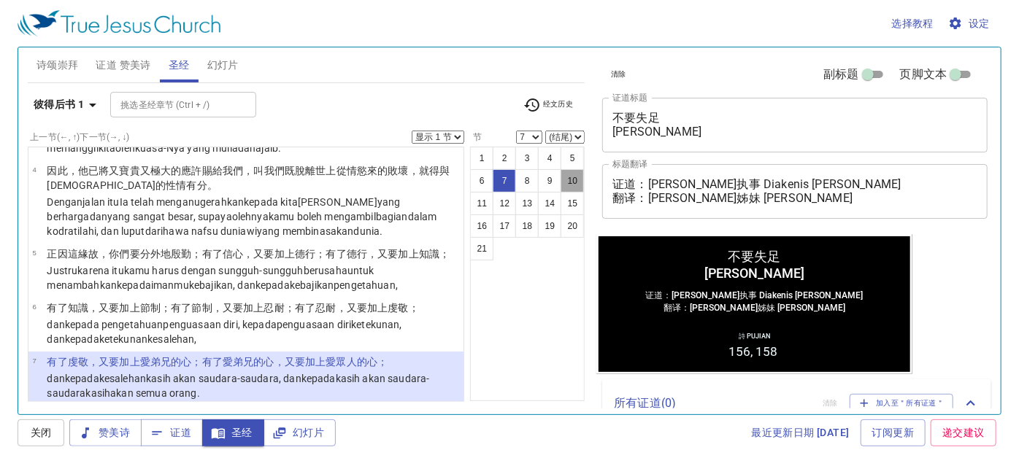
click at [571, 175] on button "10" at bounding box center [571, 180] width 23 height 23
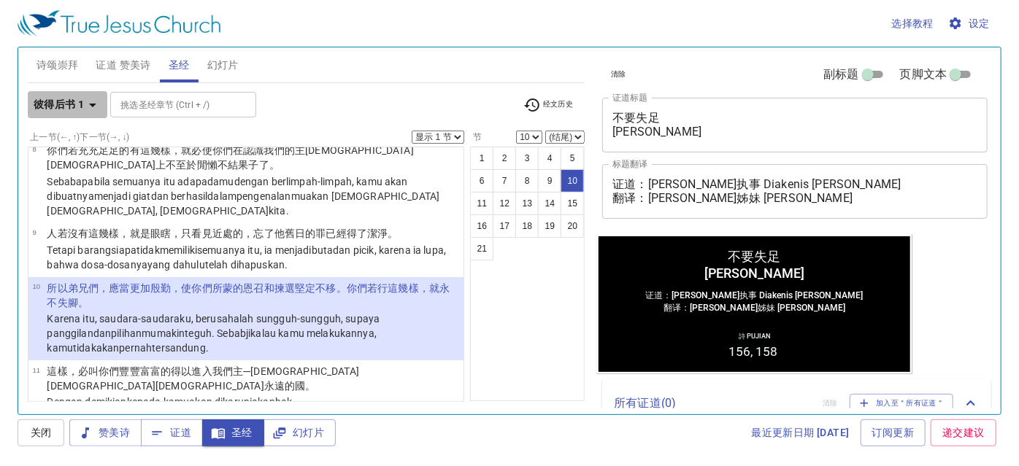
click at [81, 112] on b "彼得后书 1" at bounding box center [59, 105] width 50 height 18
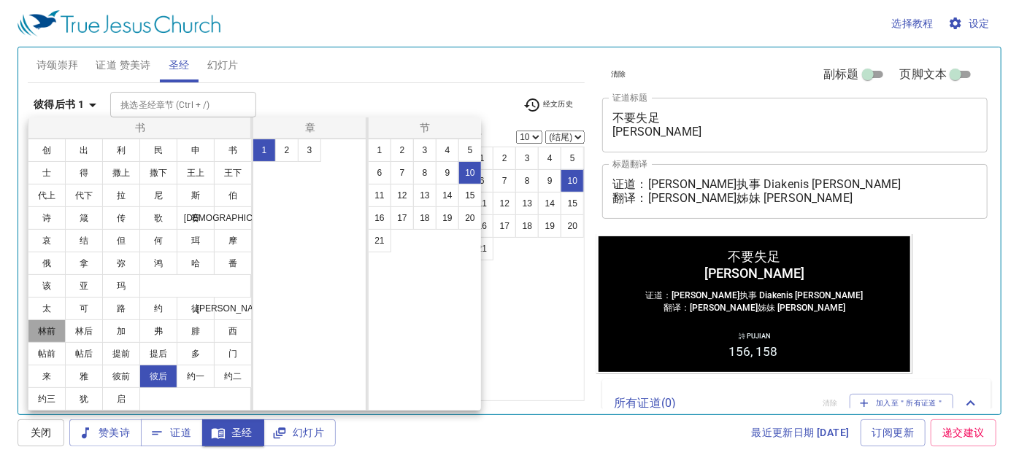
click at [56, 333] on button "林前" at bounding box center [47, 331] width 38 height 23
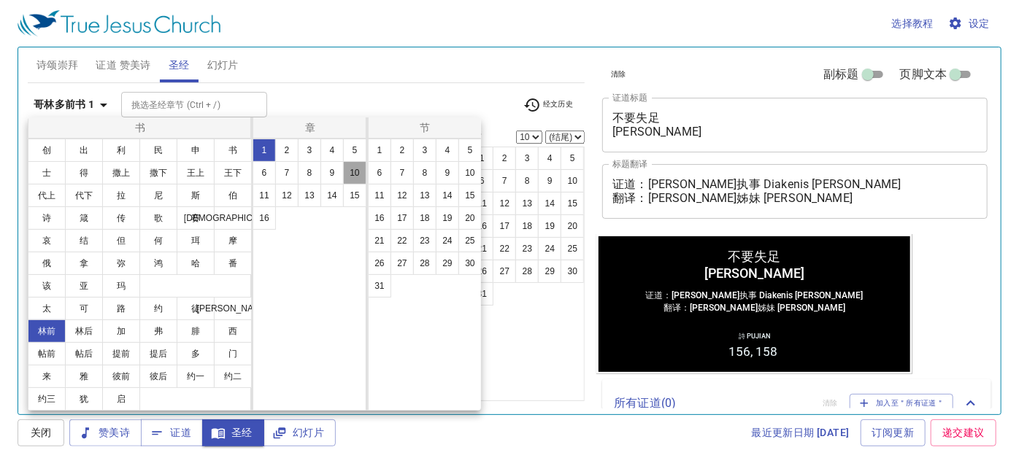
click at [350, 172] on button "10" at bounding box center [354, 172] width 23 height 23
click at [409, 196] on button "12" at bounding box center [401, 195] width 23 height 23
select select "12"
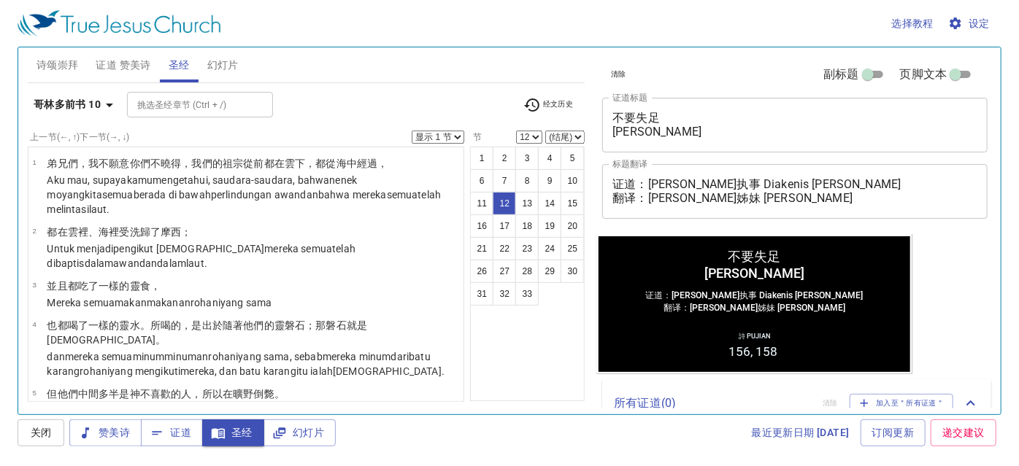
scroll to position [514, 0]
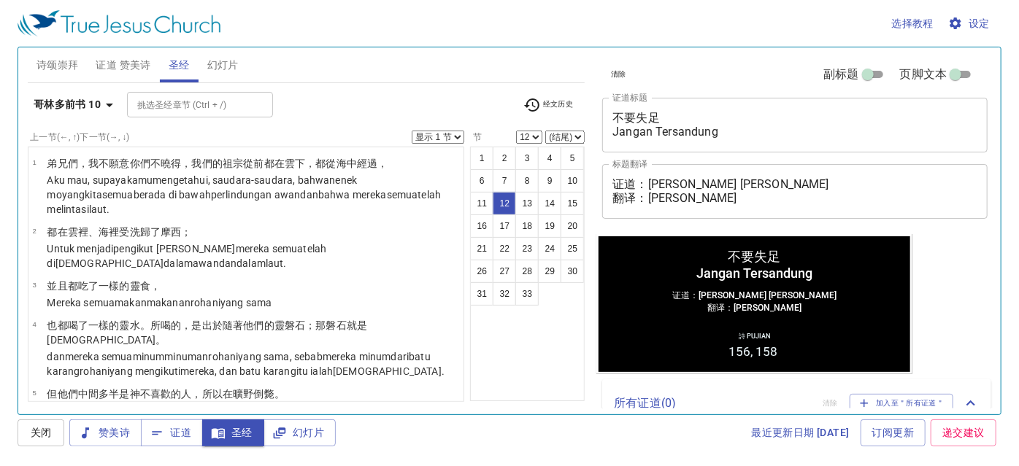
scroll to position [514, 0]
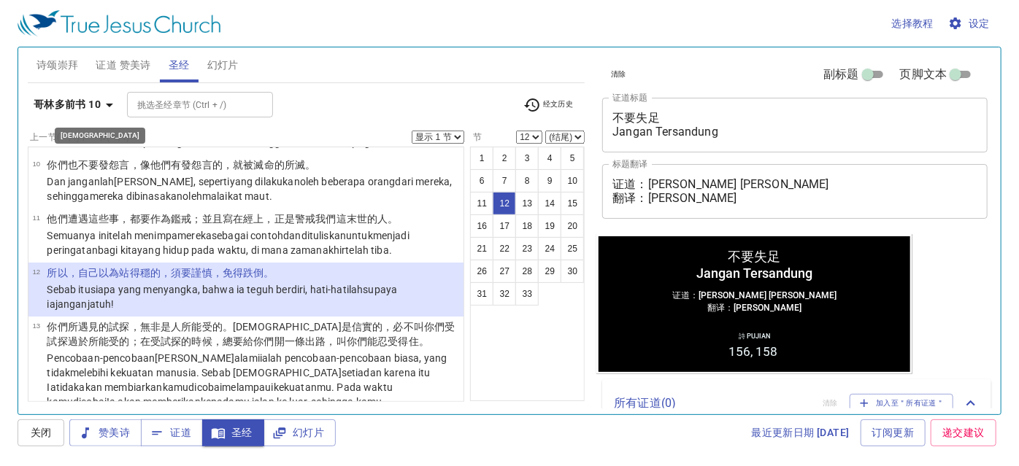
click at [63, 97] on b "哥林多前书 10" at bounding box center [67, 105] width 67 height 18
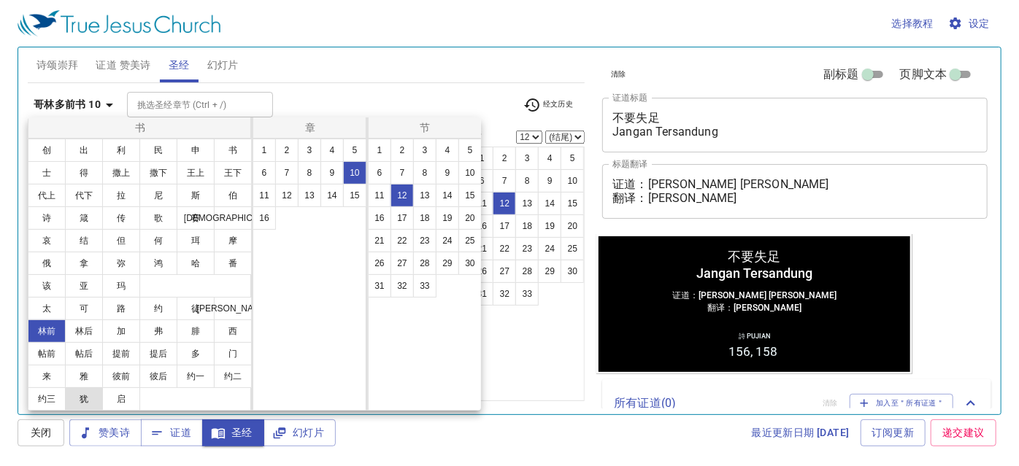
click at [0, 0] on button "犹" at bounding box center [0, 0] width 0 height 0
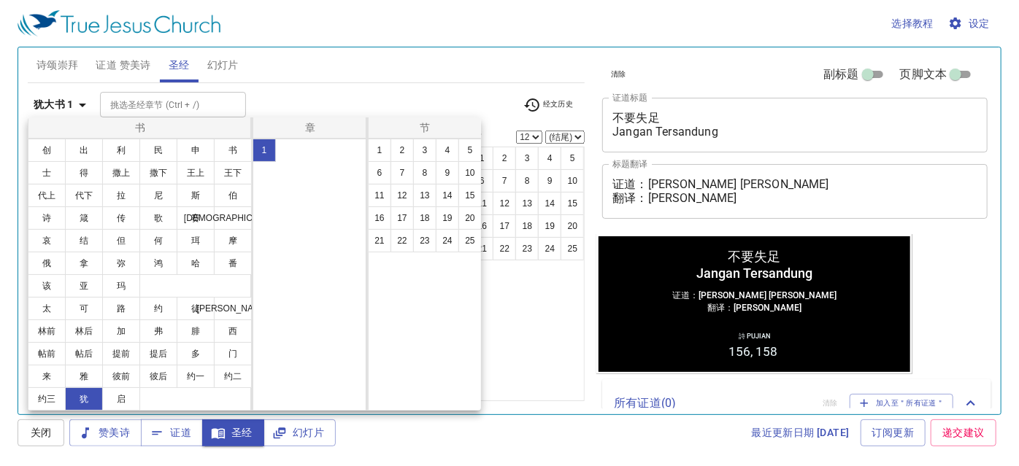
scroll to position [0, 0]
click at [454, 239] on button "24" at bounding box center [447, 240] width 23 height 23
select select "24"
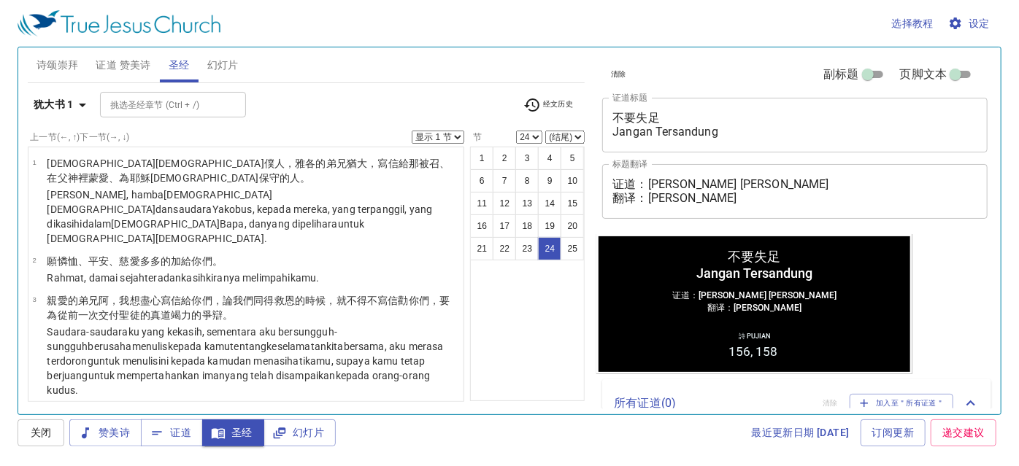
scroll to position [1589, 0]
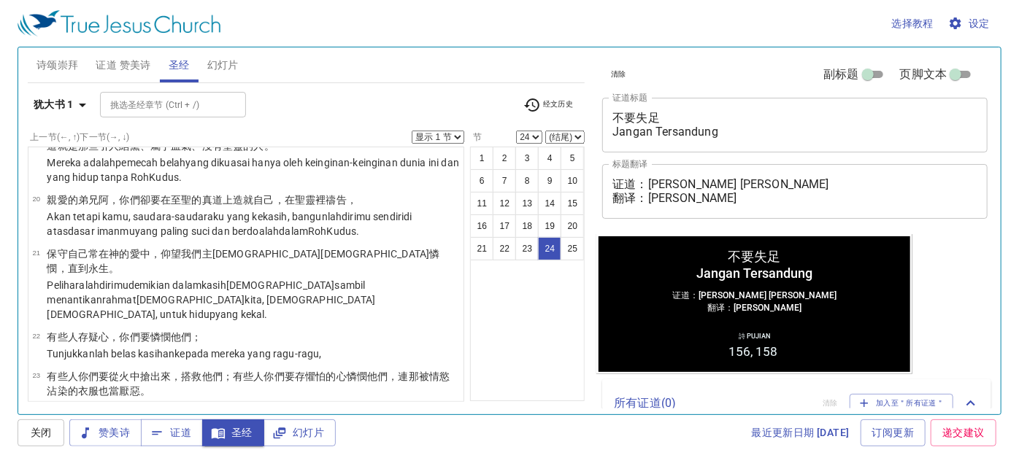
click at [572, 133] on select "(结尾) 25" at bounding box center [564, 137] width 39 height 13
click at [495, 113] on div "挑选圣经章节 (Ctrl + /) 挑选圣经章节 (Ctrl + /)" at bounding box center [305, 105] width 411 height 26
click at [0, 0] on span "证道" at bounding box center [0, 0] width 0 height 0
click at [135, 61] on span "证道 赞美诗" at bounding box center [123, 65] width 55 height 18
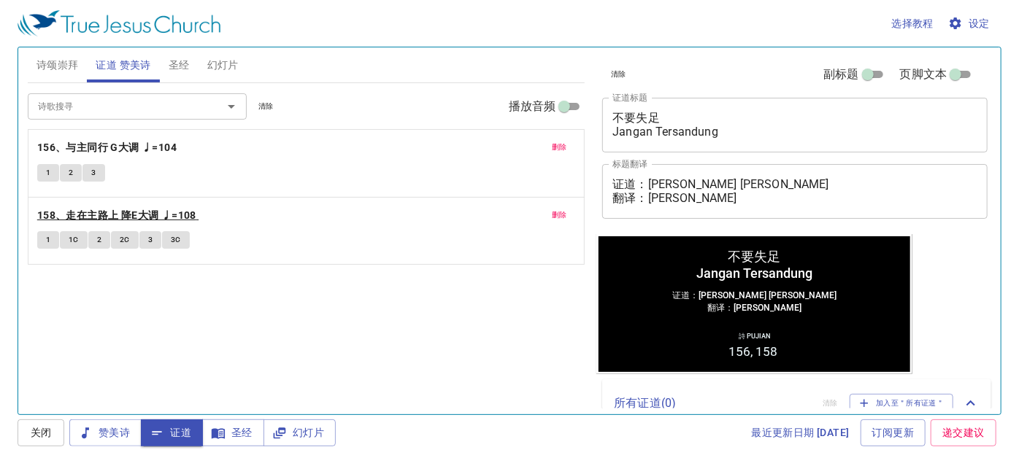
click at [142, 212] on b "158、走在主路上 降E大调 ♩=108" at bounding box center [116, 216] width 159 height 18
click at [49, 239] on span "1" at bounding box center [48, 240] width 4 height 13
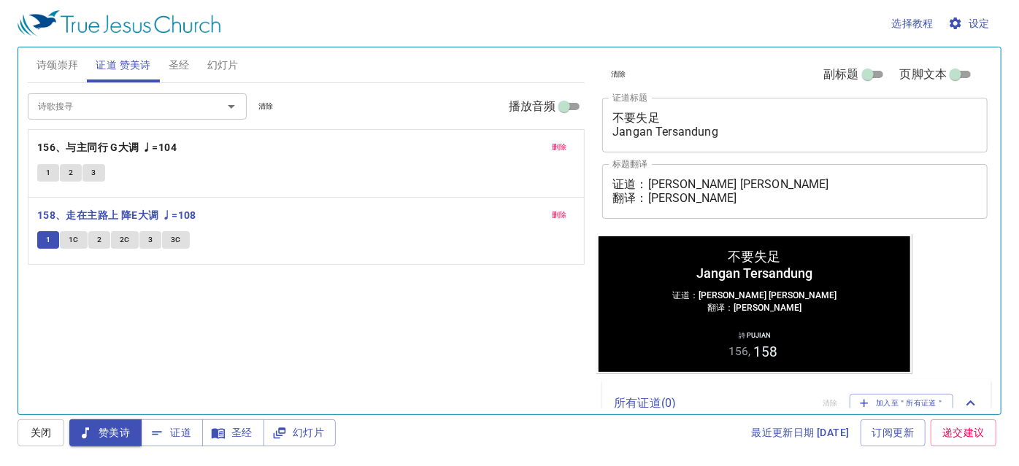
click at [78, 235] on button "1C" at bounding box center [74, 240] width 28 height 18
click at [95, 239] on button "2" at bounding box center [99, 240] width 22 height 18
click at [128, 235] on span "2C" at bounding box center [125, 240] width 10 height 13
click at [150, 236] on span "3" at bounding box center [150, 240] width 4 height 13
click at [167, 238] on button "3C" at bounding box center [176, 240] width 28 height 18
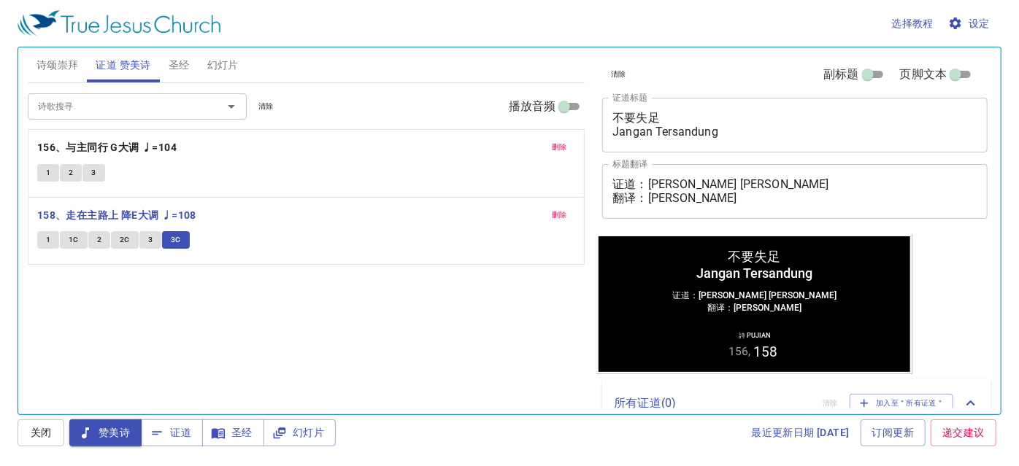
click at [220, 66] on span "幻灯片" at bounding box center [222, 65] width 31 height 18
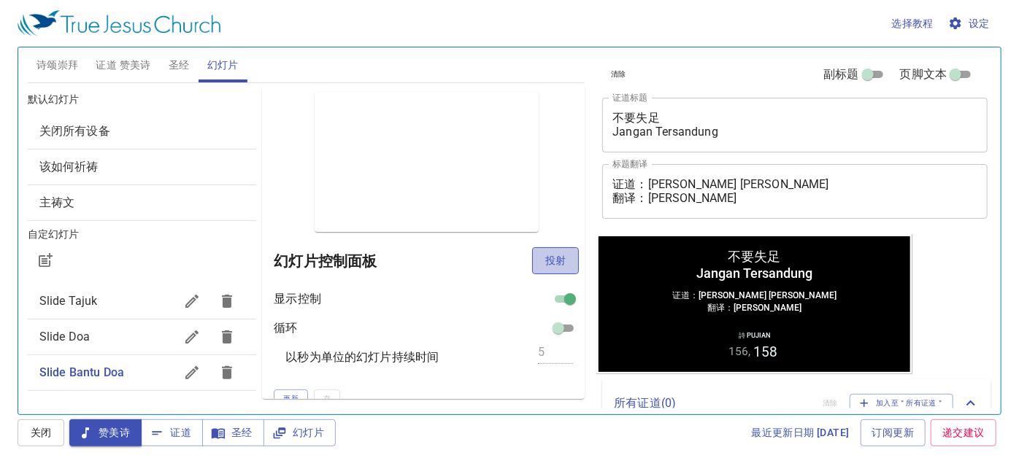
click at [552, 263] on span "投射" at bounding box center [555, 261] width 23 height 18
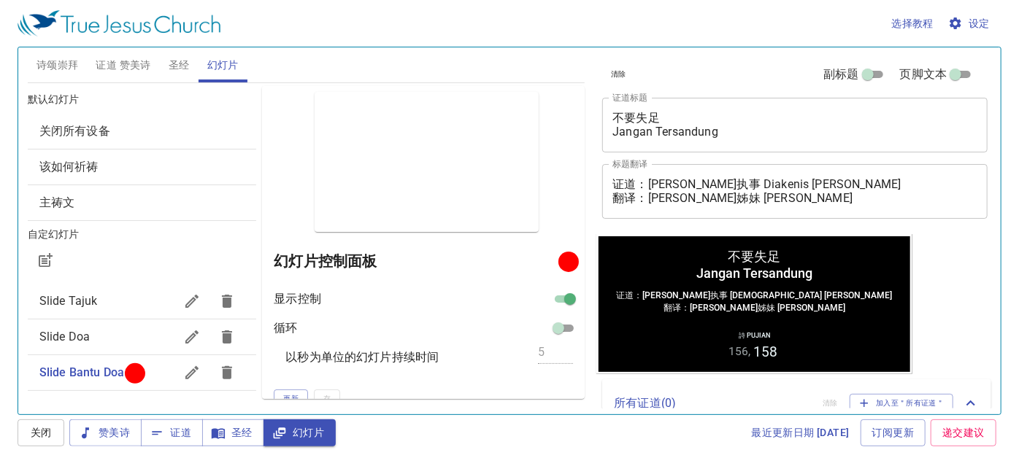
scroll to position [132, 0]
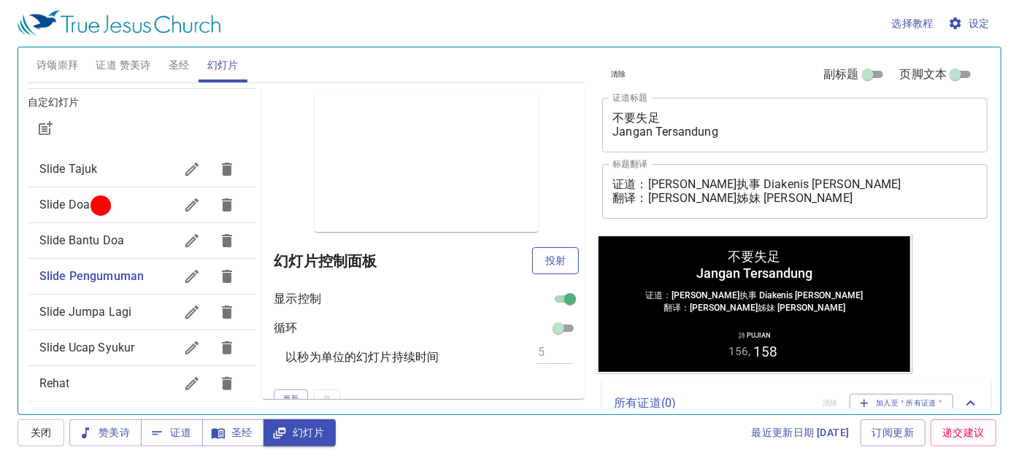
click at [544, 257] on span "投射" at bounding box center [555, 261] width 23 height 18
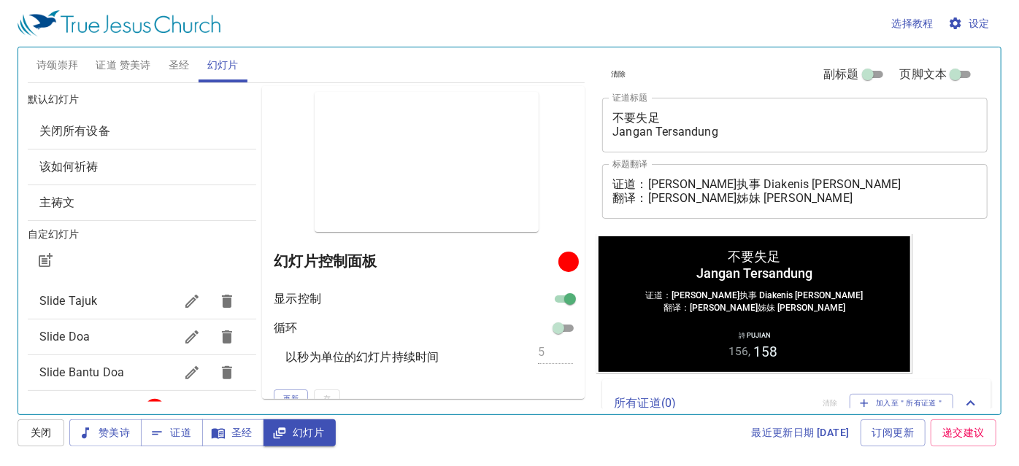
scroll to position [132, 0]
